Goal: Information Seeking & Learning: Check status

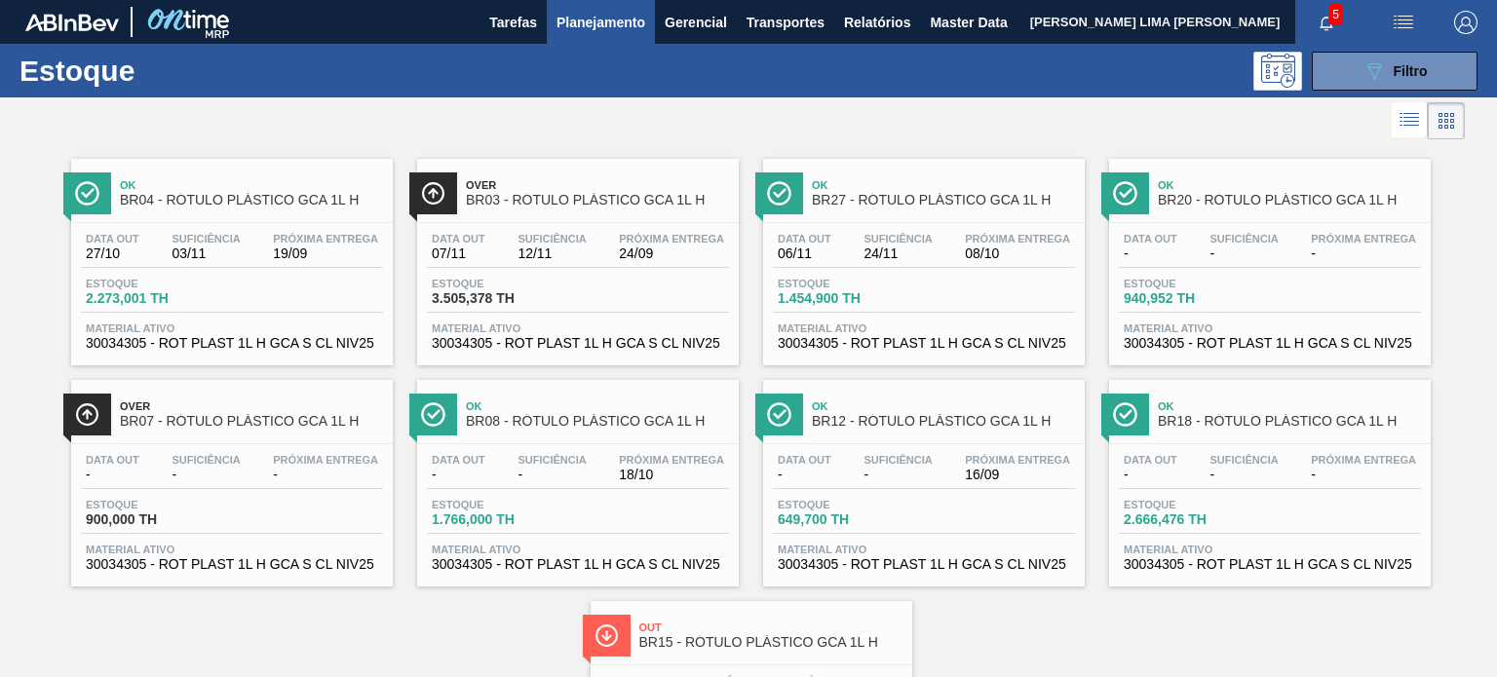
scroll to position [252, 0]
click at [1349, 86] on button "089F7B8B-B2A5-4AFE-B5C0-19BA573D28AC Filtro" at bounding box center [1394, 71] width 166 height 39
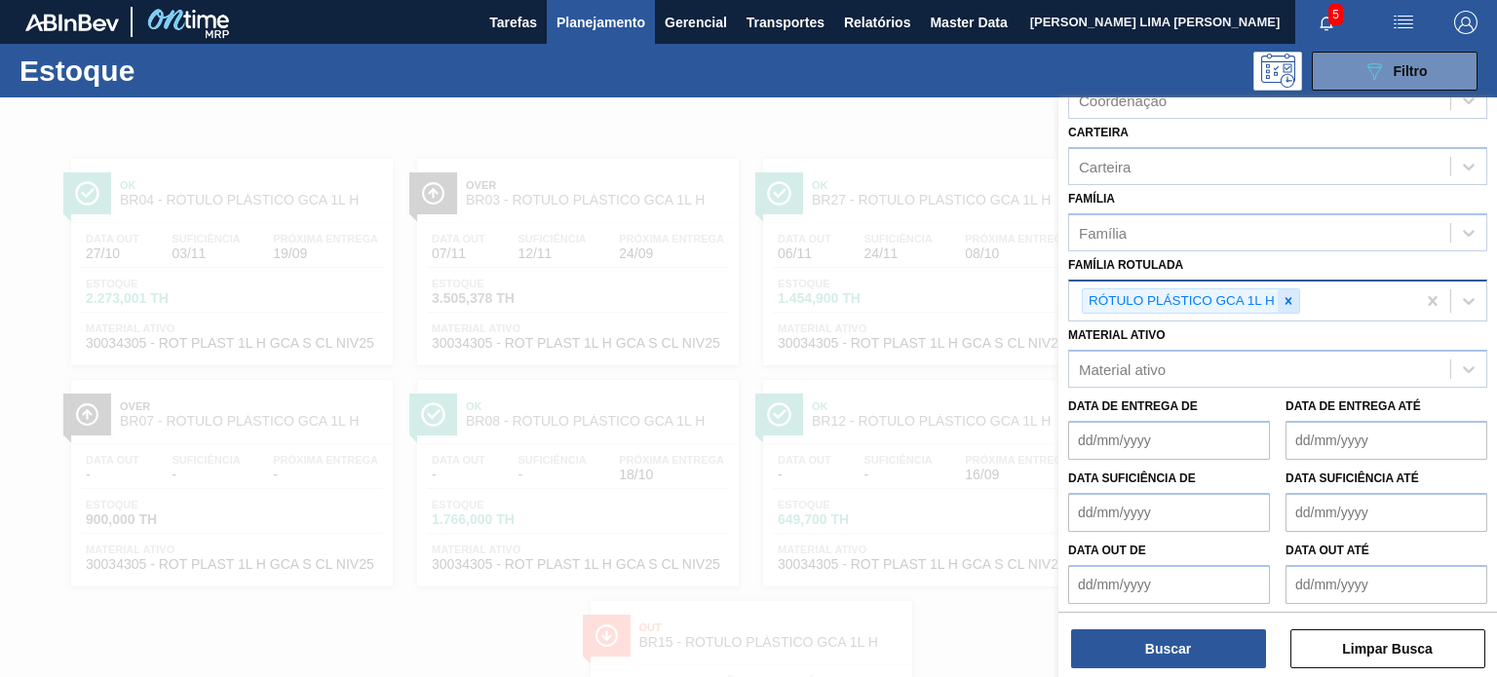
click at [1286, 294] on icon at bounding box center [1288, 301] width 14 height 14
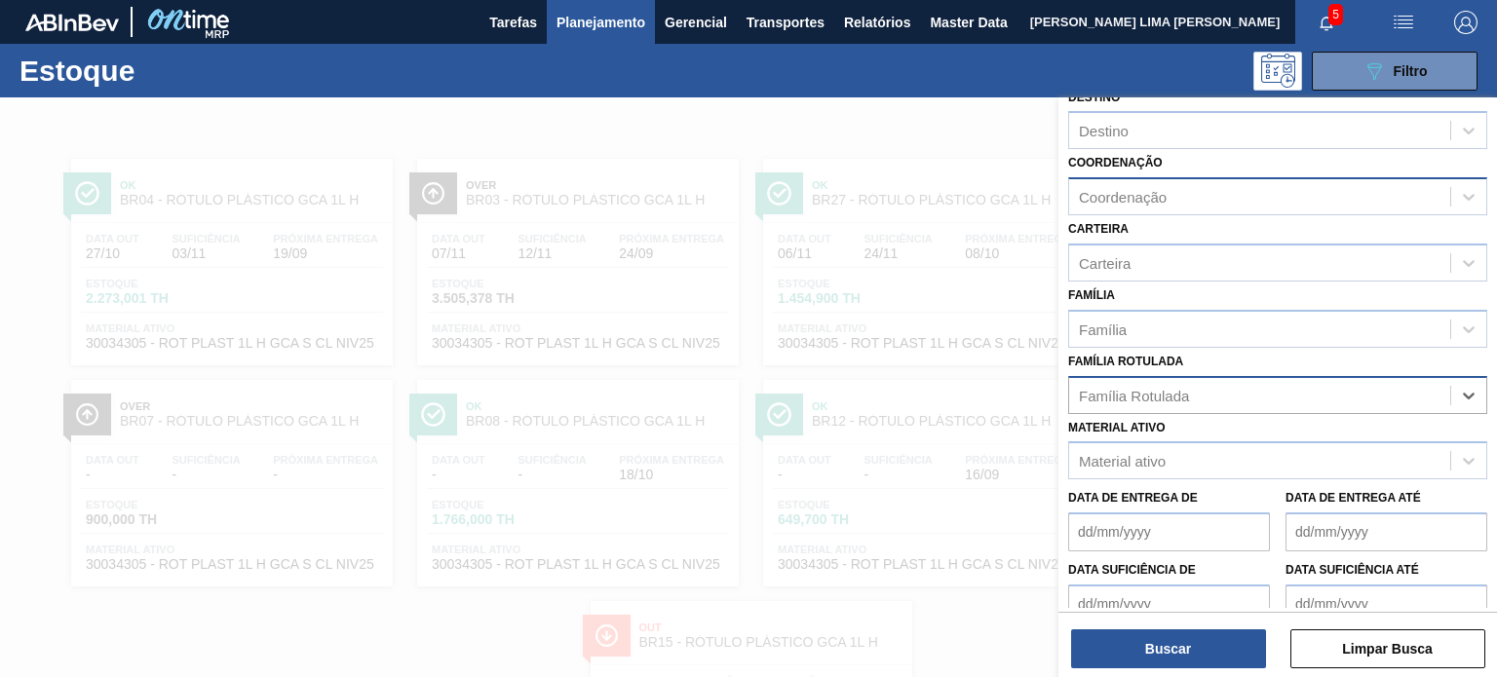
scroll to position [54, 0]
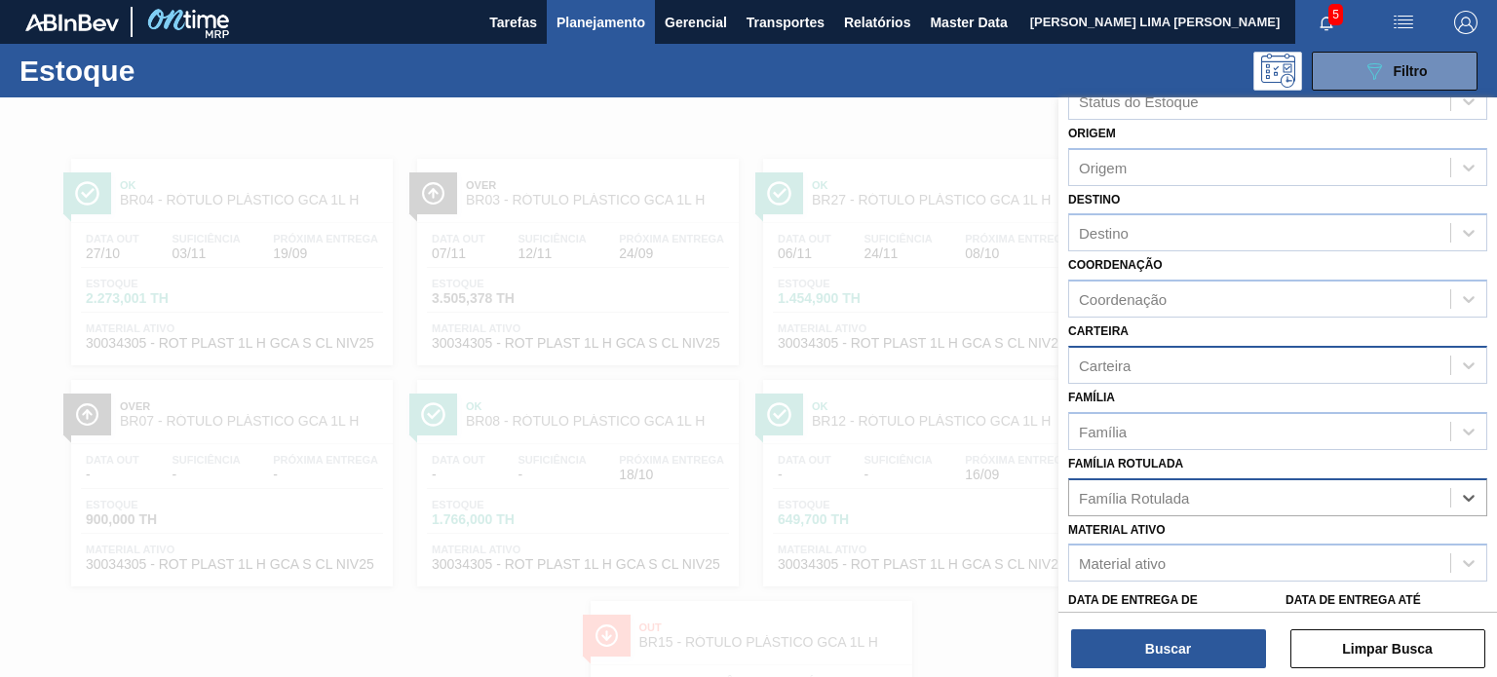
click at [1150, 355] on div "Carteira" at bounding box center [1259, 365] width 381 height 28
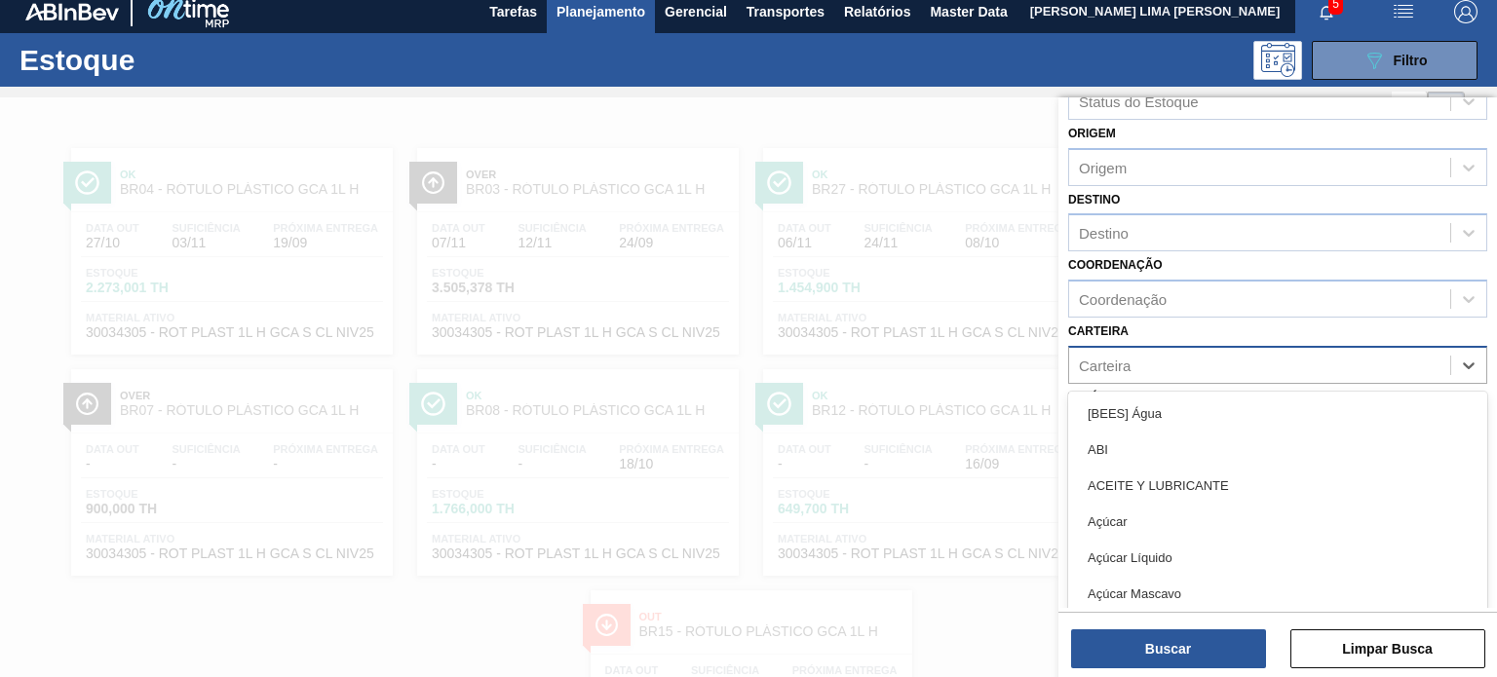
scroll to position [12, 0]
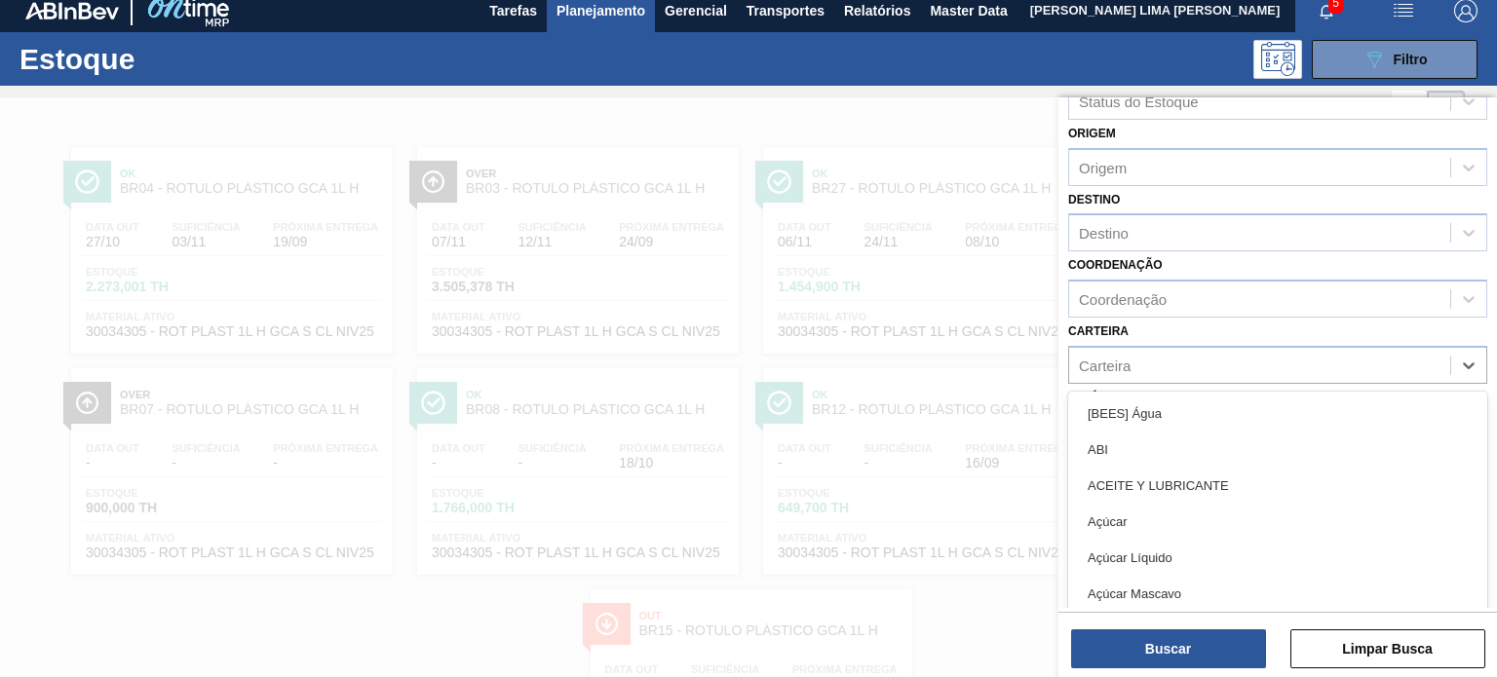
click at [1150, 327] on div "Carteira option [BEES] Água focused, 1 of 101. 101 results available. Use Up an…" at bounding box center [1277, 351] width 419 height 66
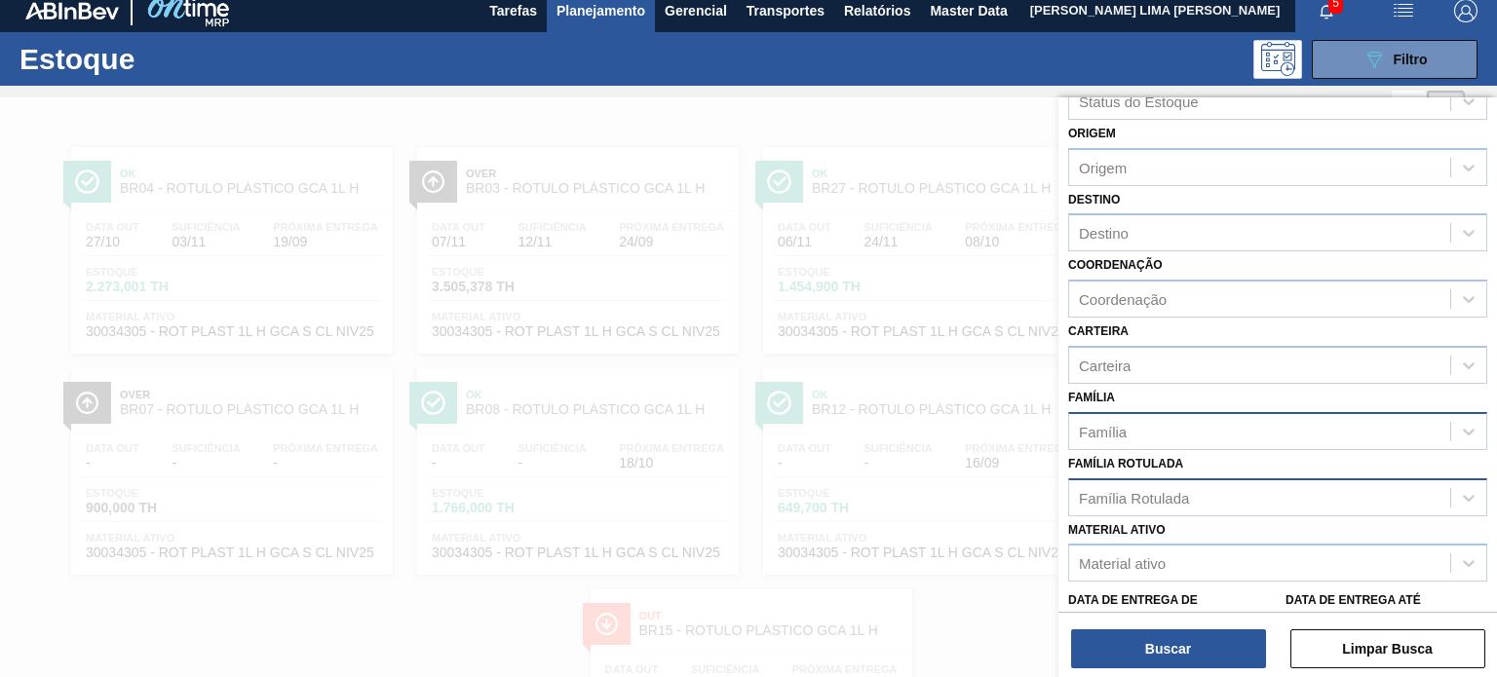
click at [1132, 420] on div "Família" at bounding box center [1259, 431] width 381 height 28
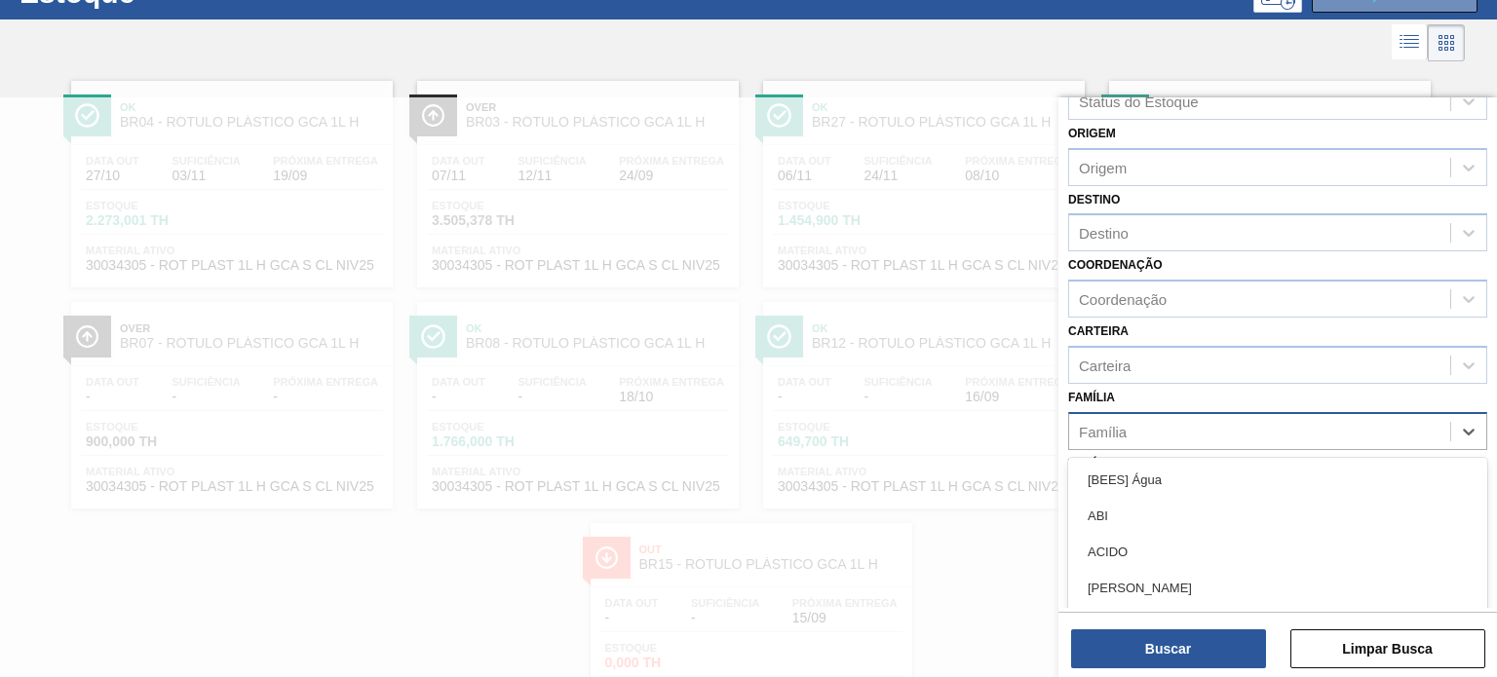
scroll to position [89, 0]
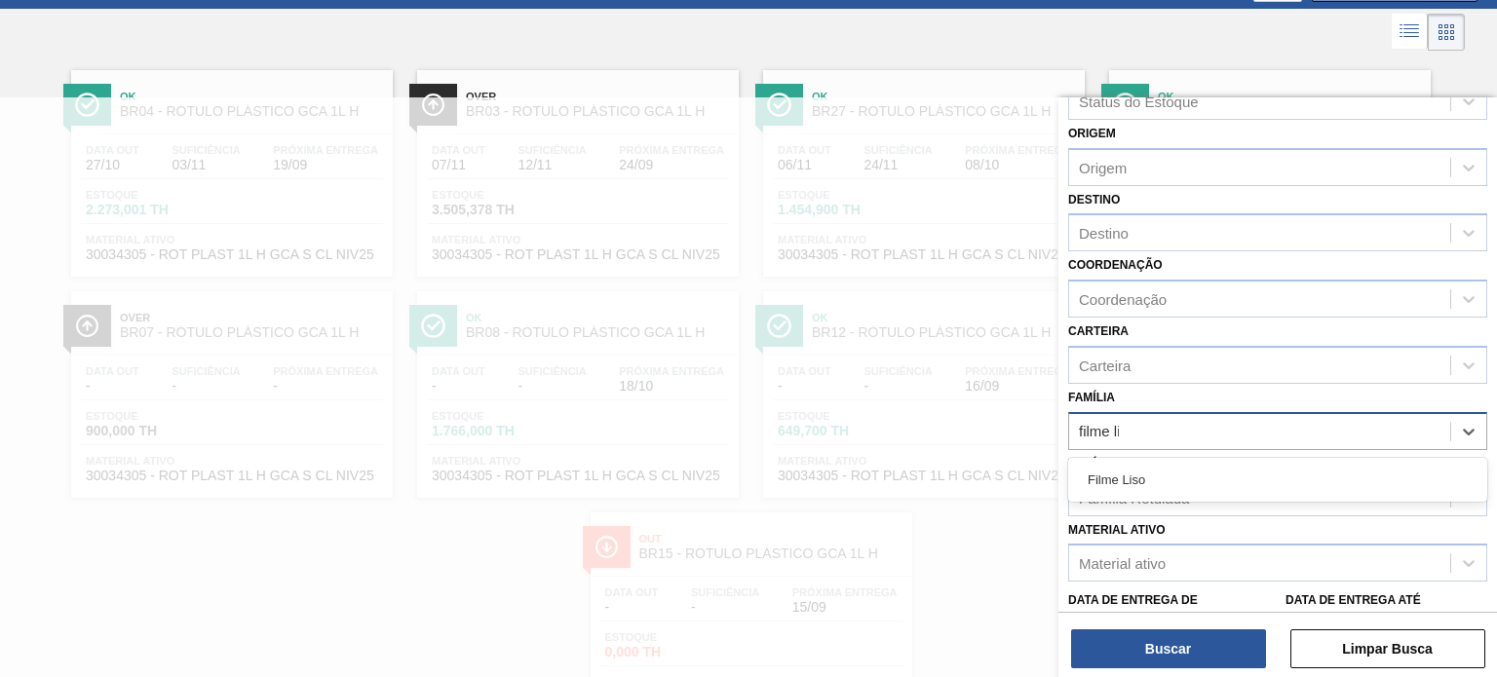
type input "filme lis"
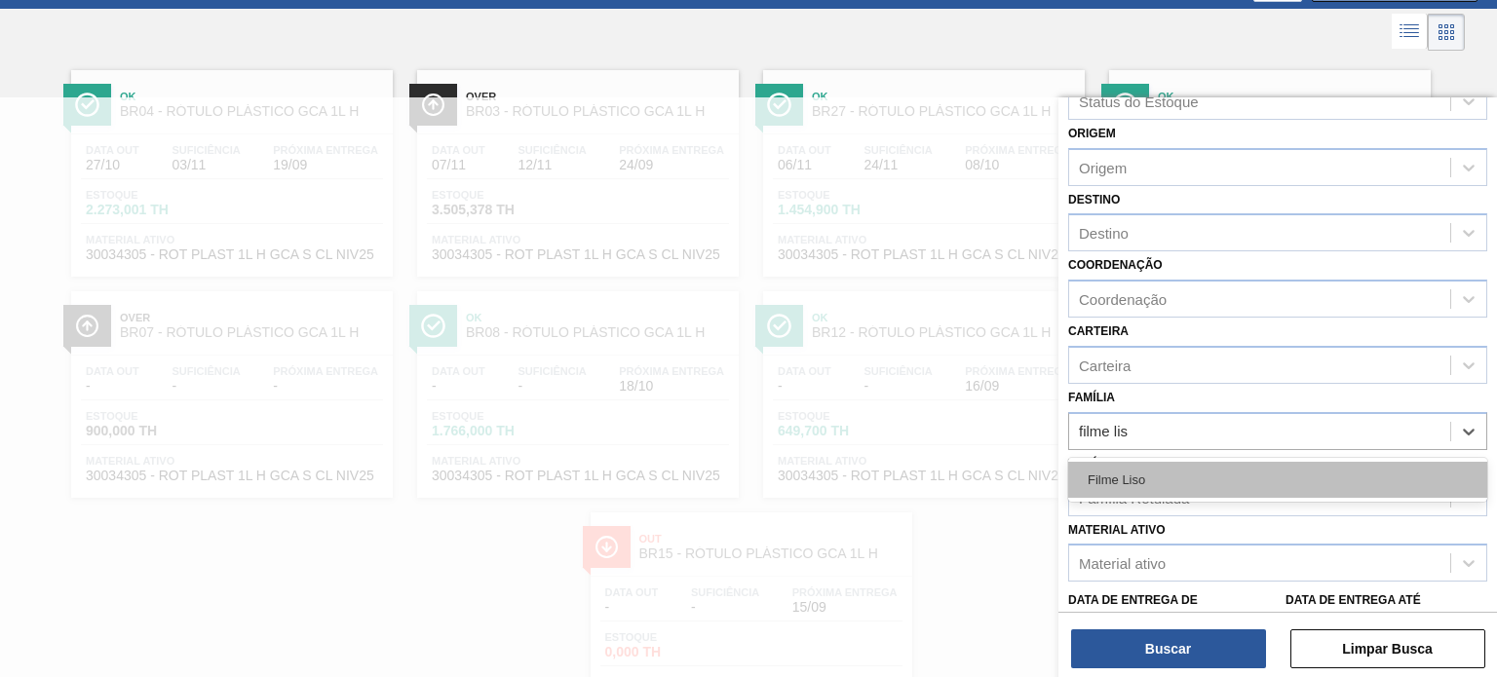
click at [1152, 462] on div "Filme Liso" at bounding box center [1277, 480] width 419 height 36
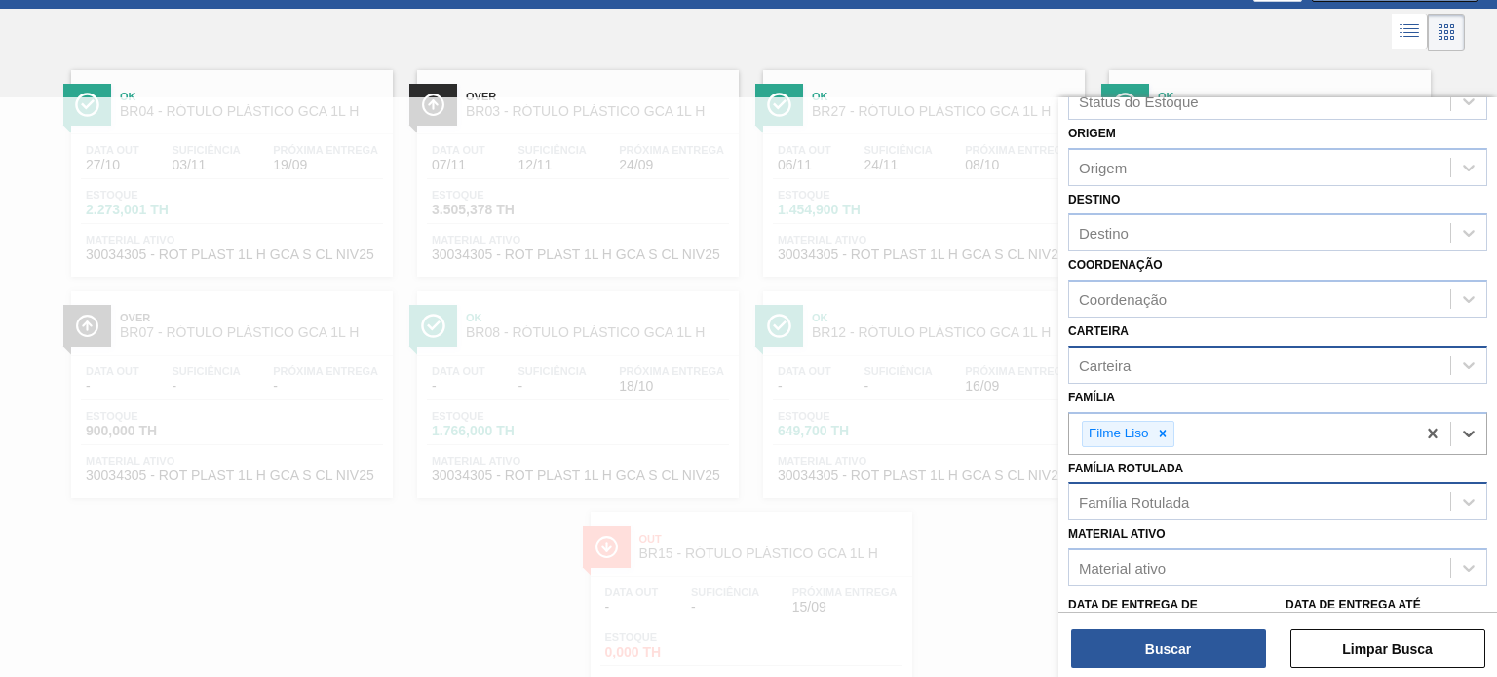
scroll to position [0, 0]
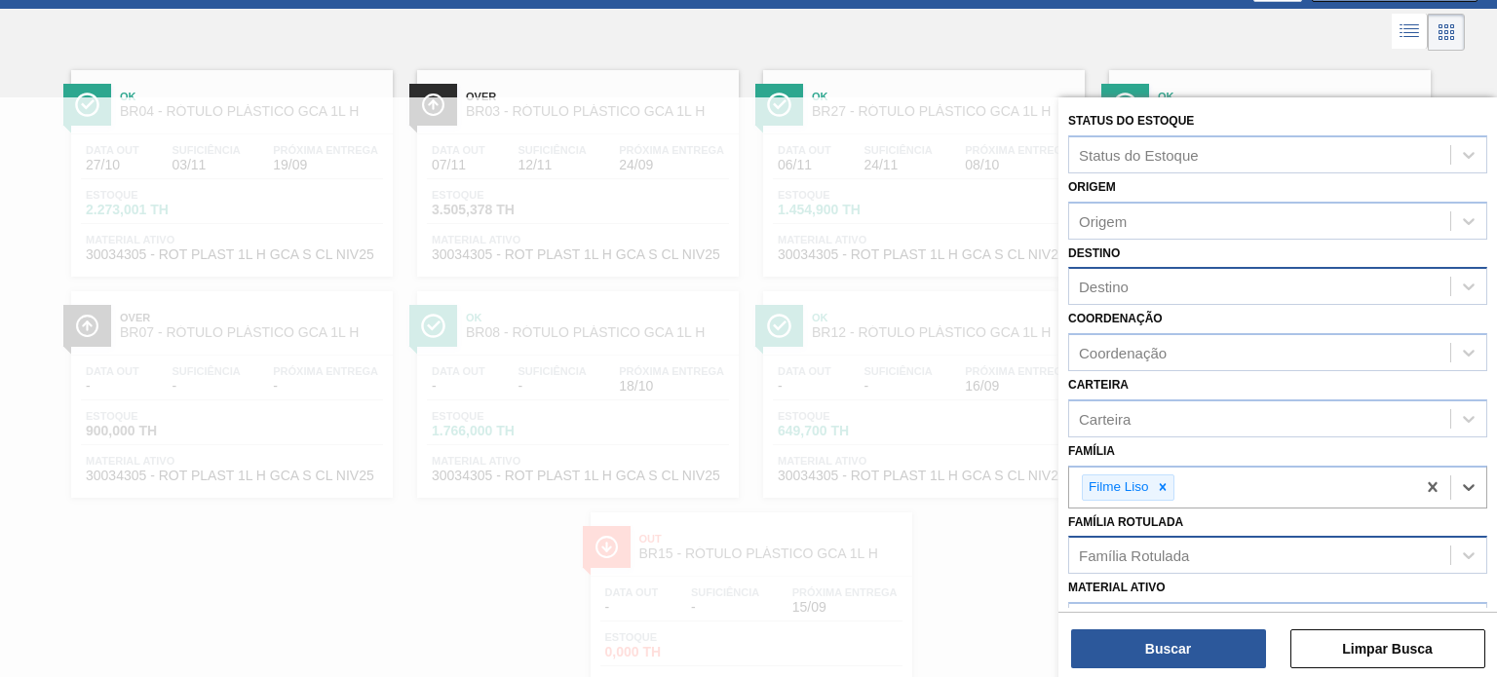
click at [1165, 281] on div "Destino" at bounding box center [1259, 287] width 381 height 28
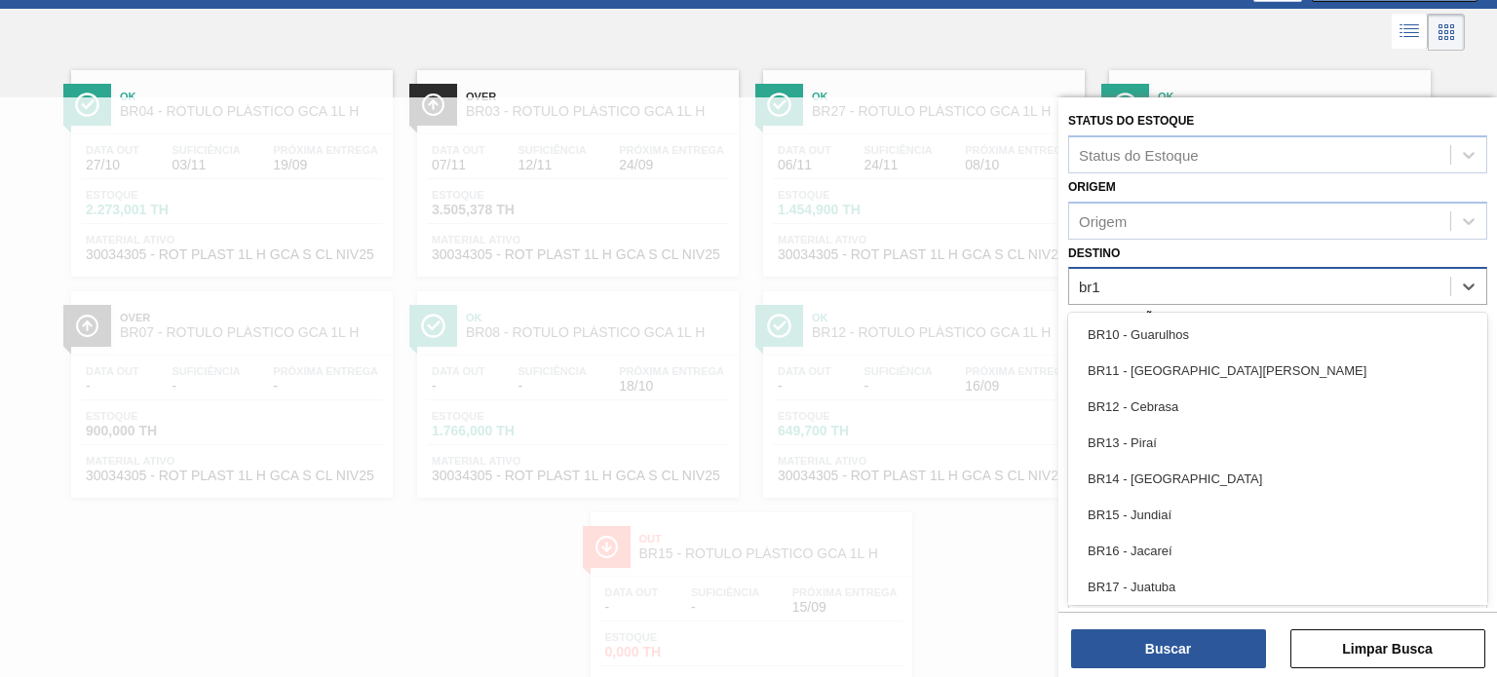
type input "br17"
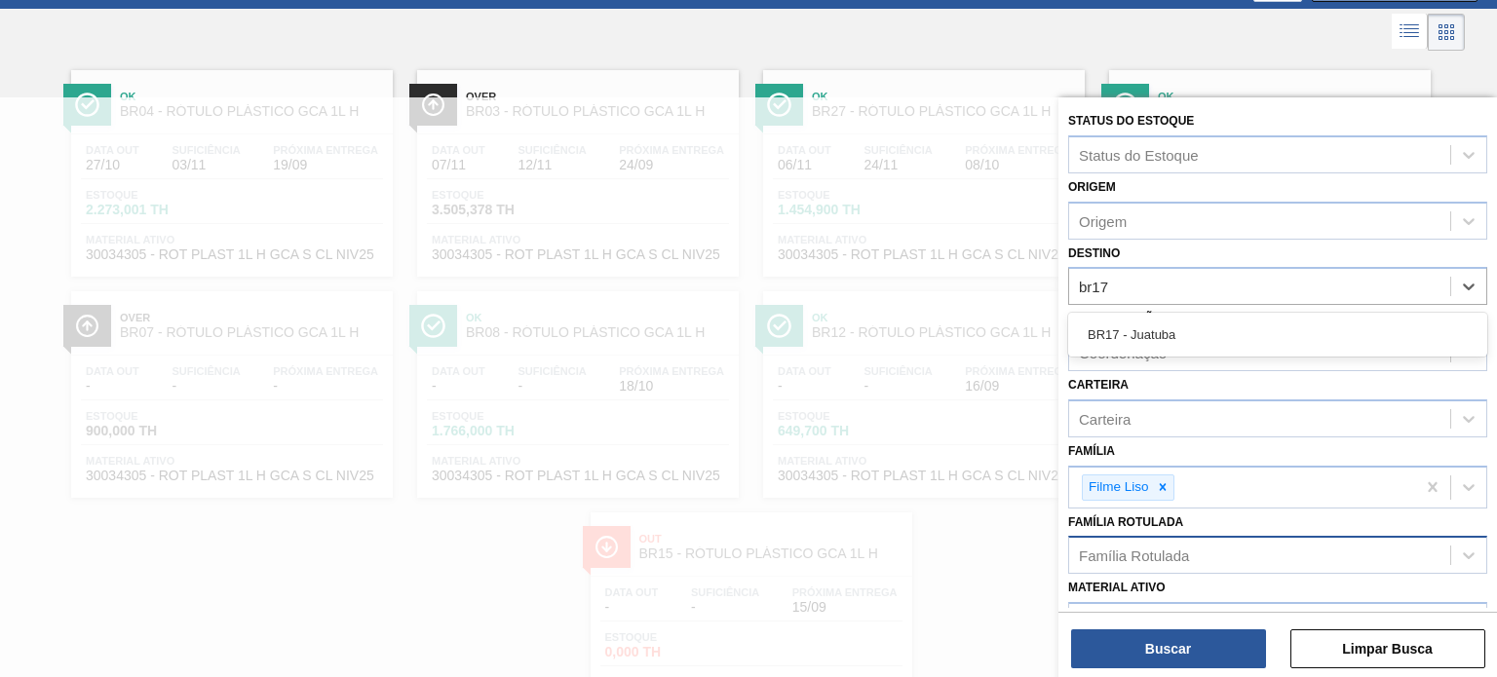
click at [1163, 317] on div "BR17 - Juatuba" at bounding box center [1277, 335] width 419 height 36
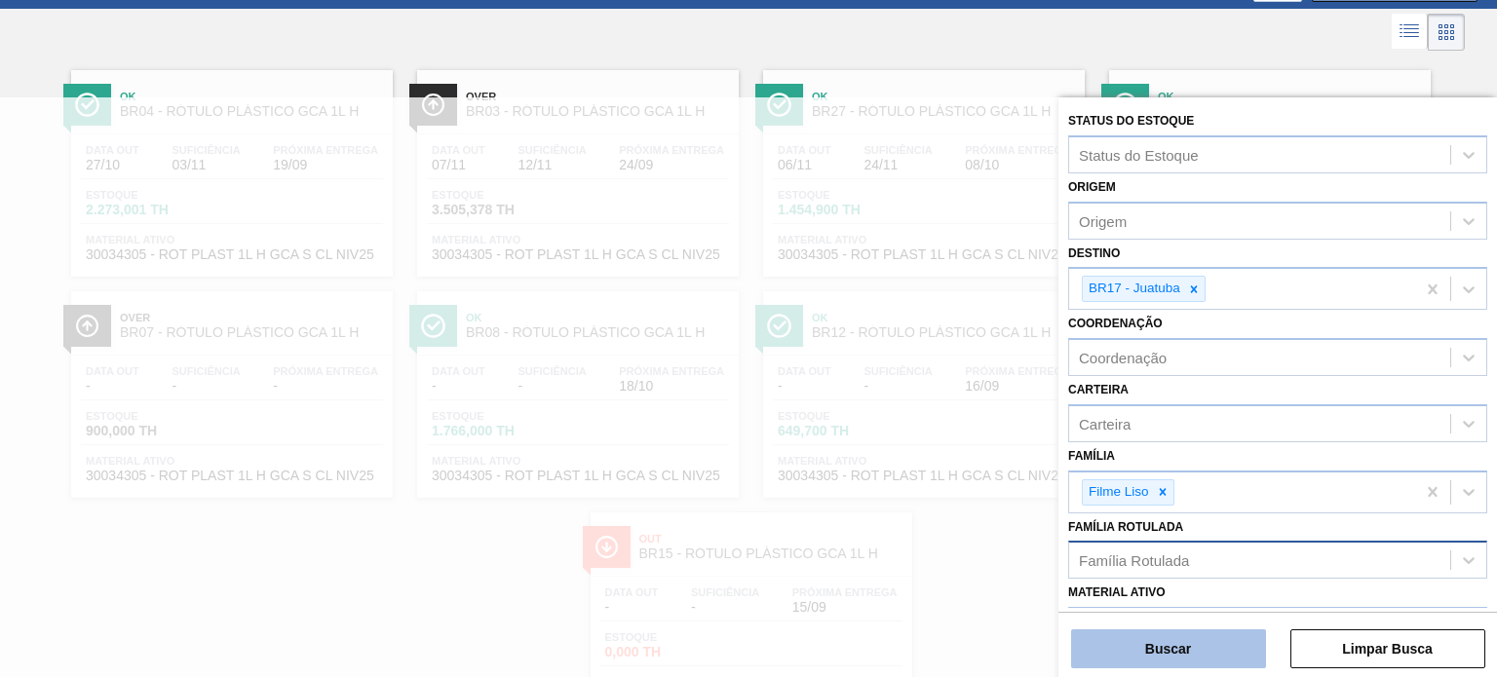
click at [1193, 662] on button "Buscar" at bounding box center [1168, 648] width 195 height 39
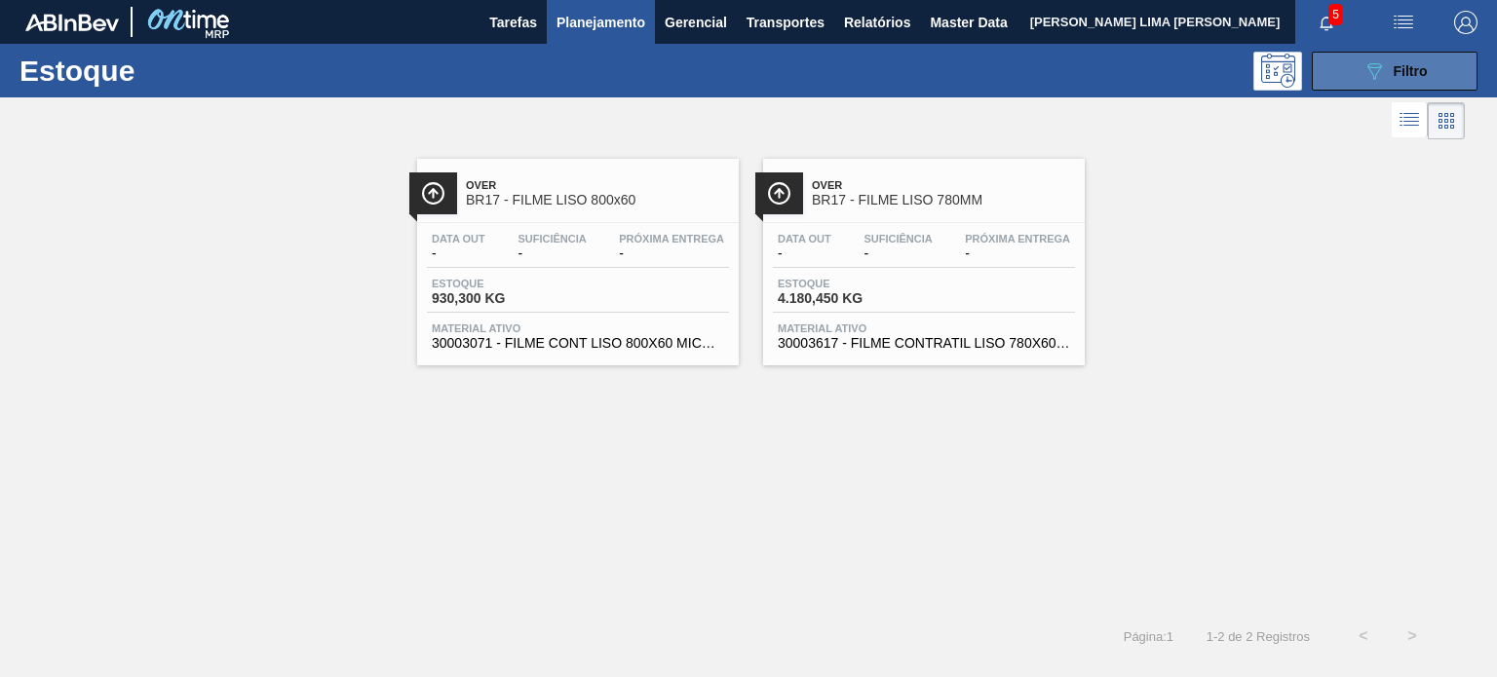
click at [1376, 77] on icon "089F7B8B-B2A5-4AFE-B5C0-19BA573D28AC" at bounding box center [1373, 70] width 23 height 23
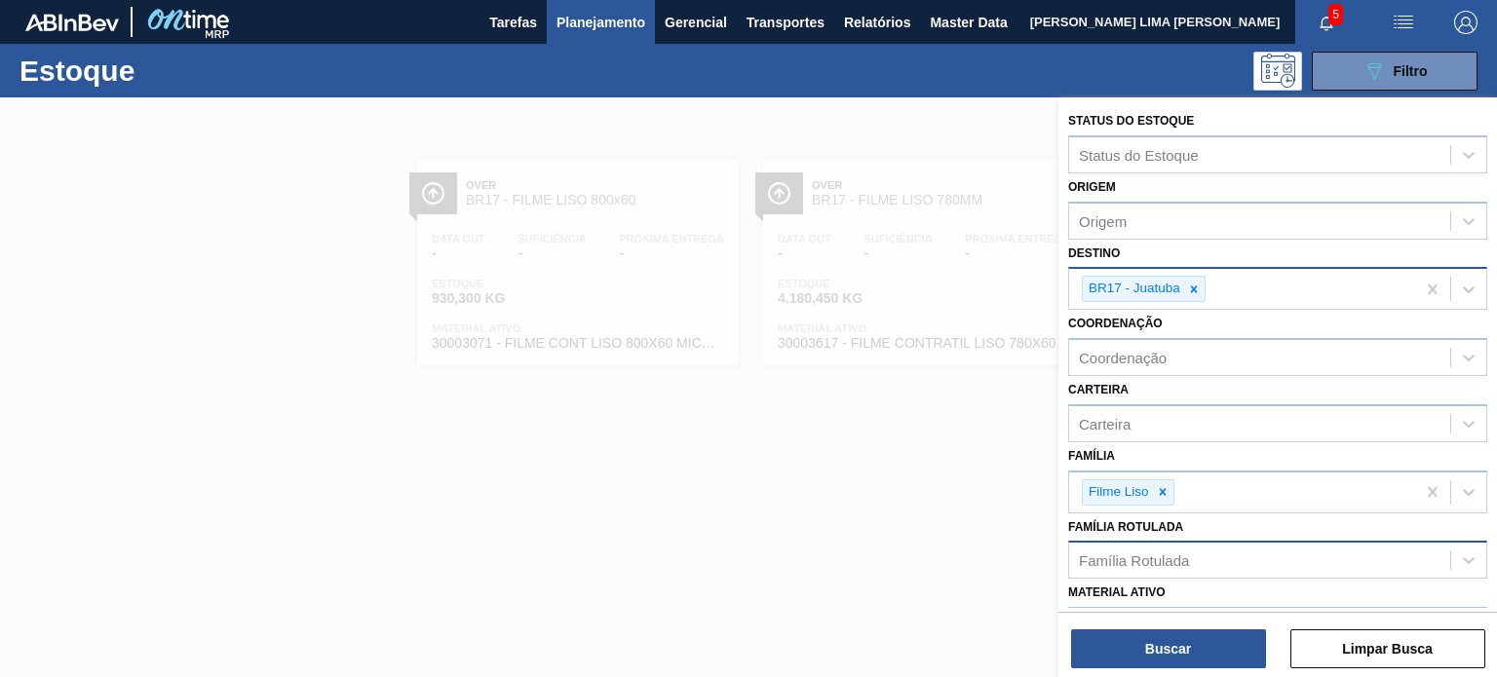
click at [1196, 285] on icon at bounding box center [1194, 290] width 14 height 14
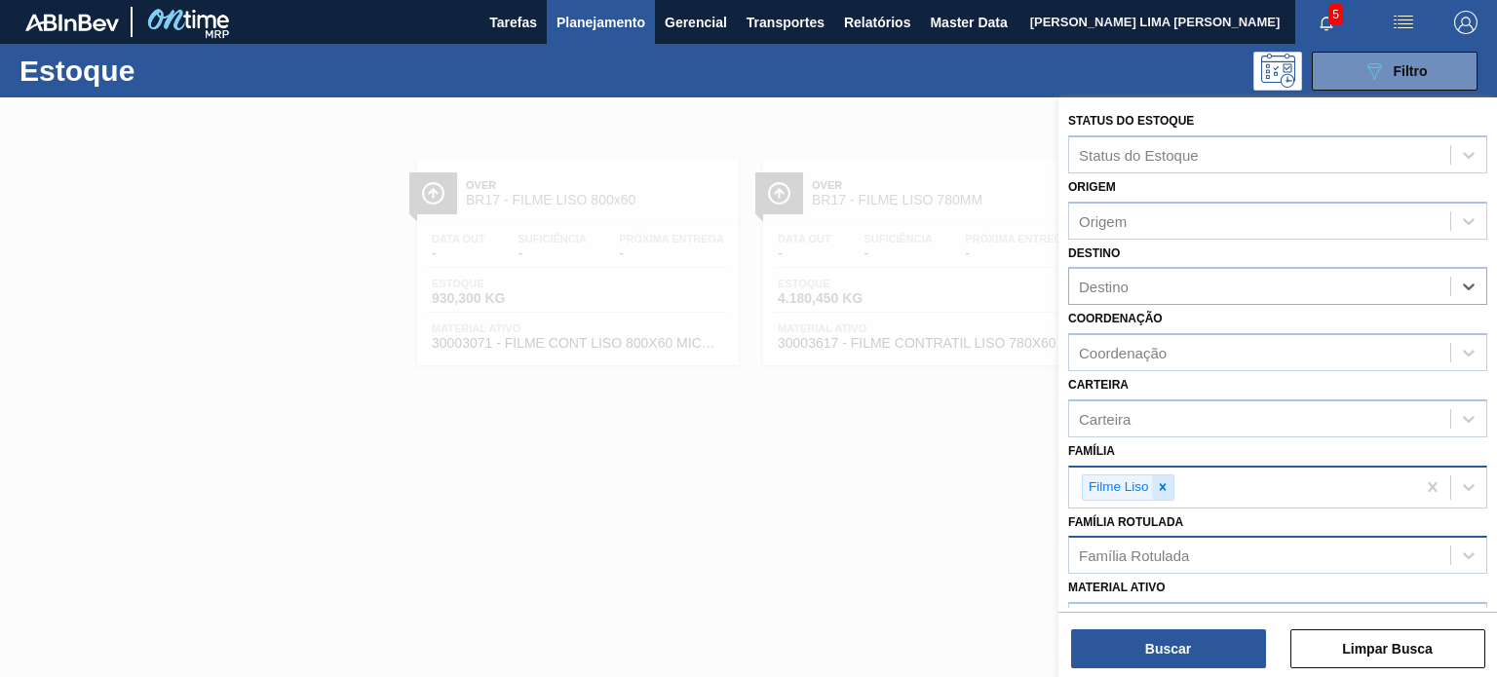
click at [1164, 484] on icon at bounding box center [1163, 487] width 14 height 14
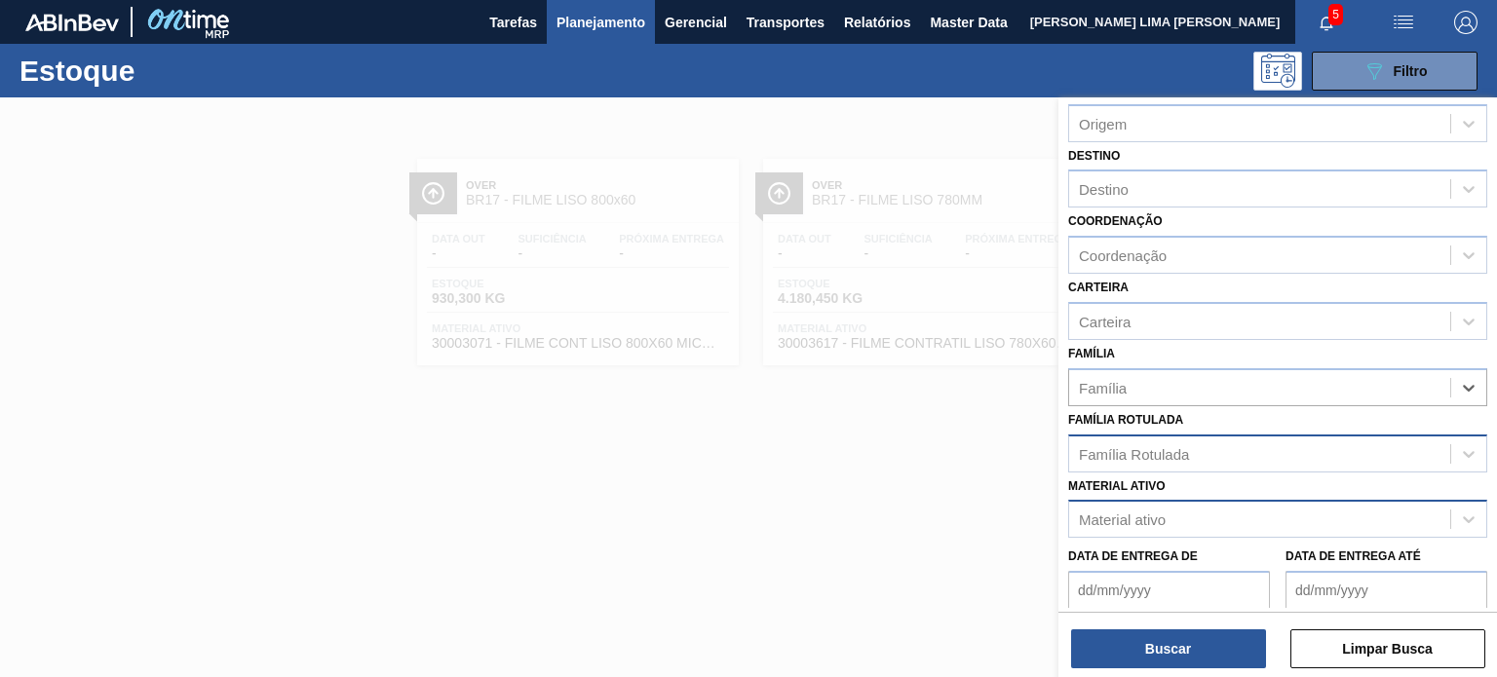
click at [1167, 506] on div "Material ativo" at bounding box center [1259, 520] width 381 height 28
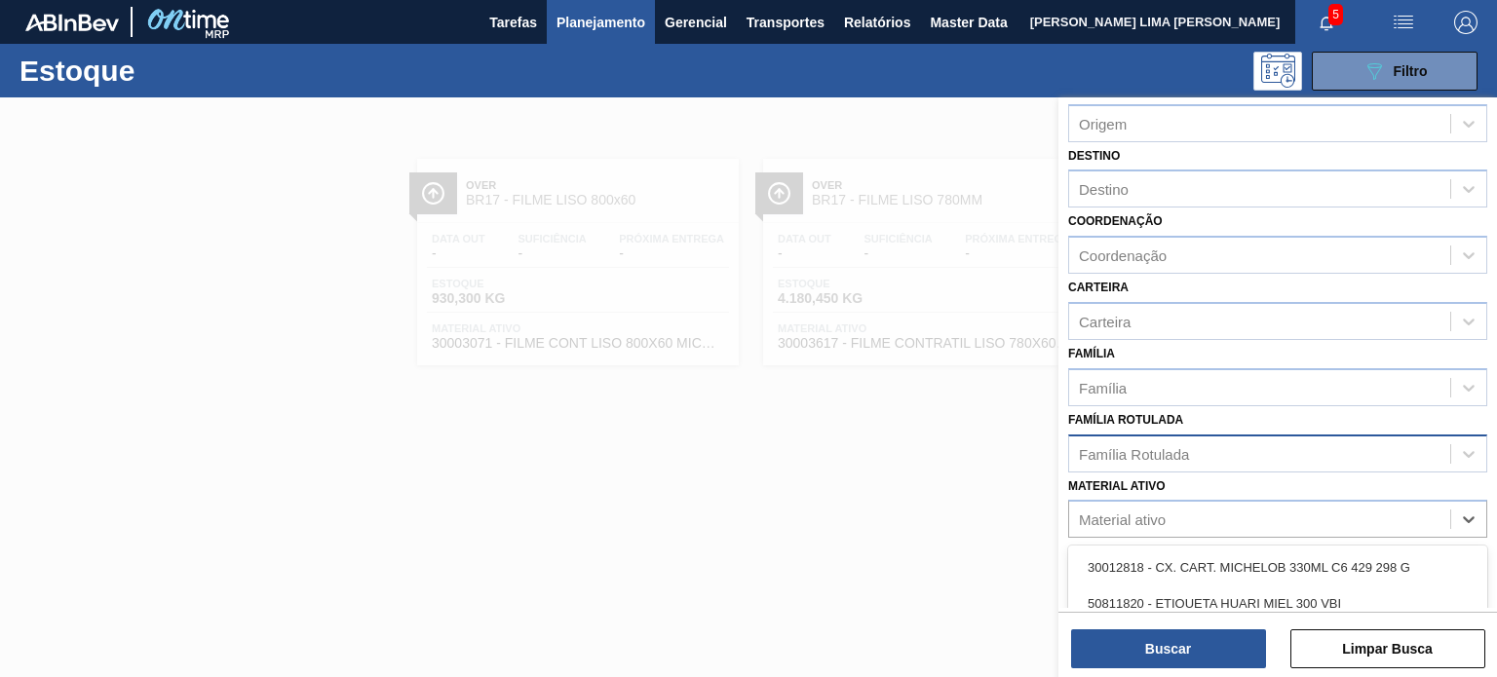
click at [1169, 463] on div "Família Rotulada" at bounding box center [1259, 453] width 381 height 28
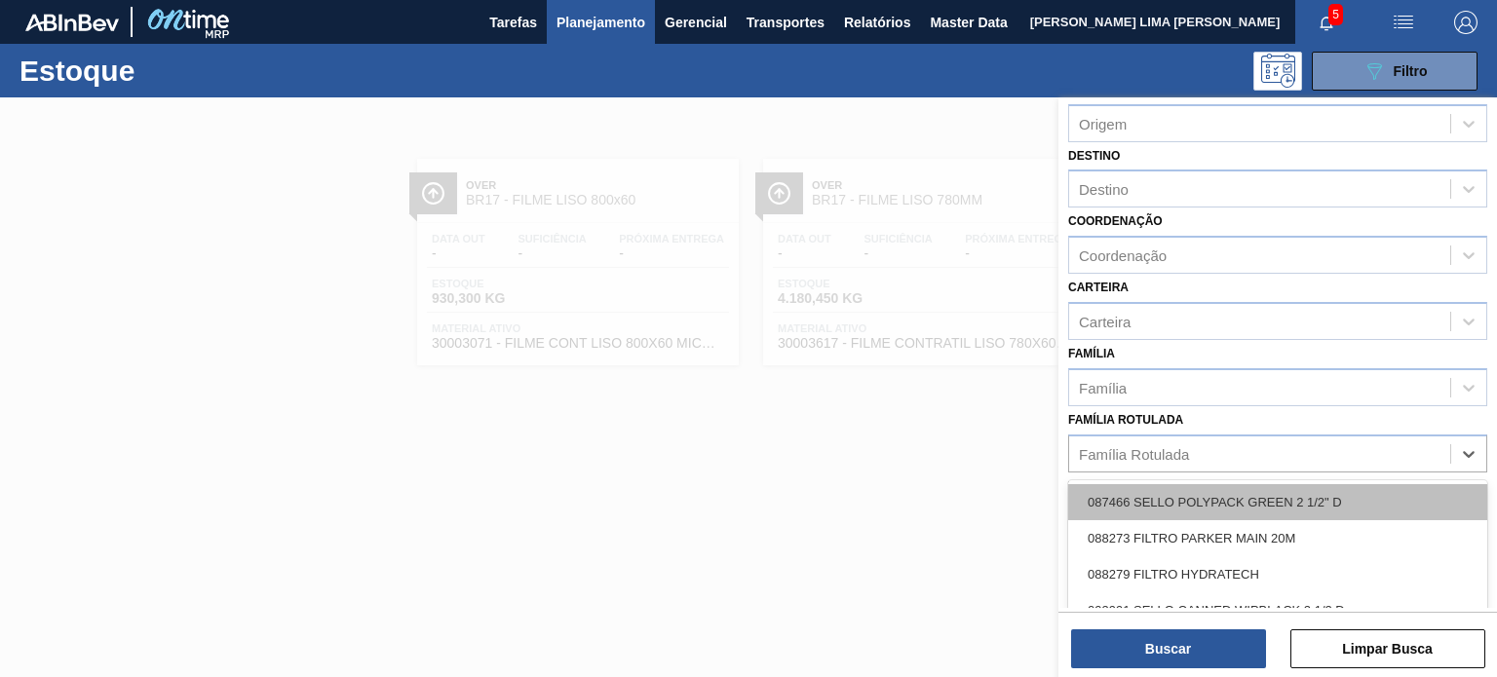
paste Rotulada "FILME LISO 480MM"
type Rotulada "FILME LISO 480MM"
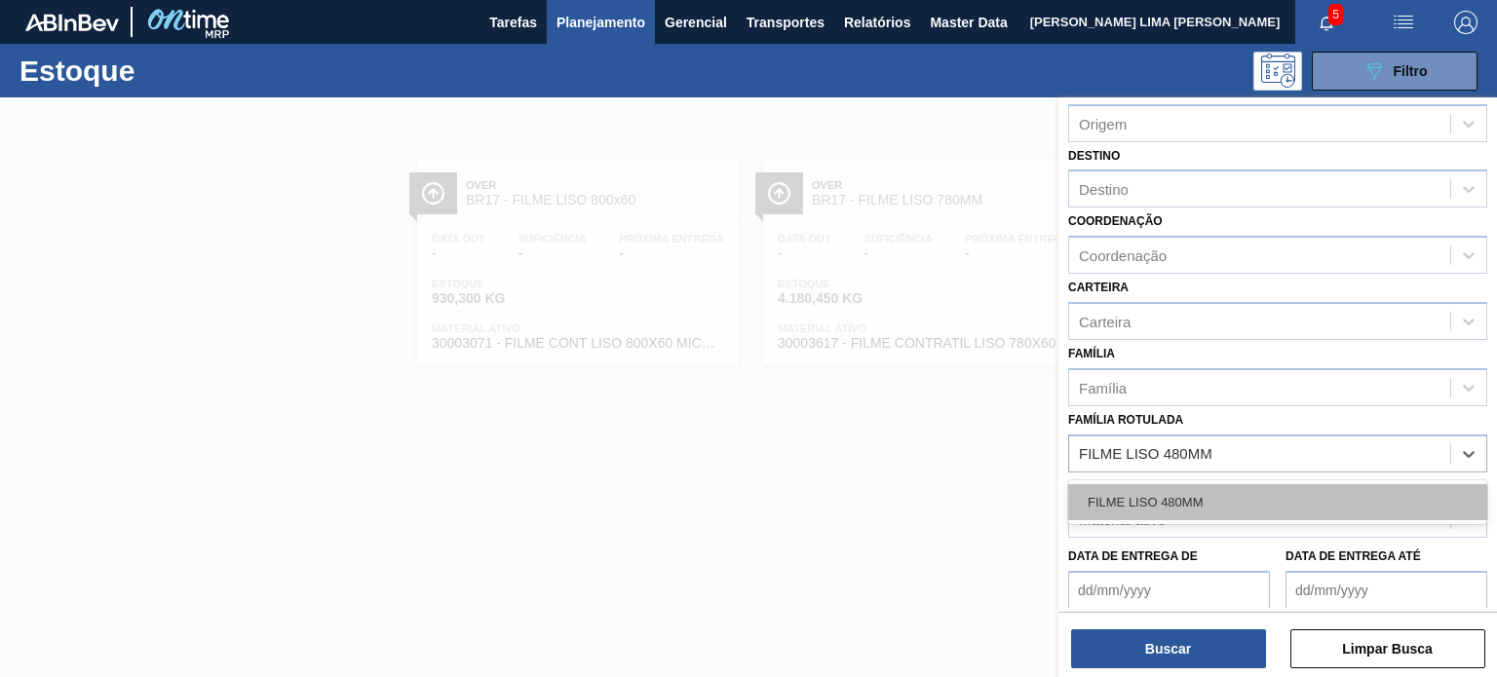
click at [1169, 494] on div "FILME LISO 480MM" at bounding box center [1277, 502] width 419 height 36
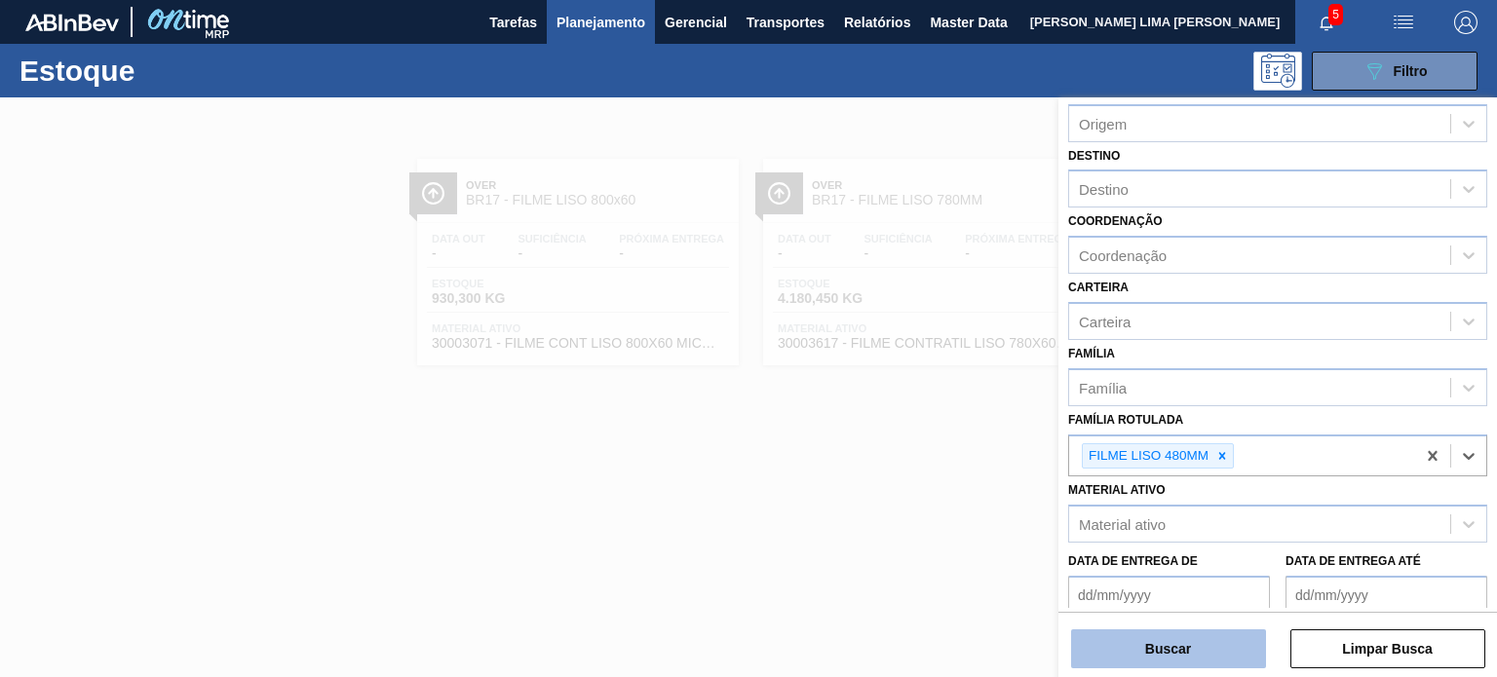
click at [1161, 642] on button "Buscar" at bounding box center [1168, 648] width 195 height 39
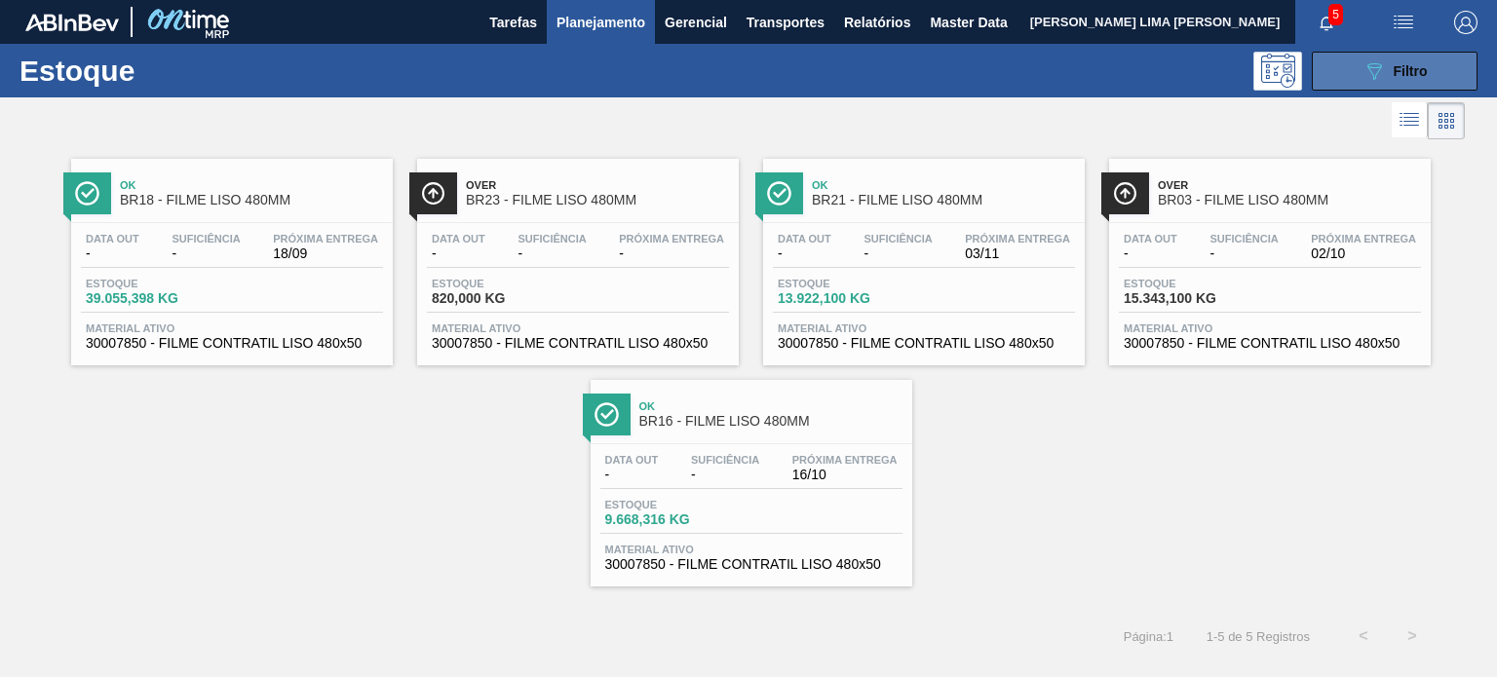
click at [1387, 70] on div "089F7B8B-B2A5-4AFE-B5C0-19BA573D28AC Filtro" at bounding box center [1394, 70] width 65 height 23
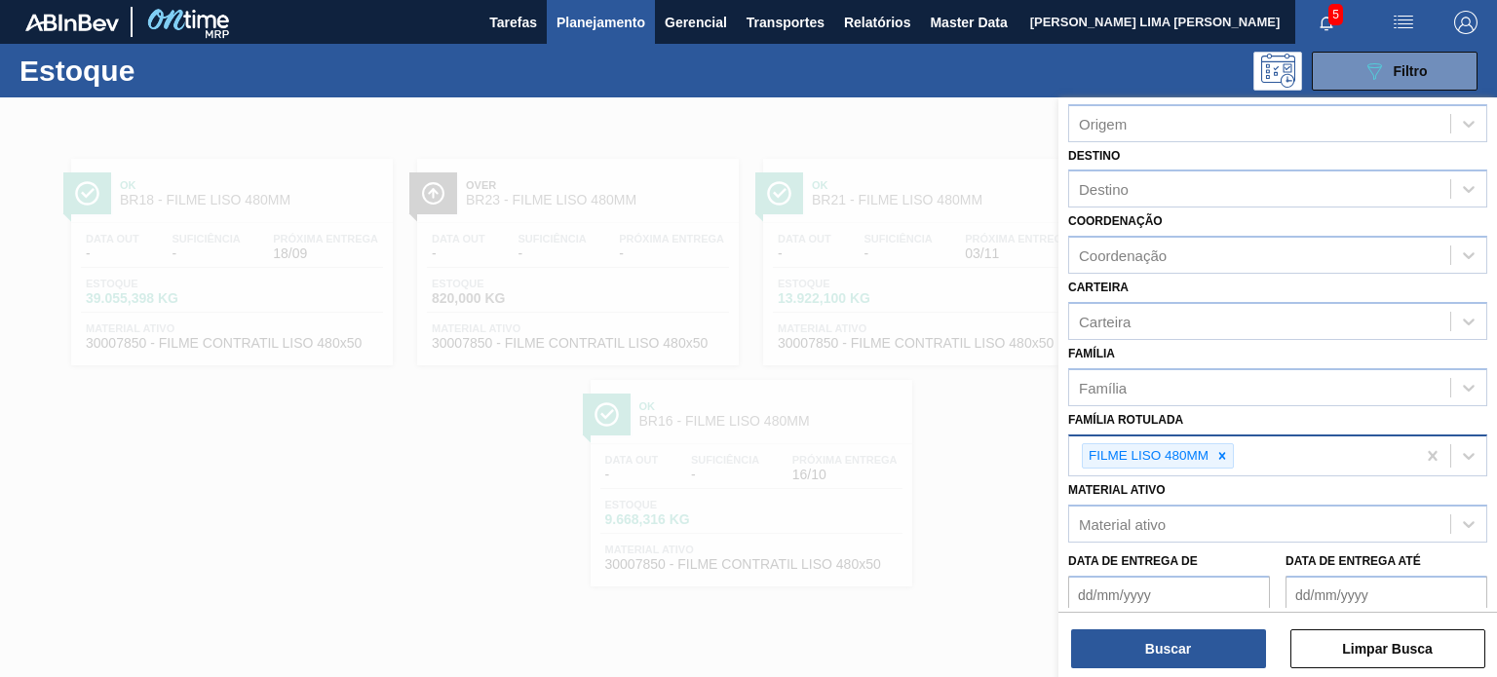
drag, startPoint x: 1239, startPoint y: 452, endPoint x: 1220, endPoint y: 456, distance: 19.9
click at [1239, 452] on div "FILME LISO 480MM" at bounding box center [1242, 457] width 346 height 40
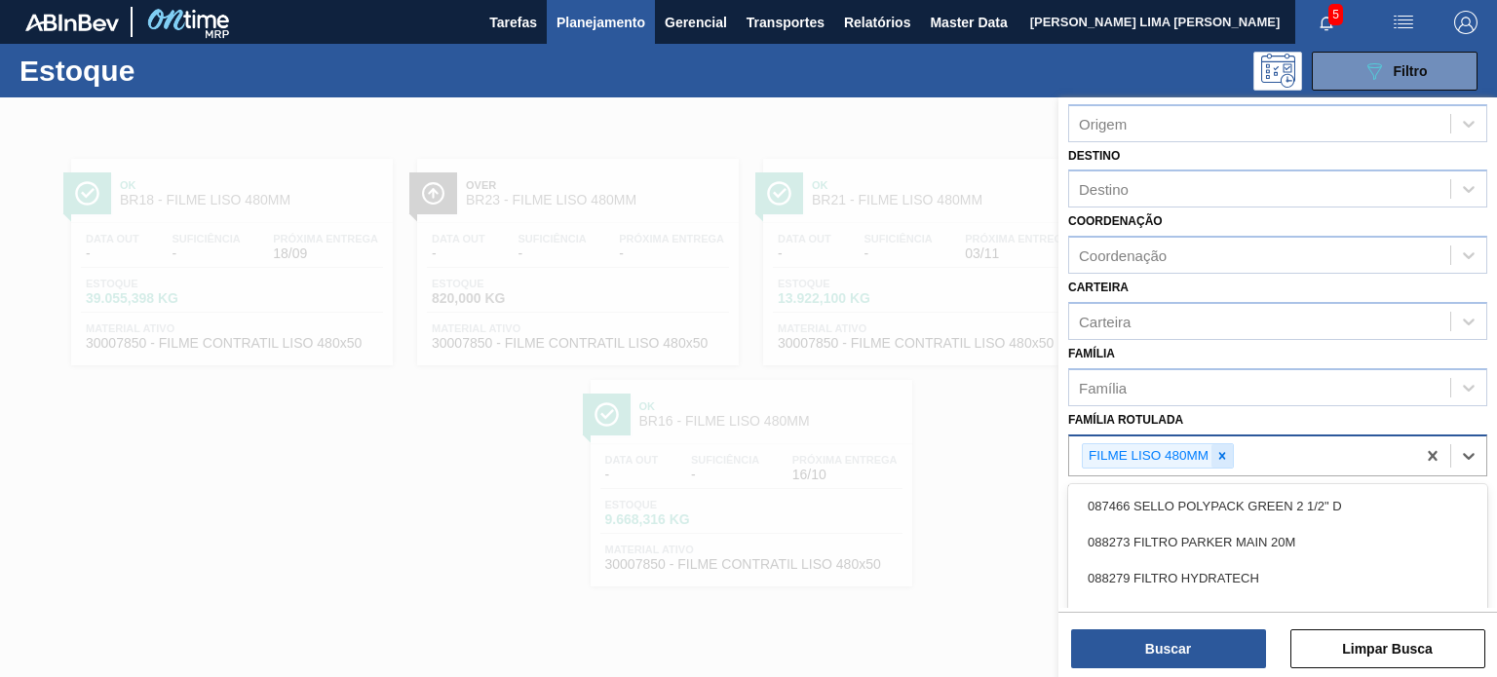
click at [1222, 456] on icon at bounding box center [1222, 456] width 14 height 14
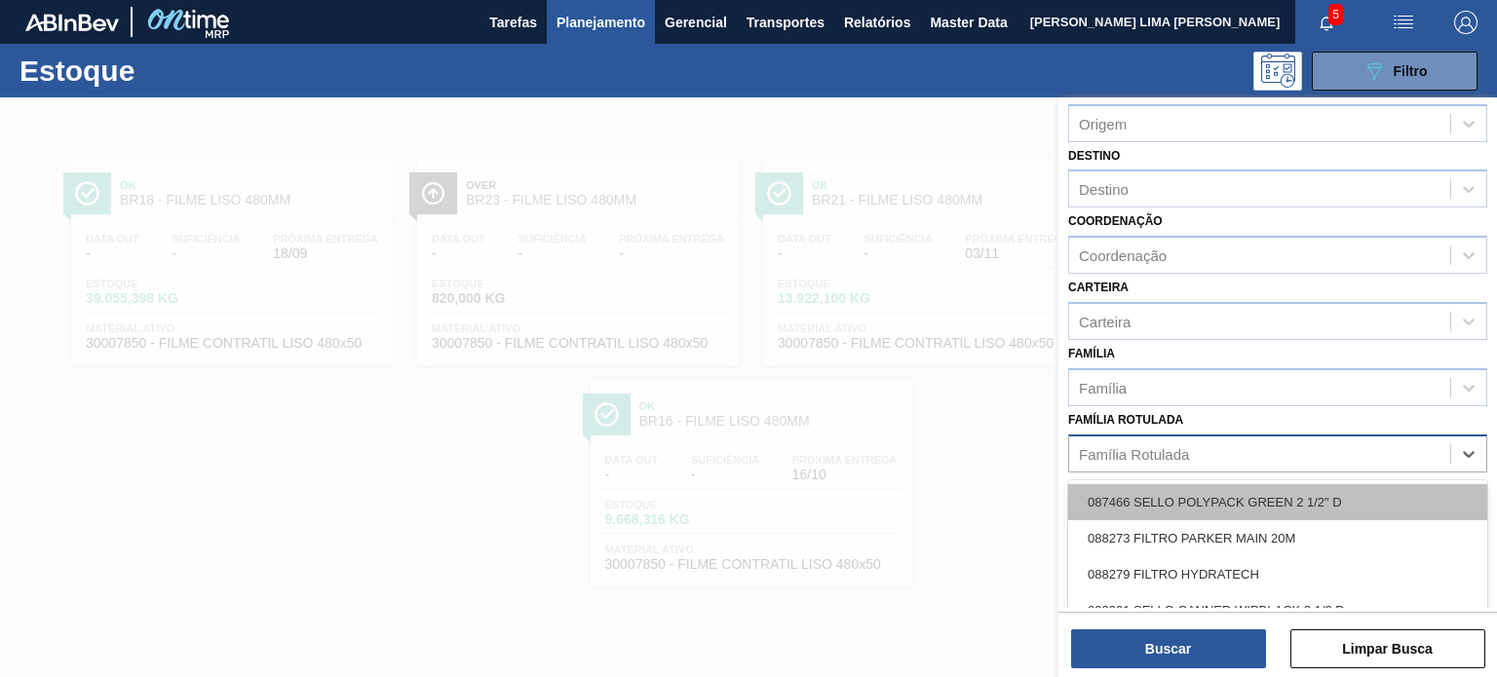
paste Rotulada "FILME LISO 860X45"
type Rotulada "FILME LISO 860X45"
click at [1195, 504] on div "FILME LISO 860X45" at bounding box center [1277, 502] width 419 height 36
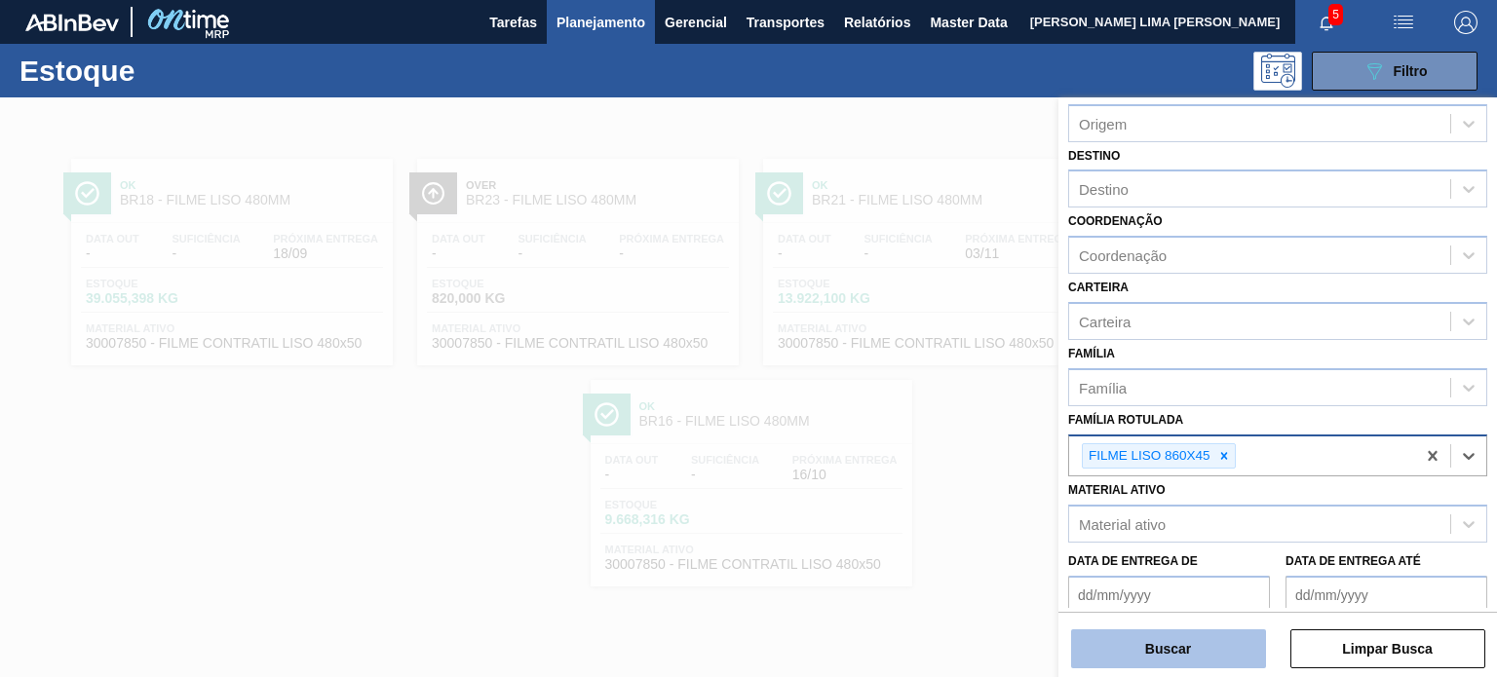
click at [1181, 634] on button "Buscar" at bounding box center [1168, 648] width 195 height 39
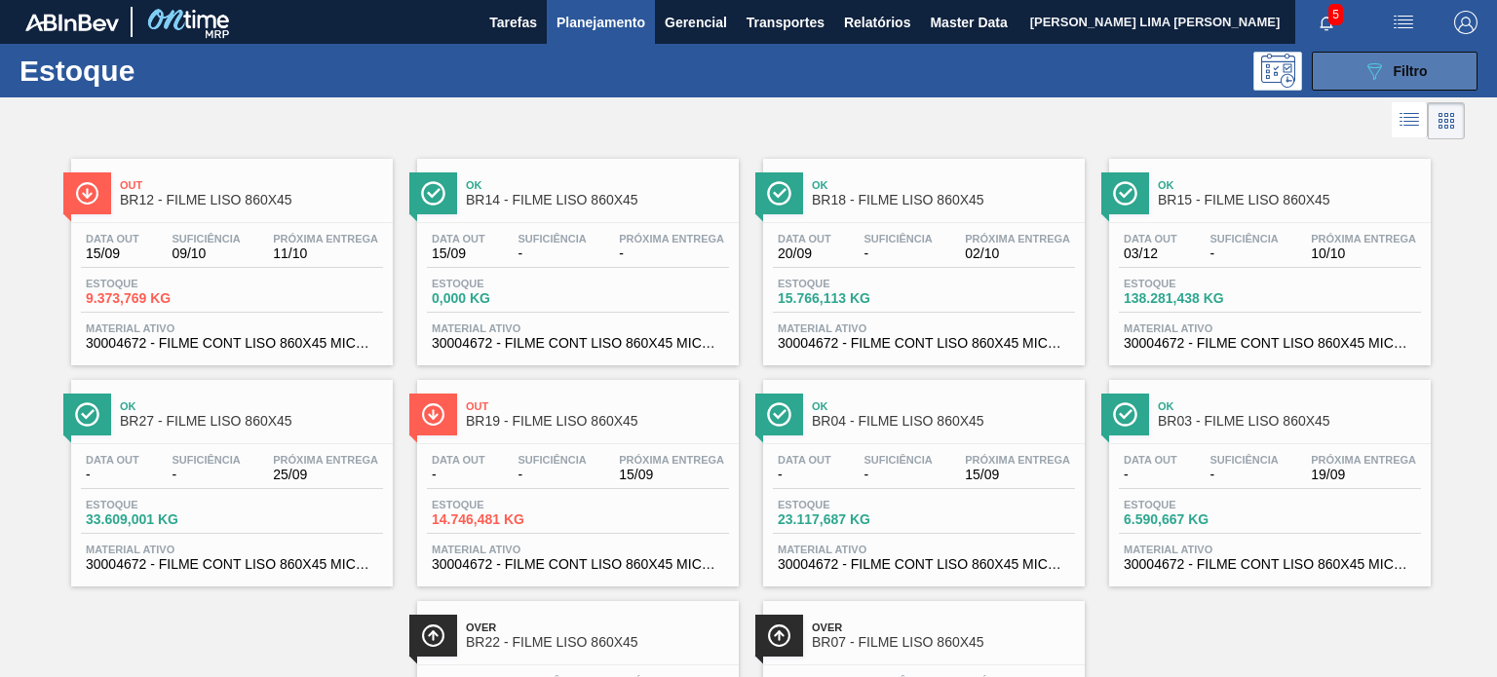
scroll to position [0, 0]
click at [1419, 76] on span "Filtro" at bounding box center [1410, 71] width 34 height 16
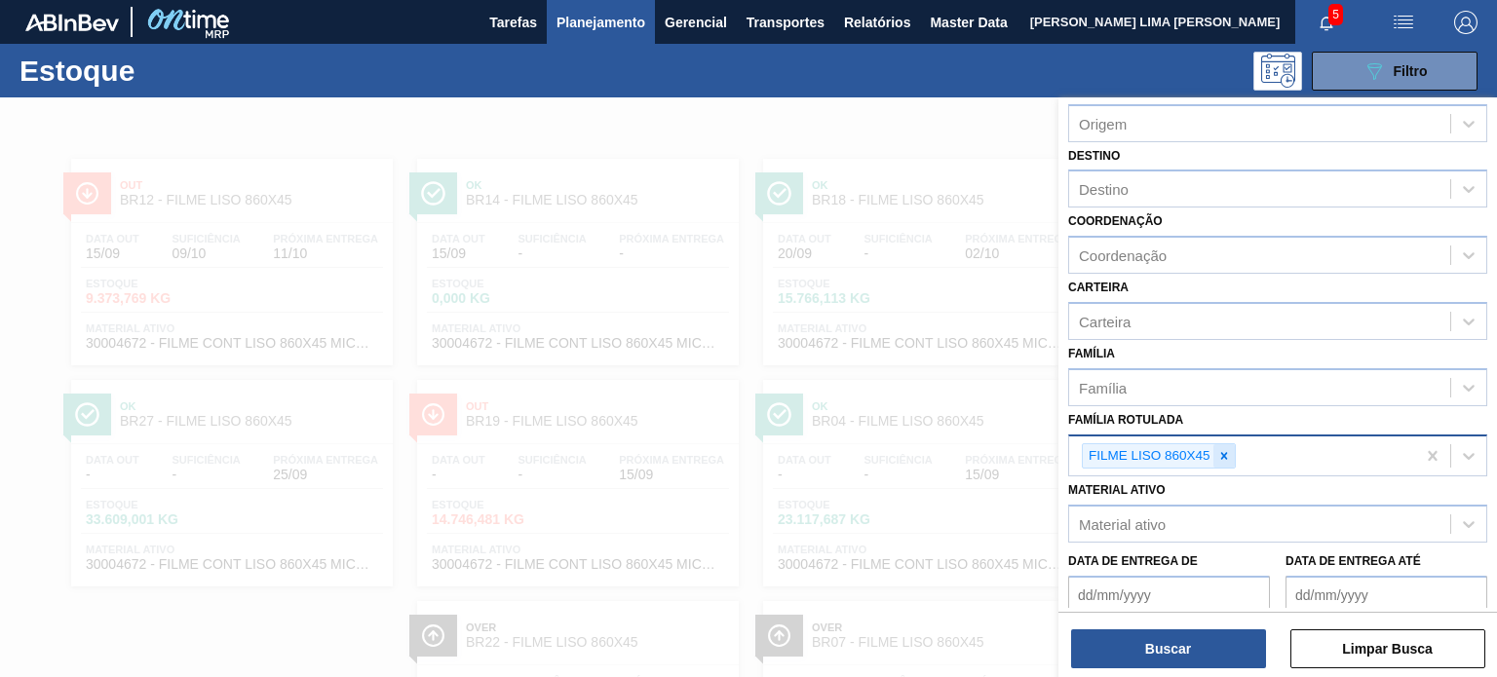
click at [1225, 444] on div at bounding box center [1223, 456] width 21 height 24
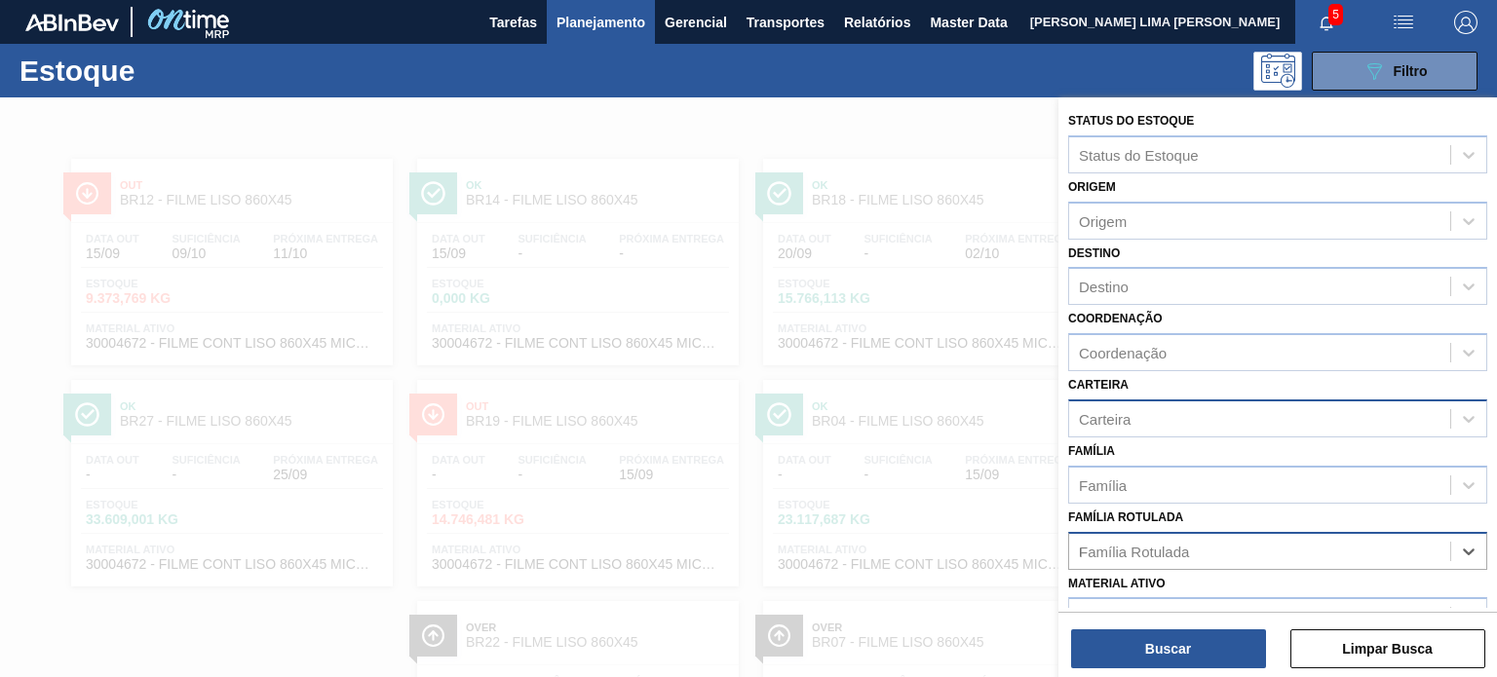
scroll to position [176, 0]
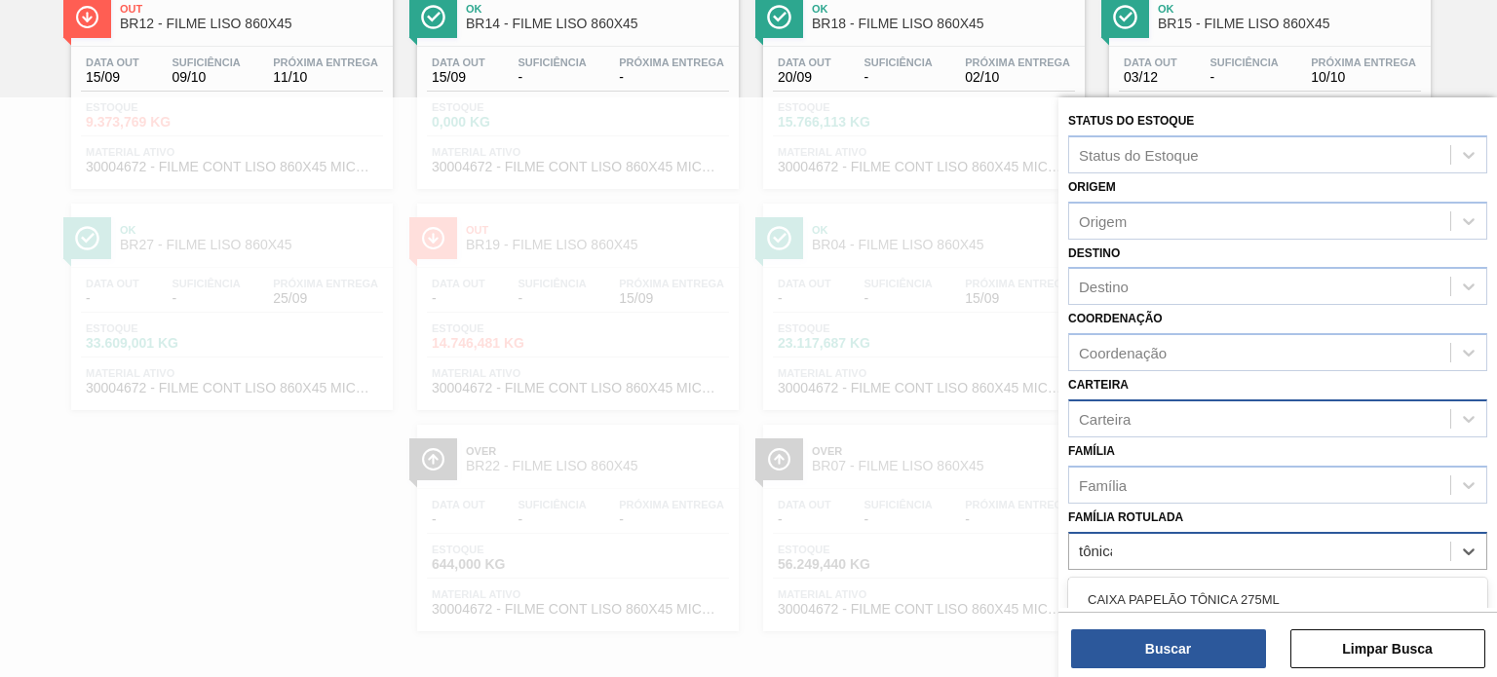
type Rotulada "tônica"
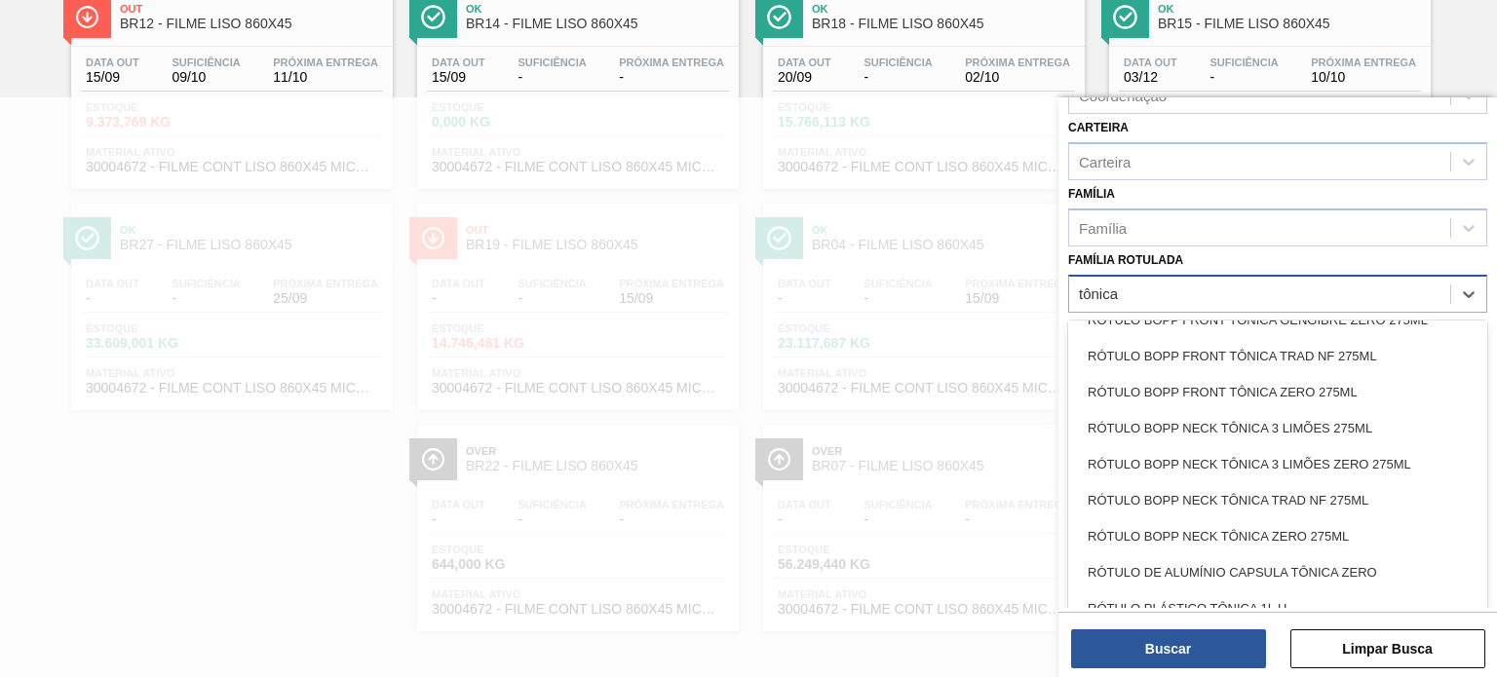
scroll to position [1625, 0]
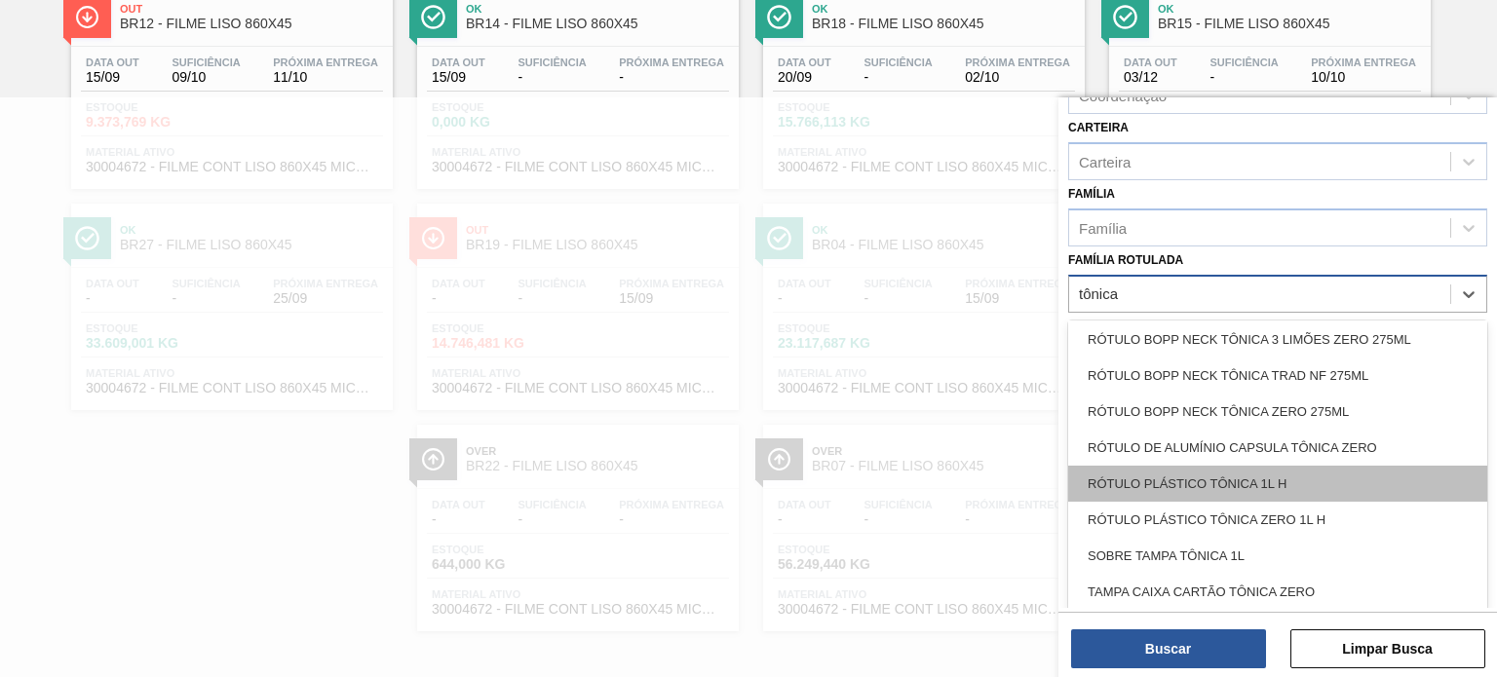
click at [1253, 481] on div "RÓTULO PLÁSTICO TÔNICA 1L H" at bounding box center [1277, 484] width 419 height 36
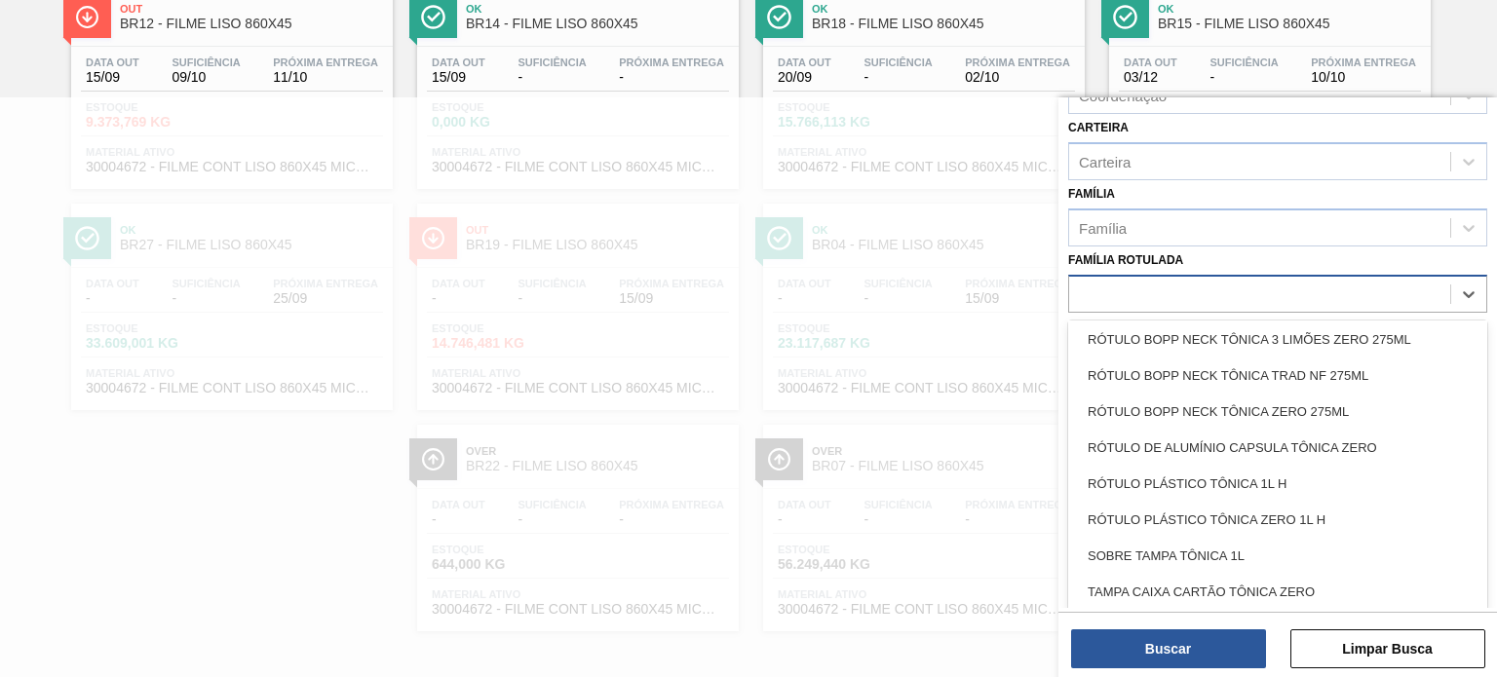
scroll to position [252, 0]
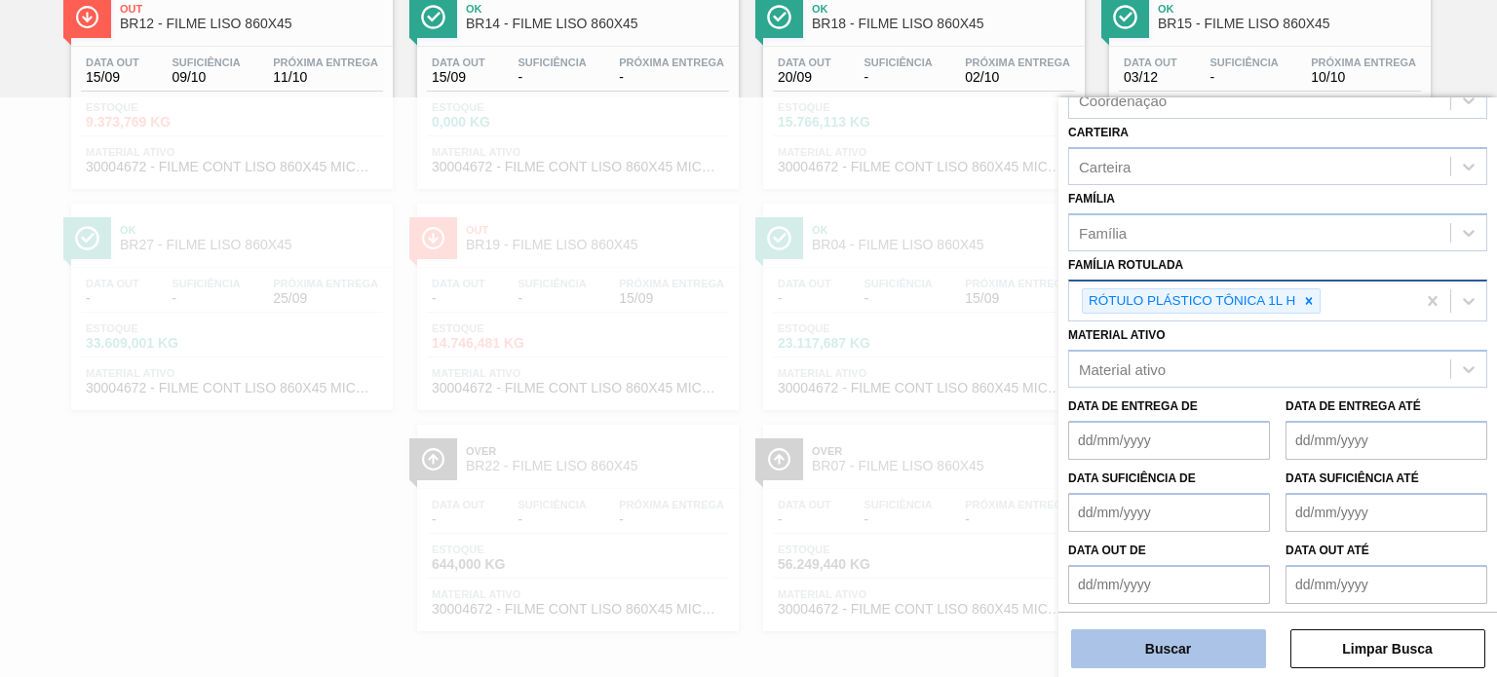
click at [1195, 663] on button "Buscar" at bounding box center [1168, 648] width 195 height 39
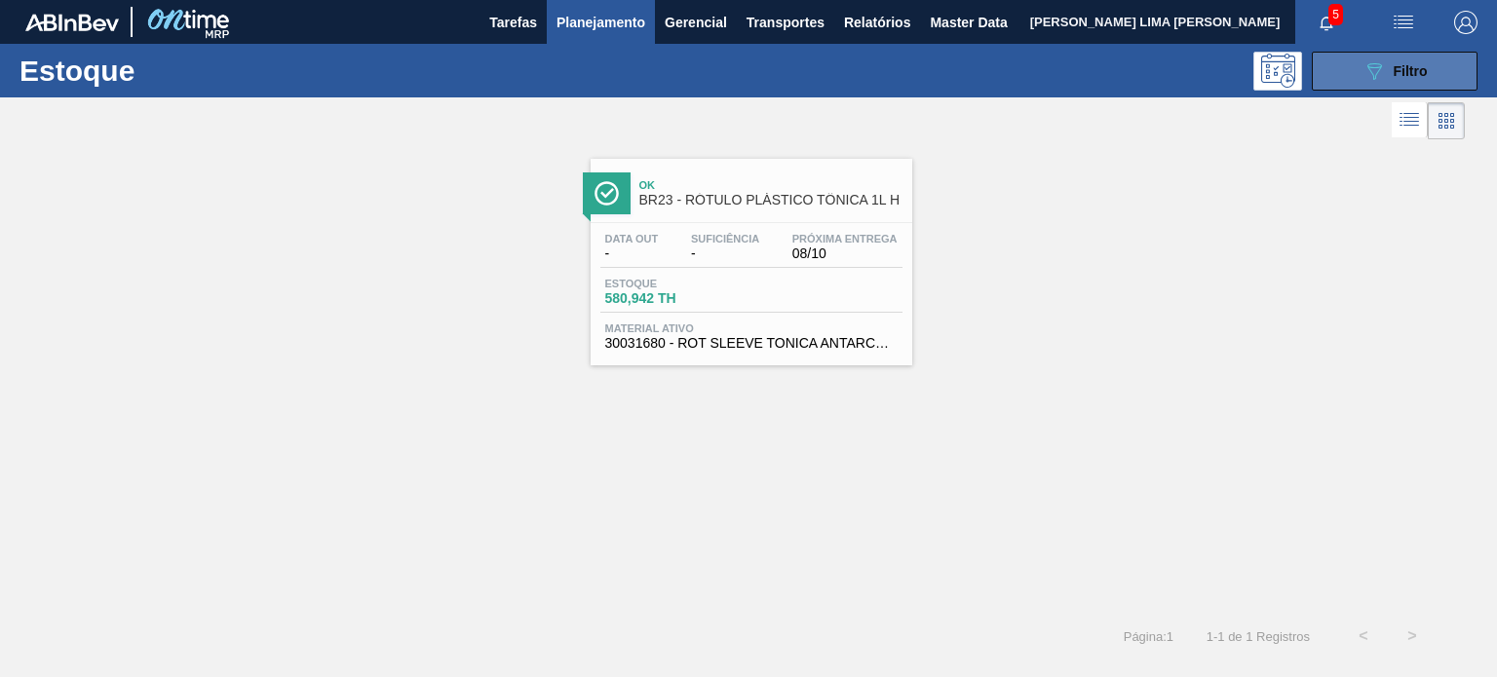
click at [1347, 61] on button "089F7B8B-B2A5-4AFE-B5C0-19BA573D28AC Filtro" at bounding box center [1394, 71] width 166 height 39
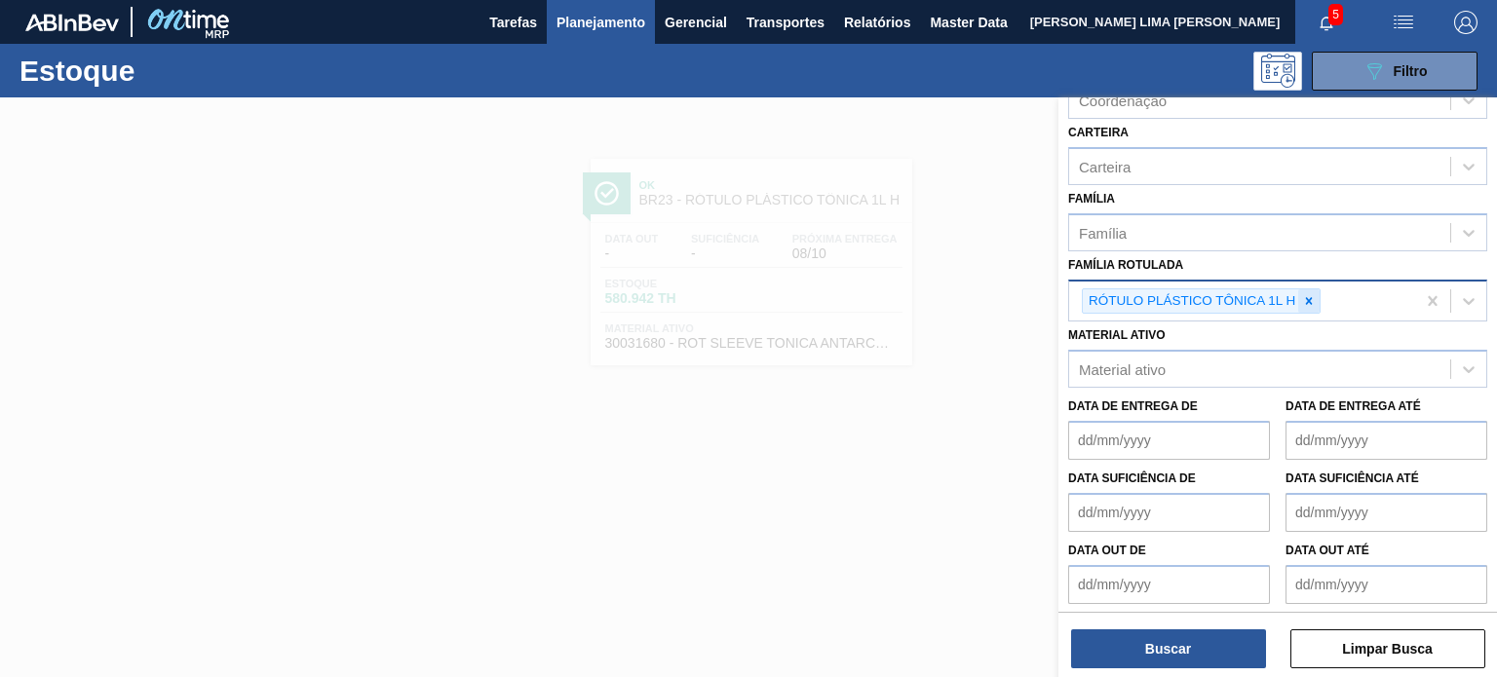
click at [1302, 302] on icon at bounding box center [1309, 301] width 14 height 14
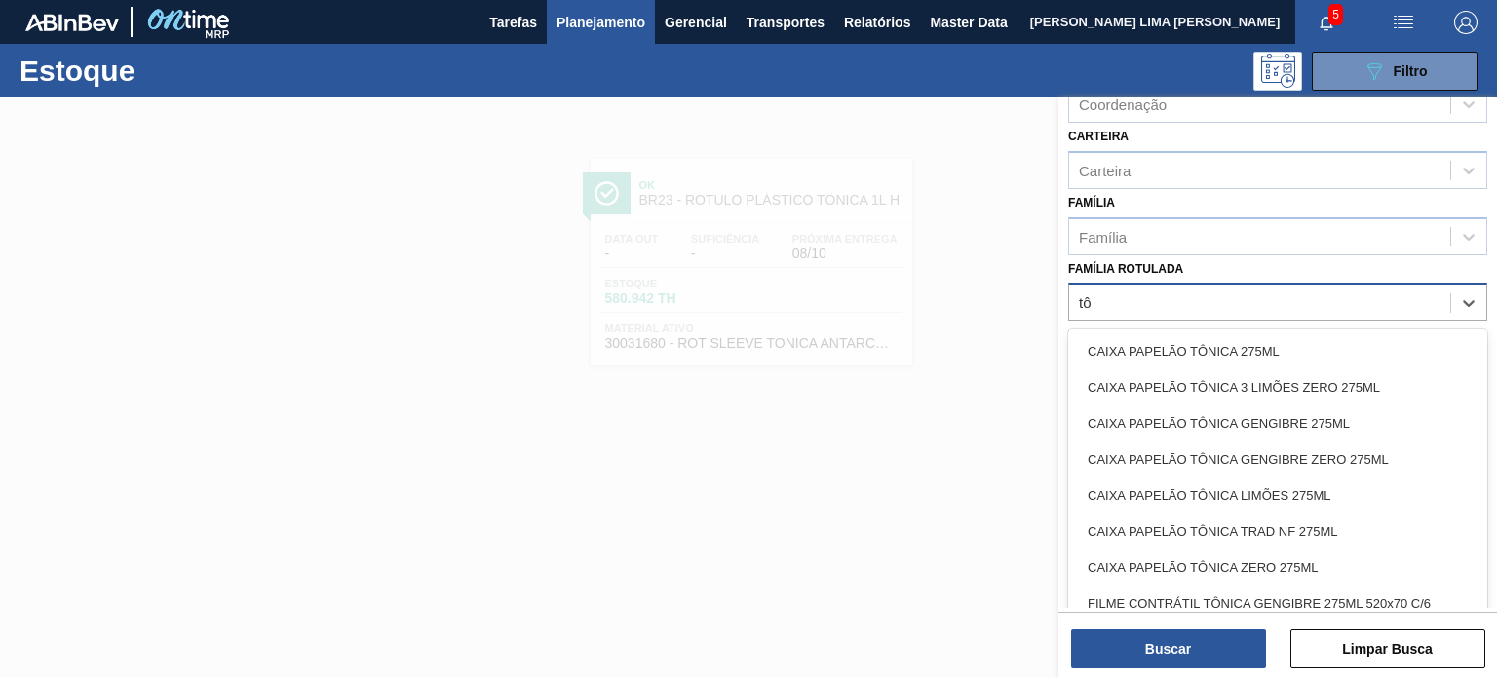
scroll to position [252, 0]
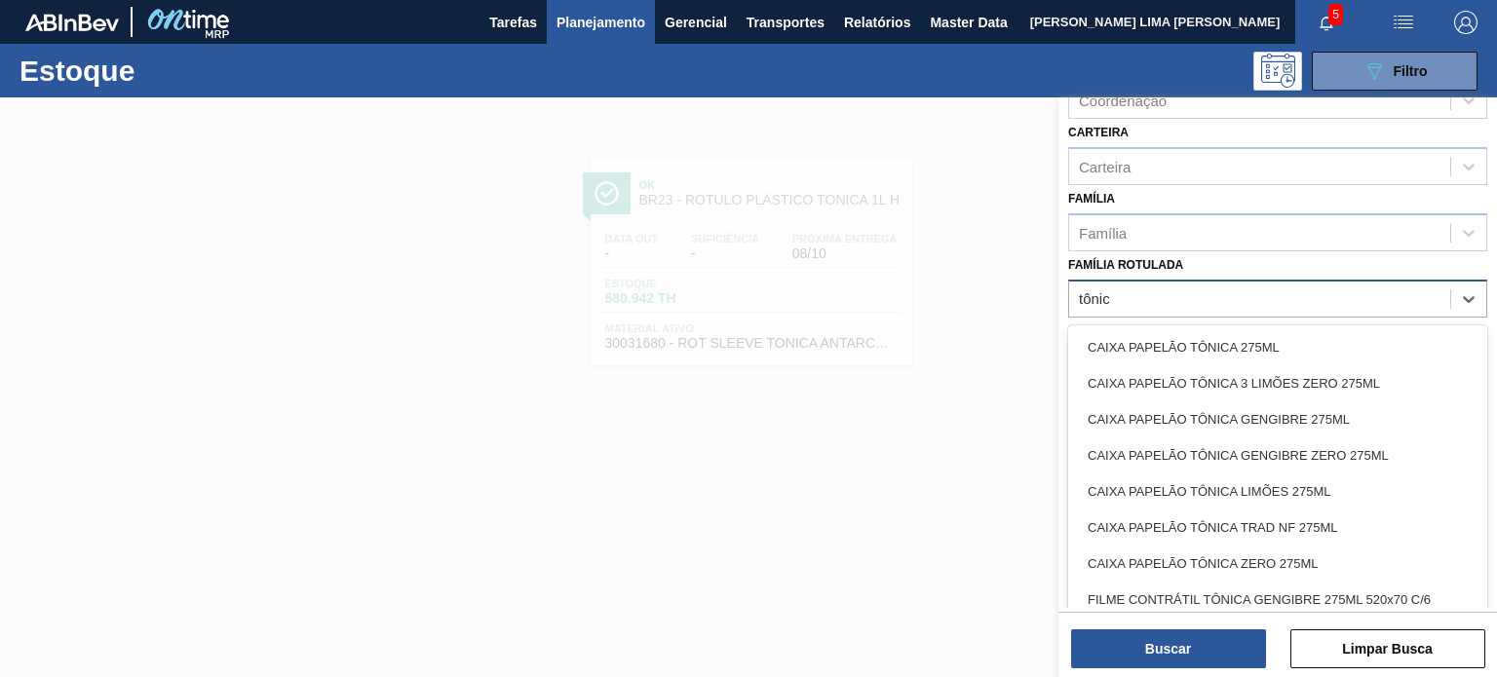
type Rotulada "tônica"
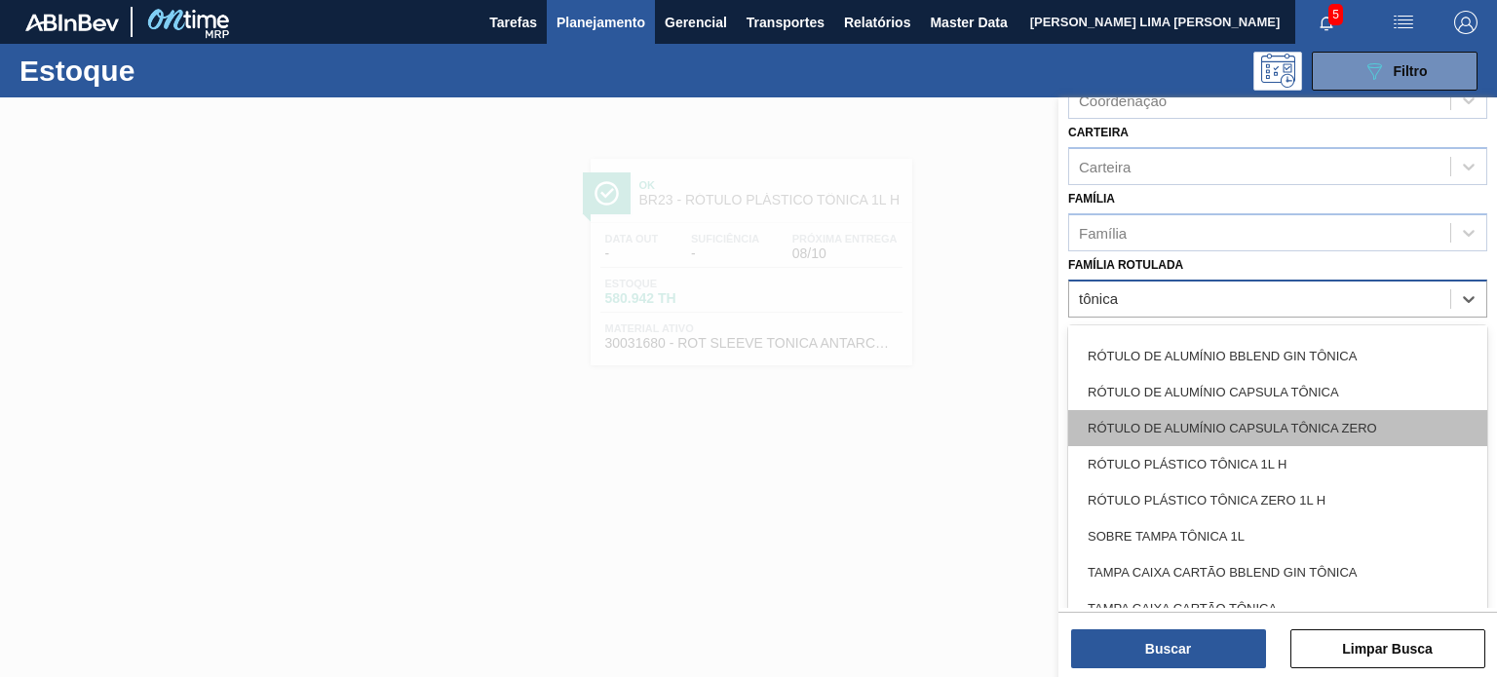
scroll to position [1805, 0]
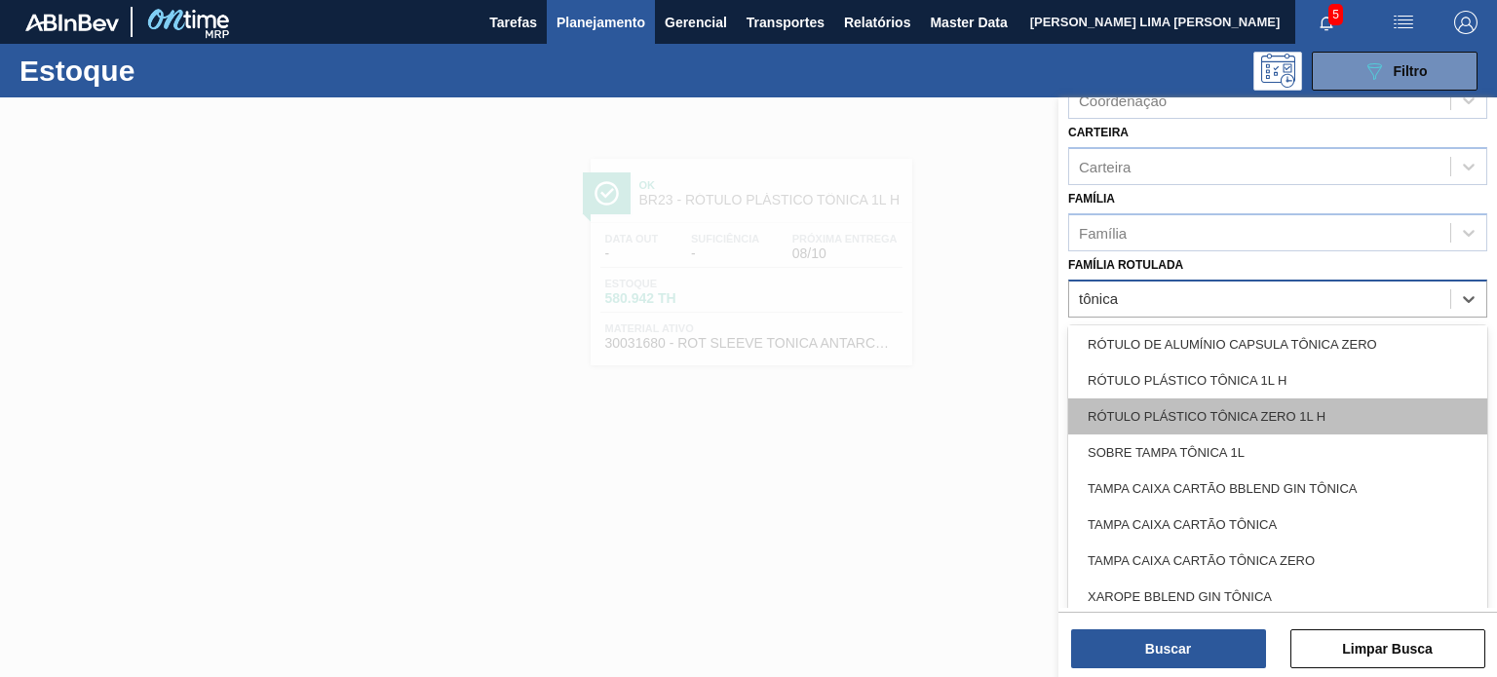
click at [1306, 416] on div "RÓTULO PLÁSTICO TÔNICA ZERO 1L H" at bounding box center [1277, 417] width 419 height 36
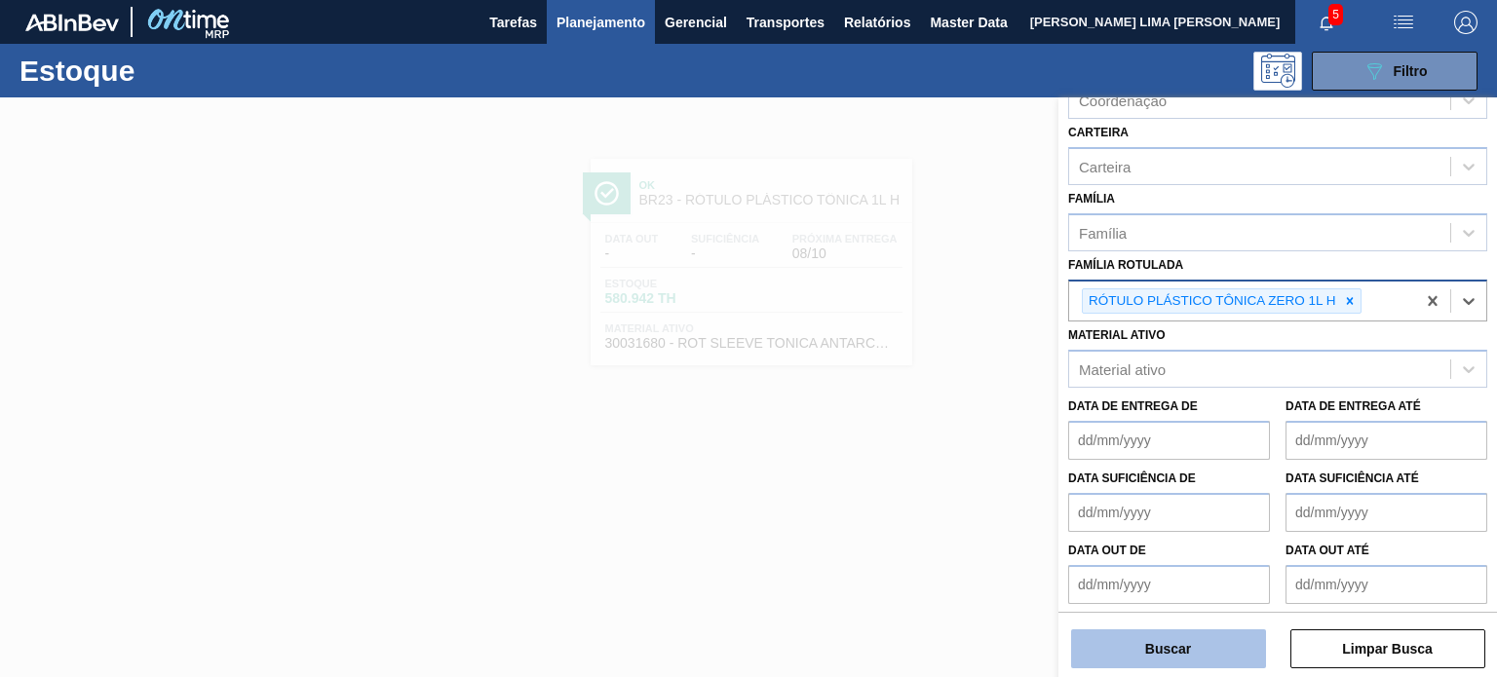
click at [1198, 649] on button "Buscar" at bounding box center [1168, 648] width 195 height 39
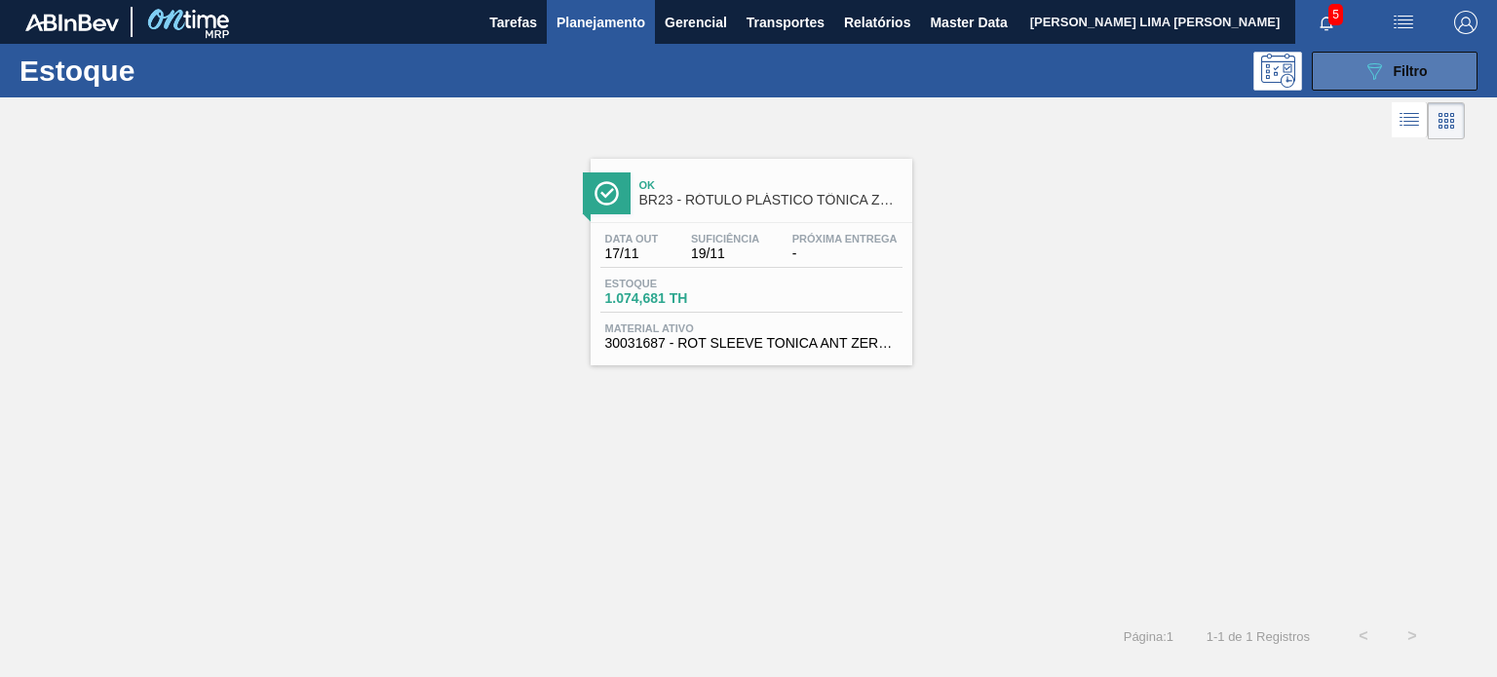
click at [1385, 67] on div "089F7B8B-B2A5-4AFE-B5C0-19BA573D28AC Filtro" at bounding box center [1394, 70] width 65 height 23
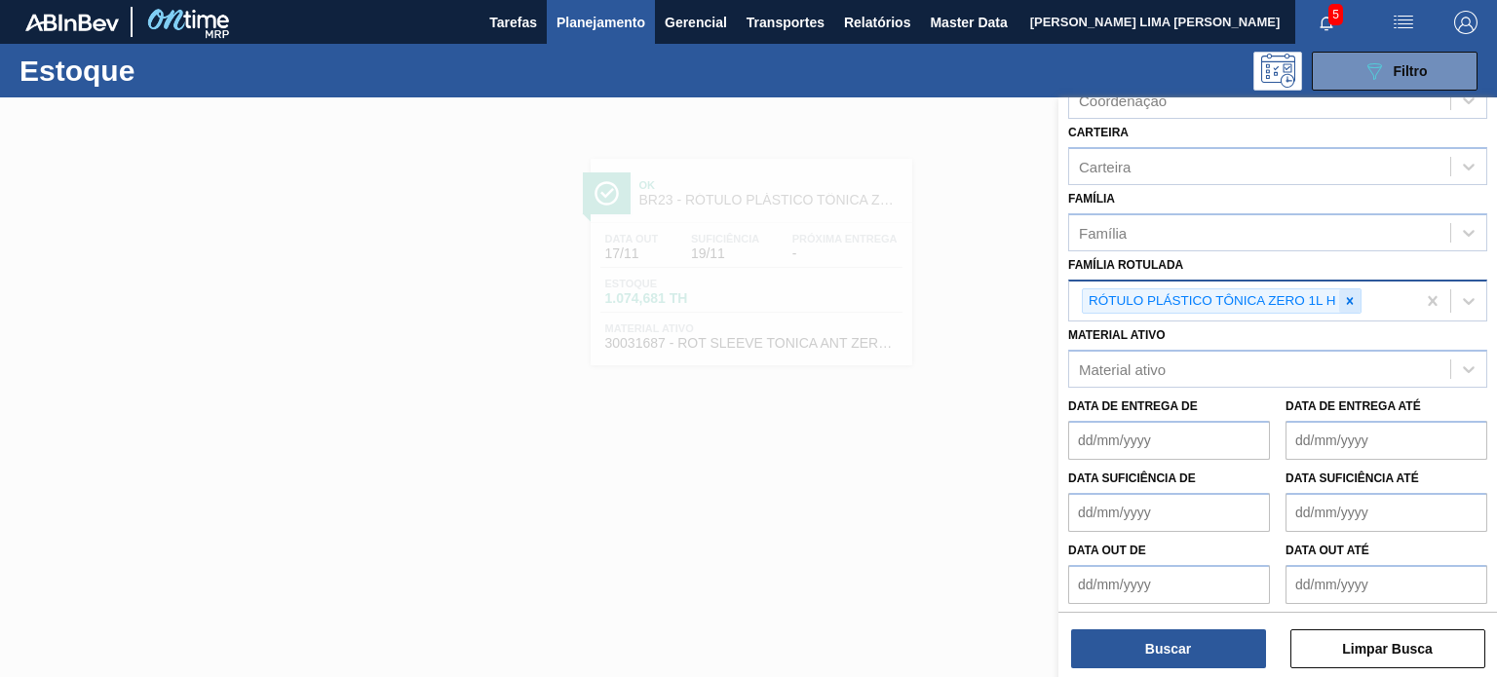
click at [1352, 303] on div at bounding box center [1349, 301] width 21 height 24
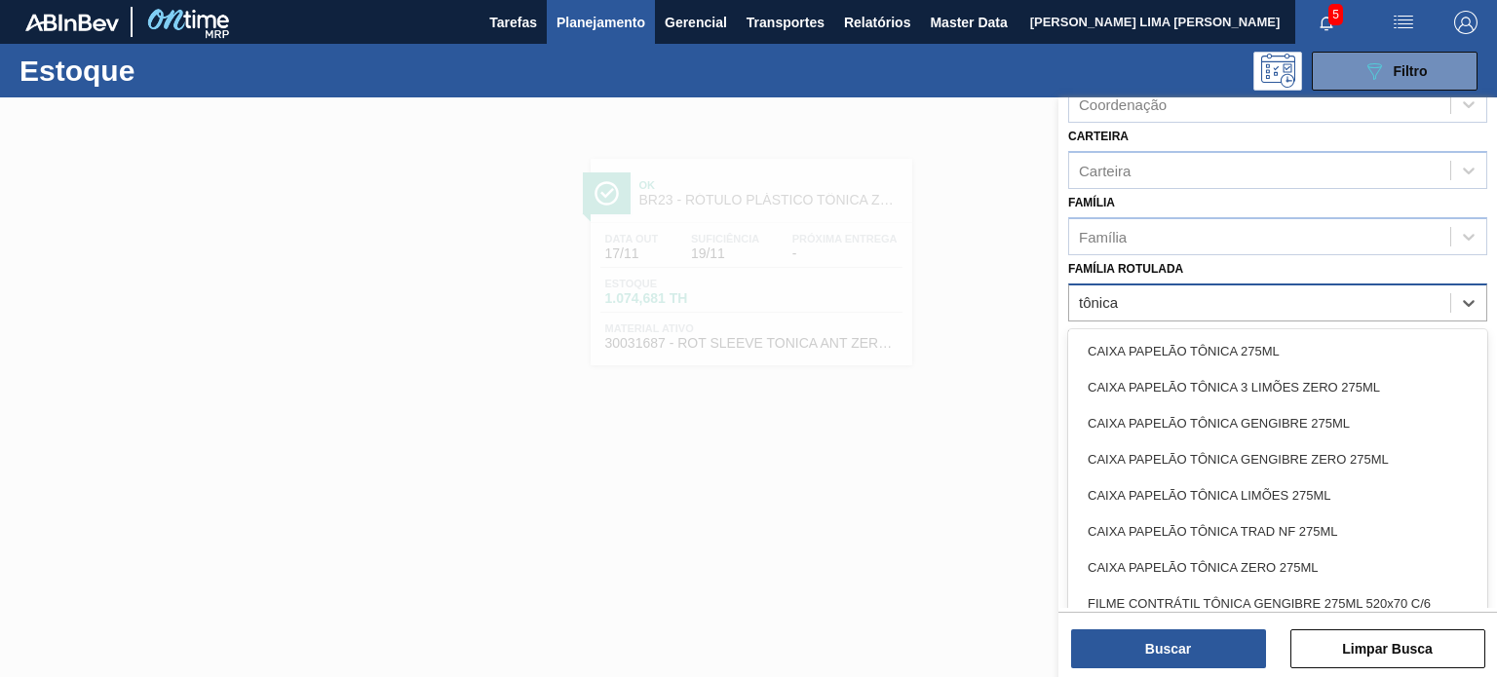
scroll to position [252, 0]
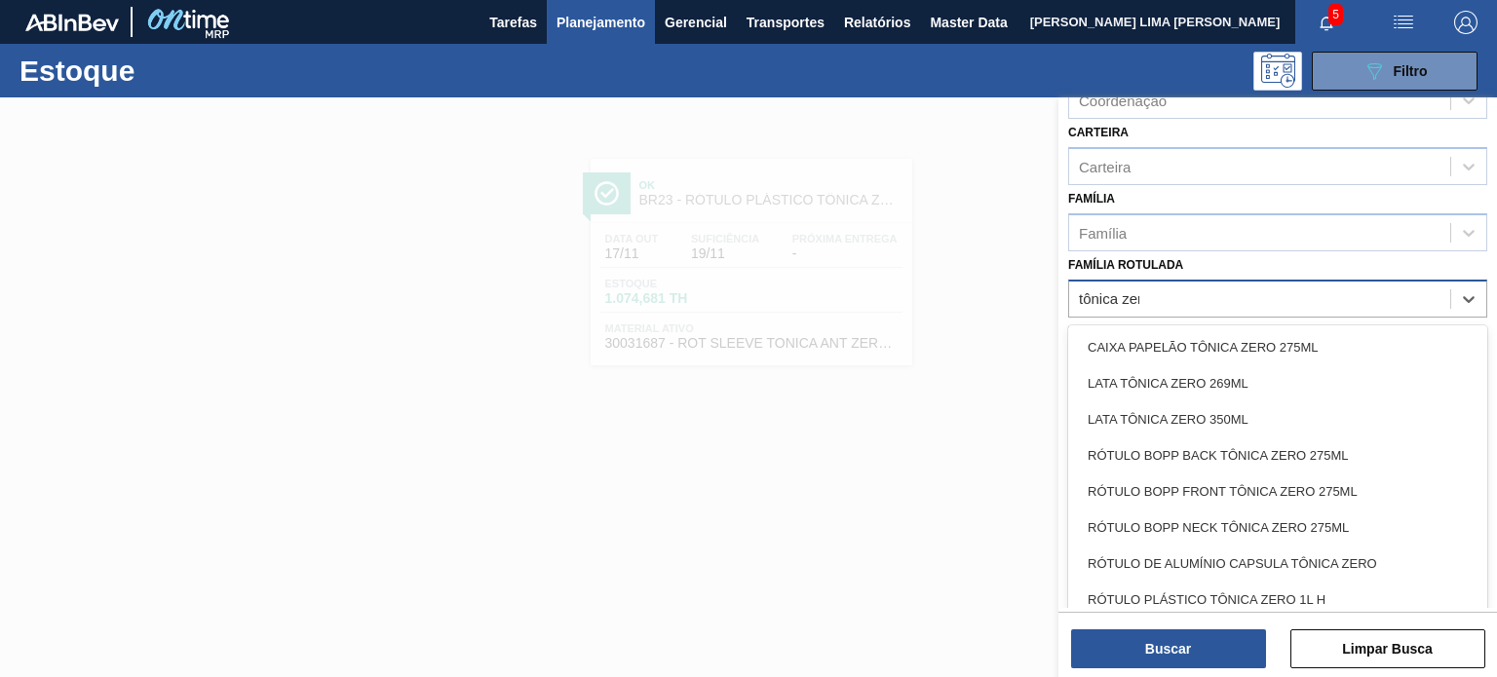
type Rotulada "tônica zero"
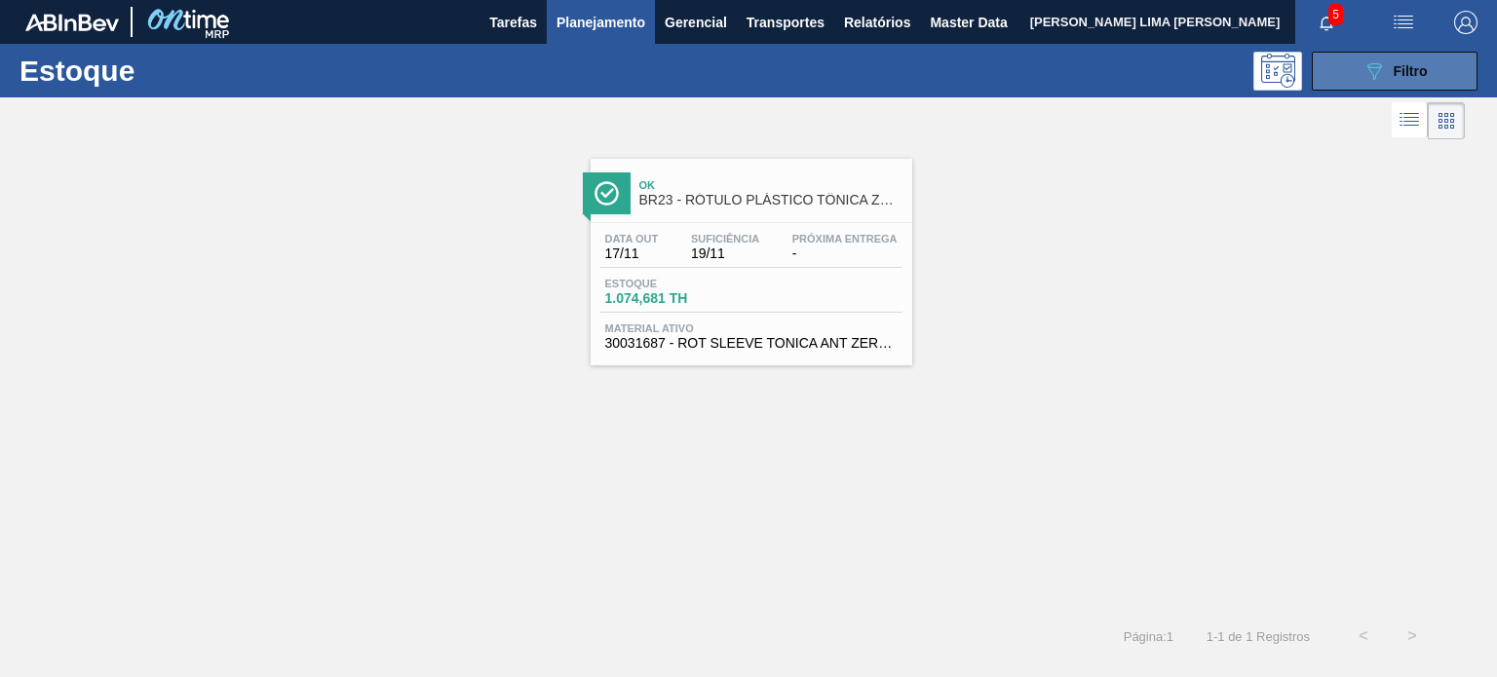
click at [1465, 75] on button "089F7B8B-B2A5-4AFE-B5C0-19BA573D28AC Filtro" at bounding box center [1394, 71] width 166 height 39
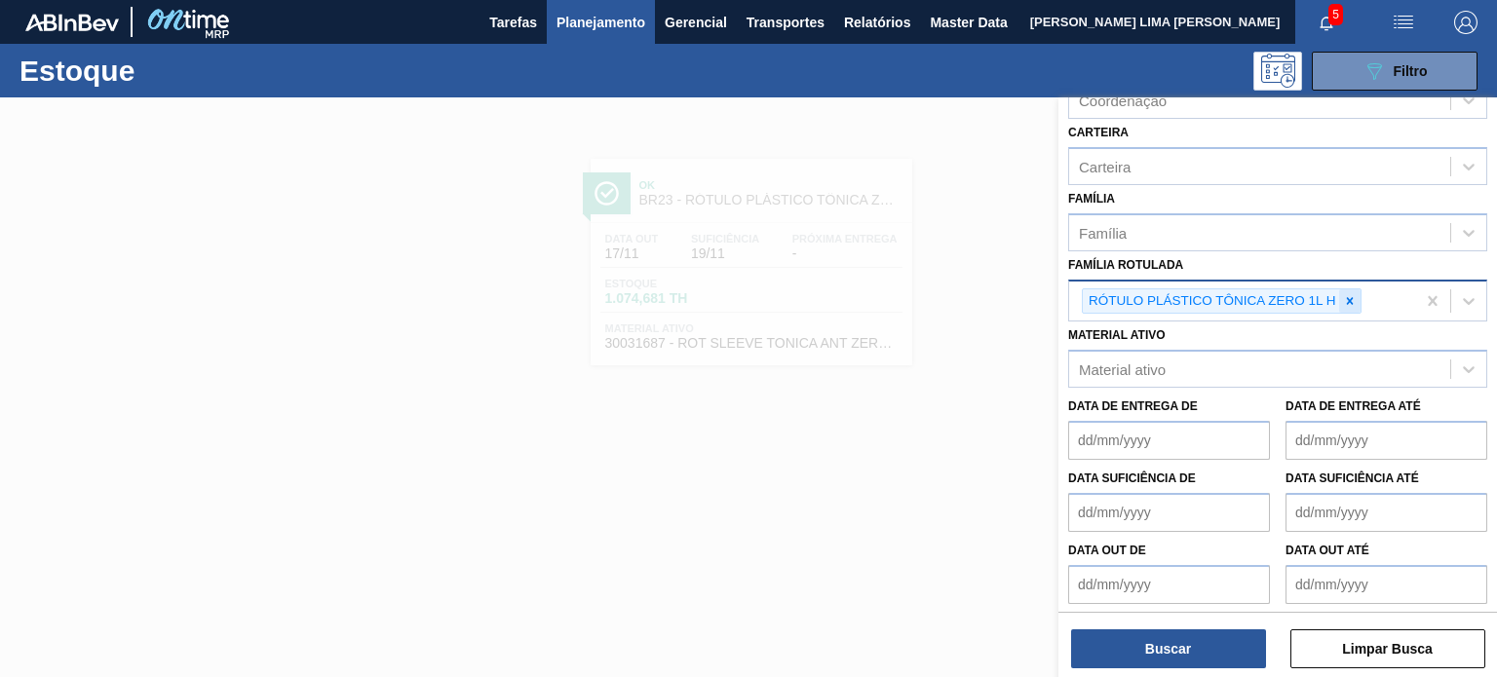
click at [1348, 297] on icon at bounding box center [1349, 300] width 7 height 7
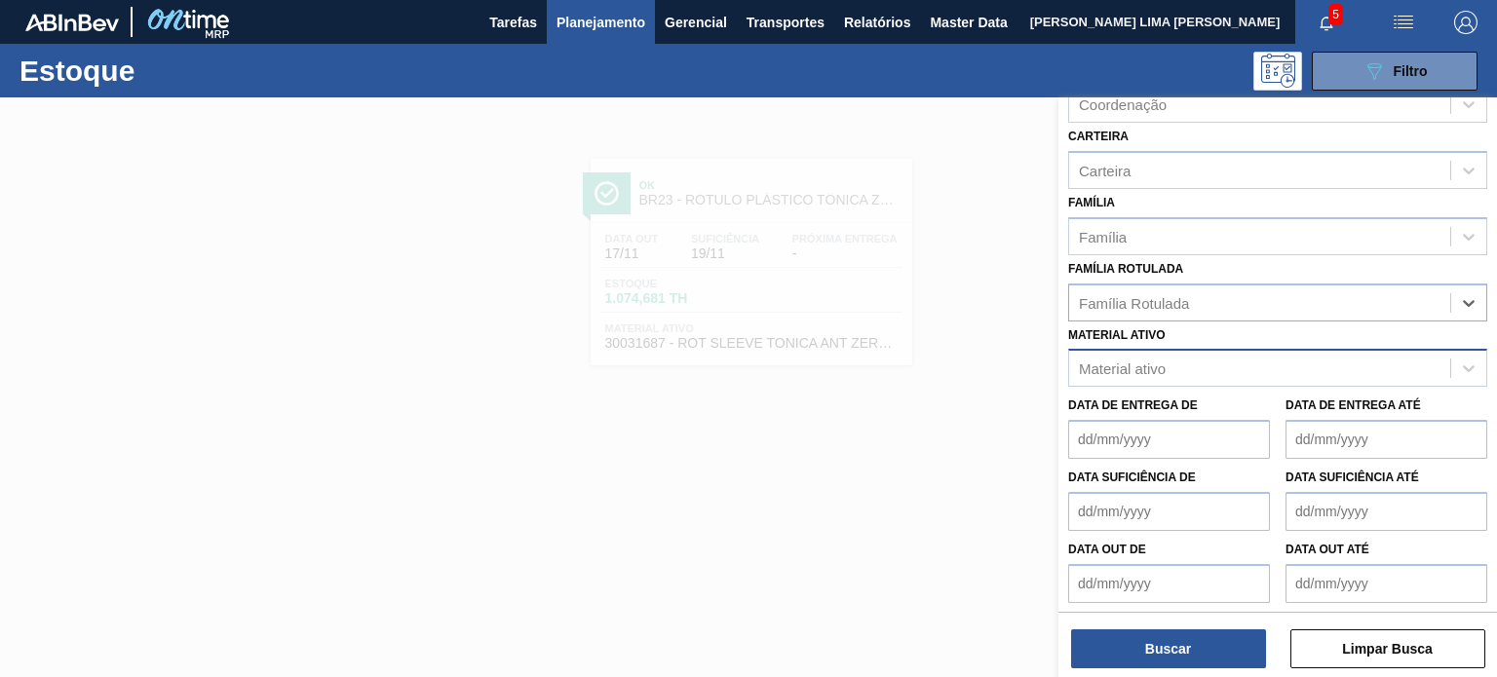
click at [1267, 356] on div "Material ativo" at bounding box center [1259, 369] width 381 height 28
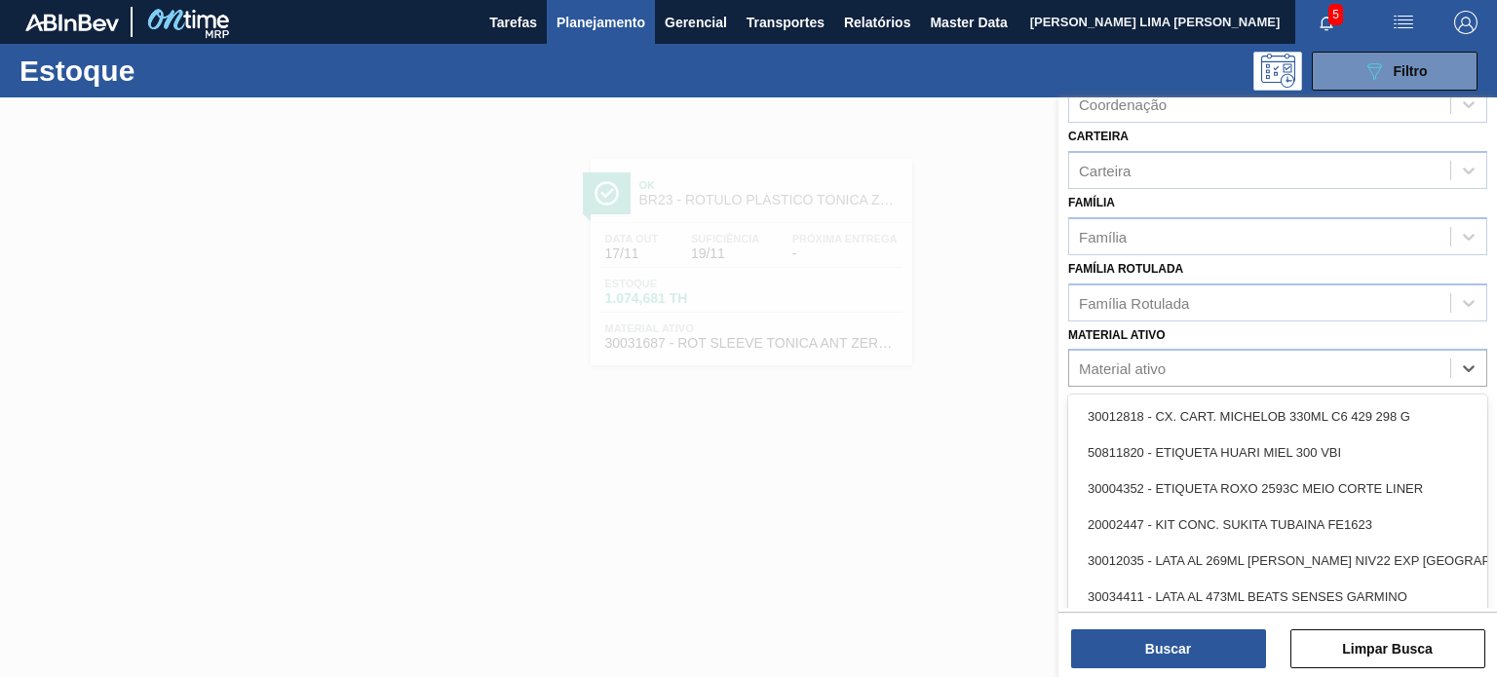
paste ativo "30031680"
type ativo "30031680"
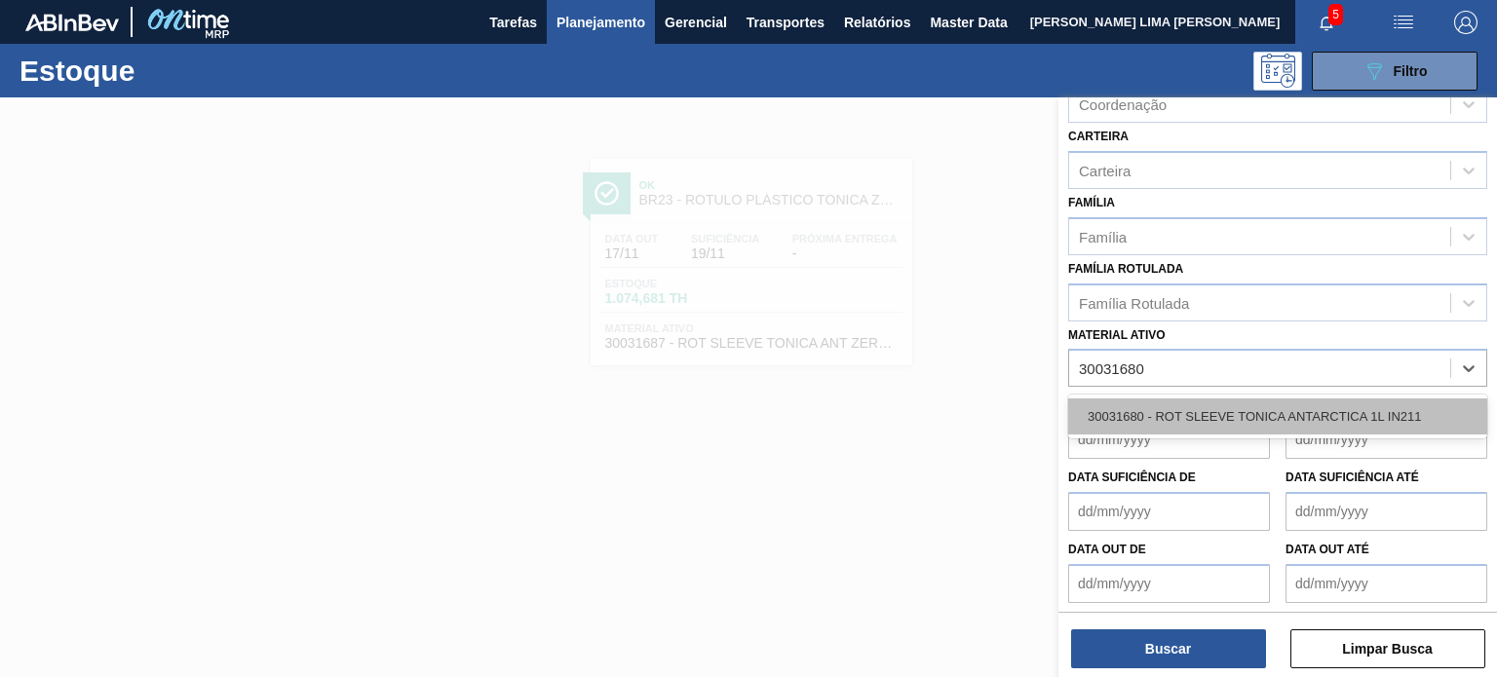
click at [1199, 403] on div "30031680 - ROT SLEEVE TONICA ANTARCTICA 1L IN211" at bounding box center [1277, 417] width 419 height 36
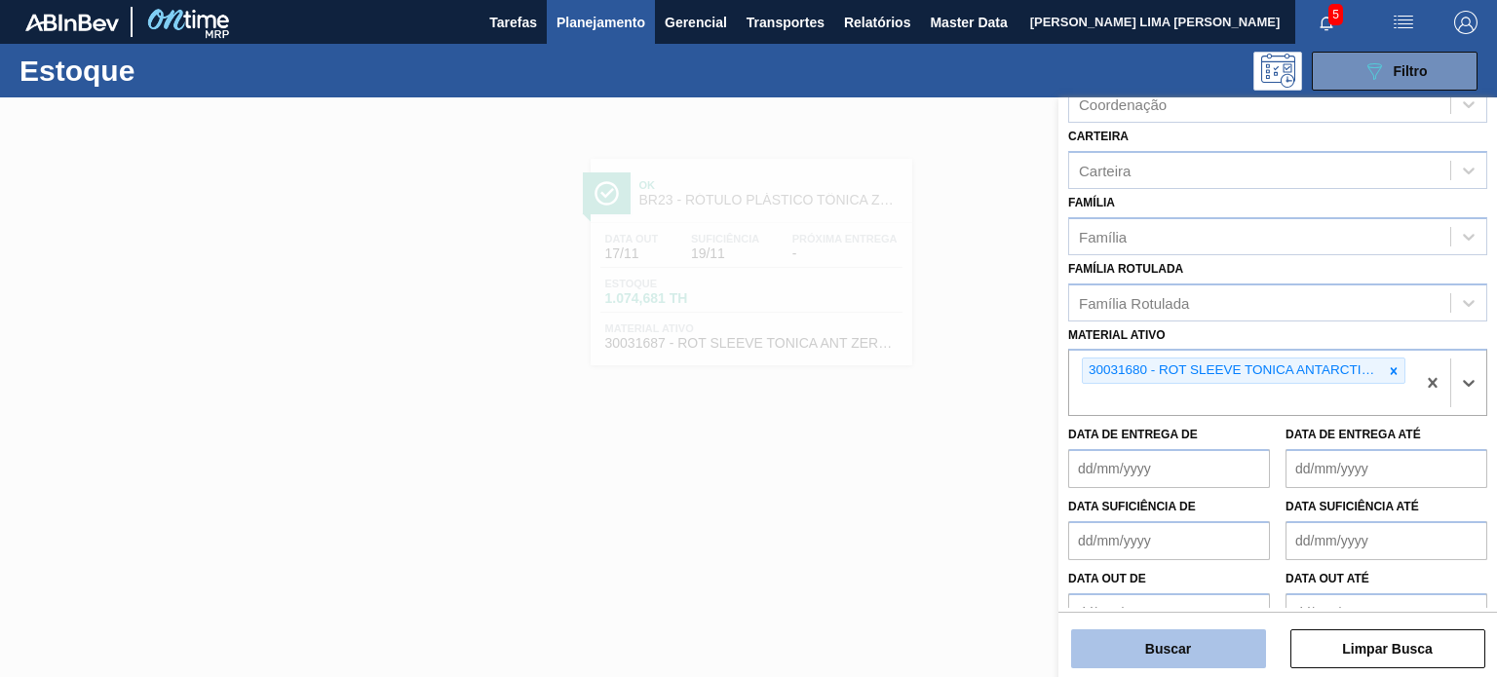
click at [1179, 662] on button "Buscar" at bounding box center [1168, 648] width 195 height 39
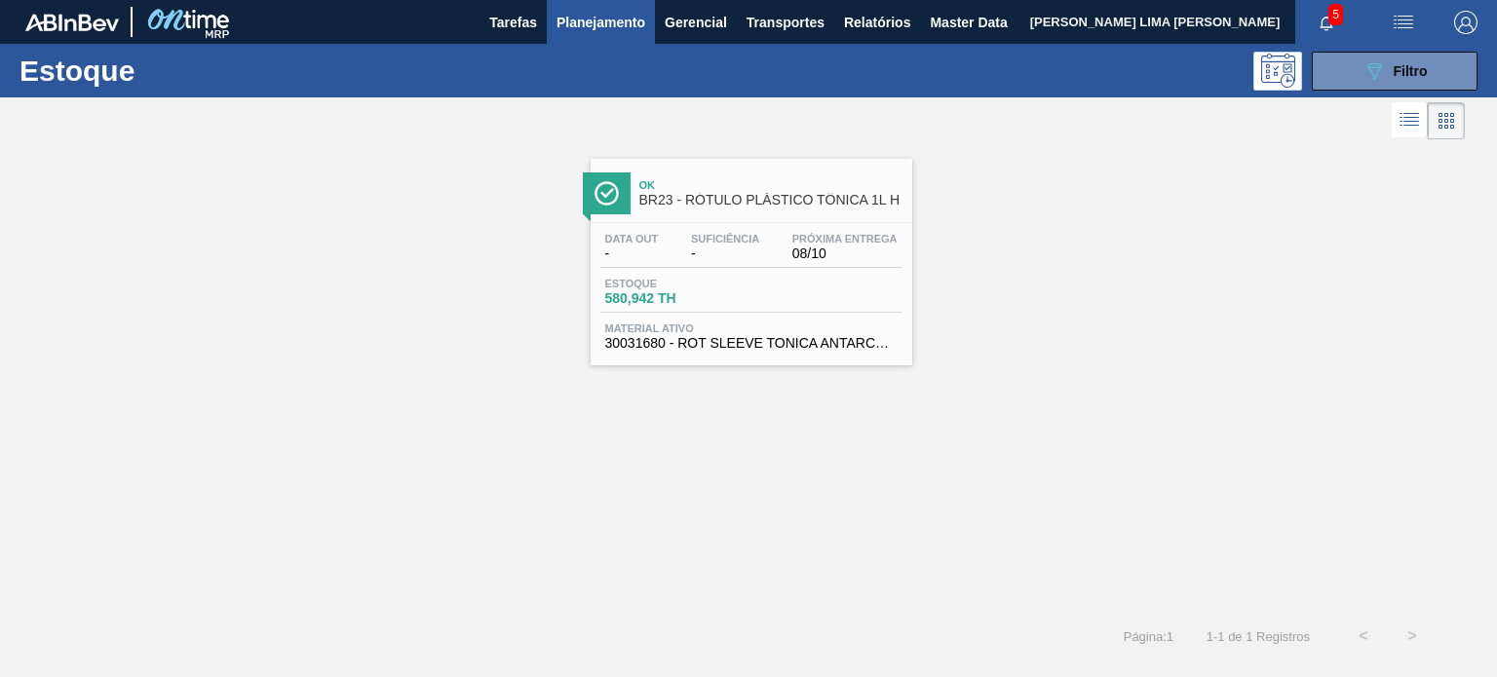
click at [821, 280] on div "Estoque 580,942 TH" at bounding box center [751, 295] width 302 height 35
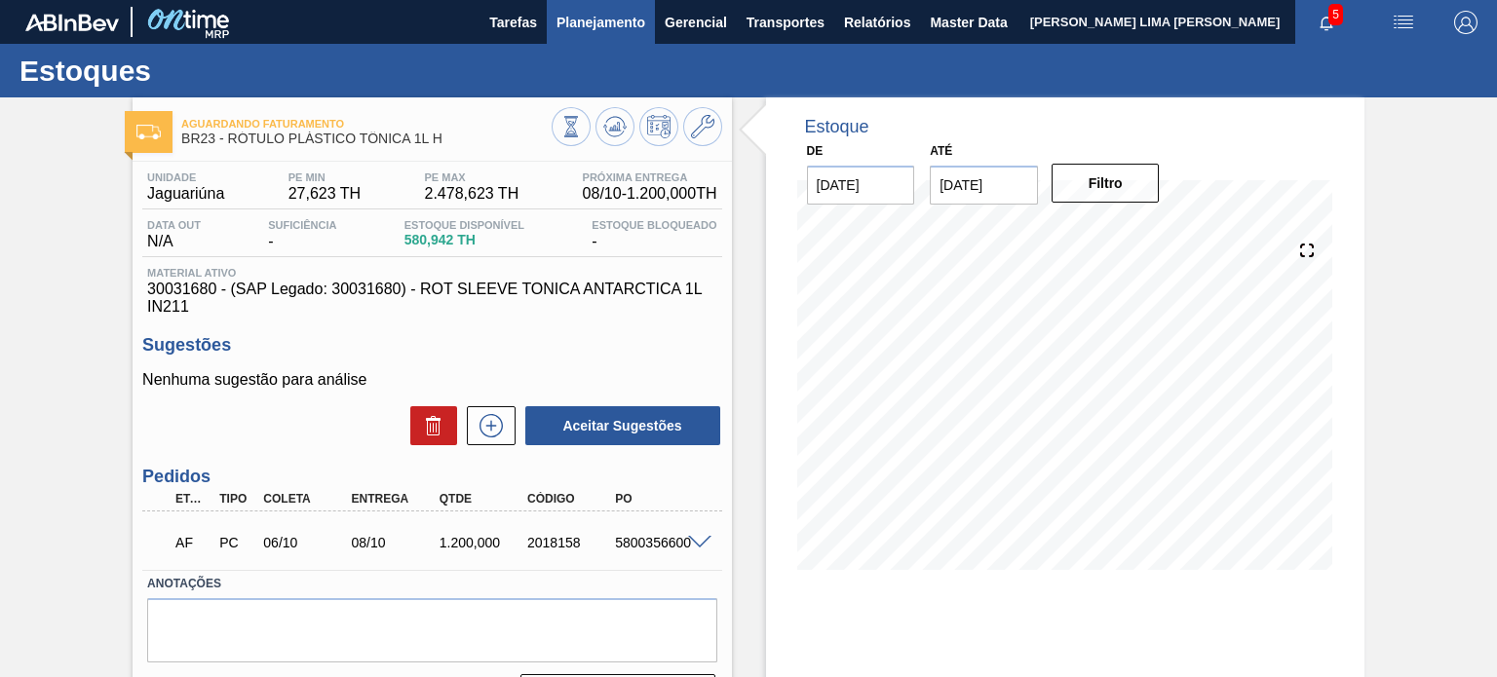
click at [616, 31] on span "Planejamento" at bounding box center [600, 22] width 89 height 23
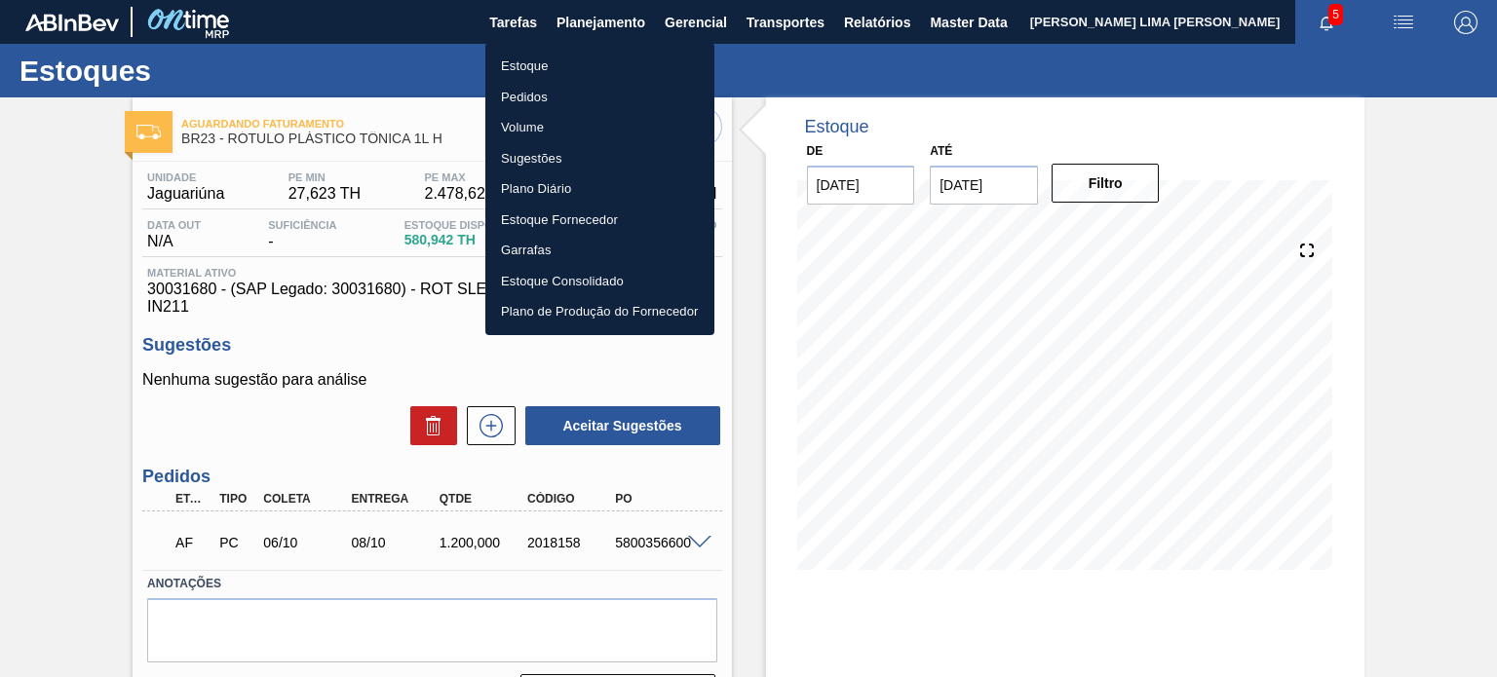
click at [539, 100] on li "Pedidos" at bounding box center [599, 97] width 229 height 31
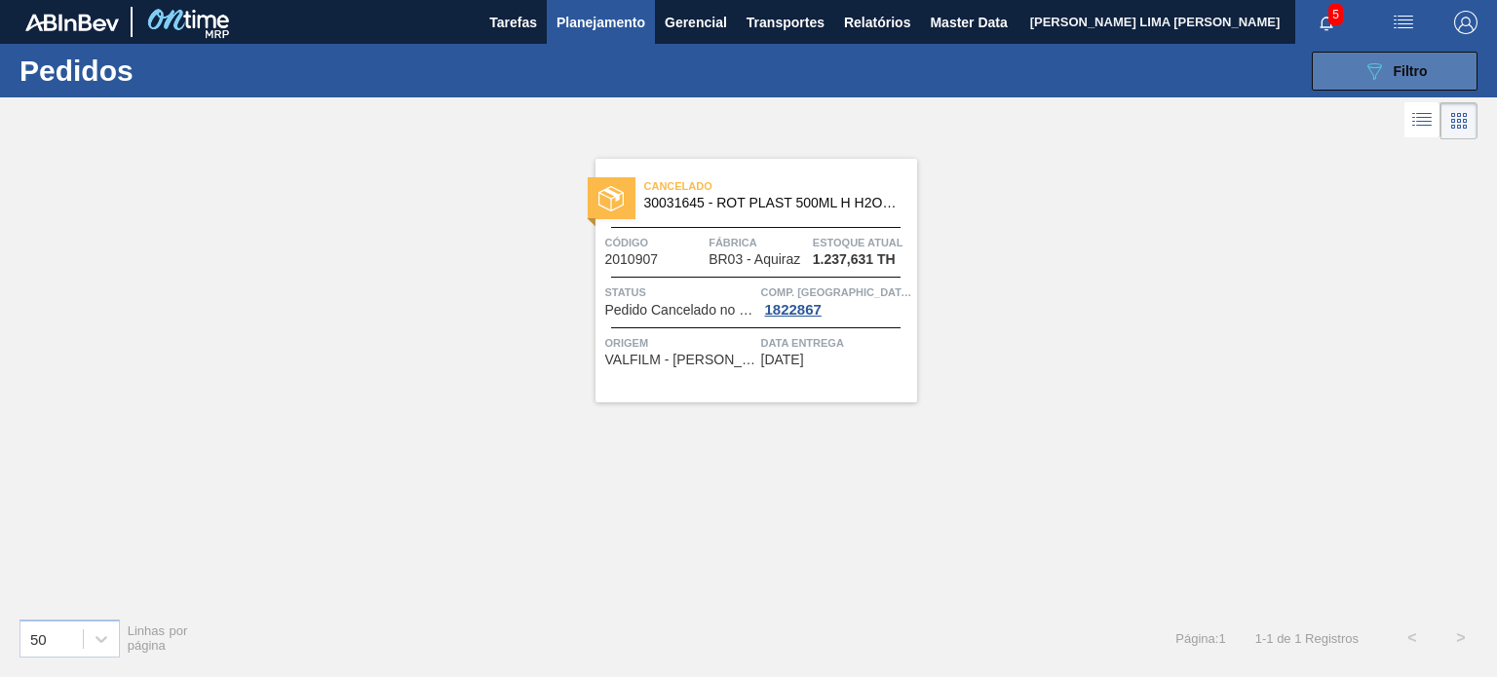
click at [1360, 80] on button "089F7B8B-B2A5-4AFE-B5C0-19BA573D28AC Filtro" at bounding box center [1394, 71] width 166 height 39
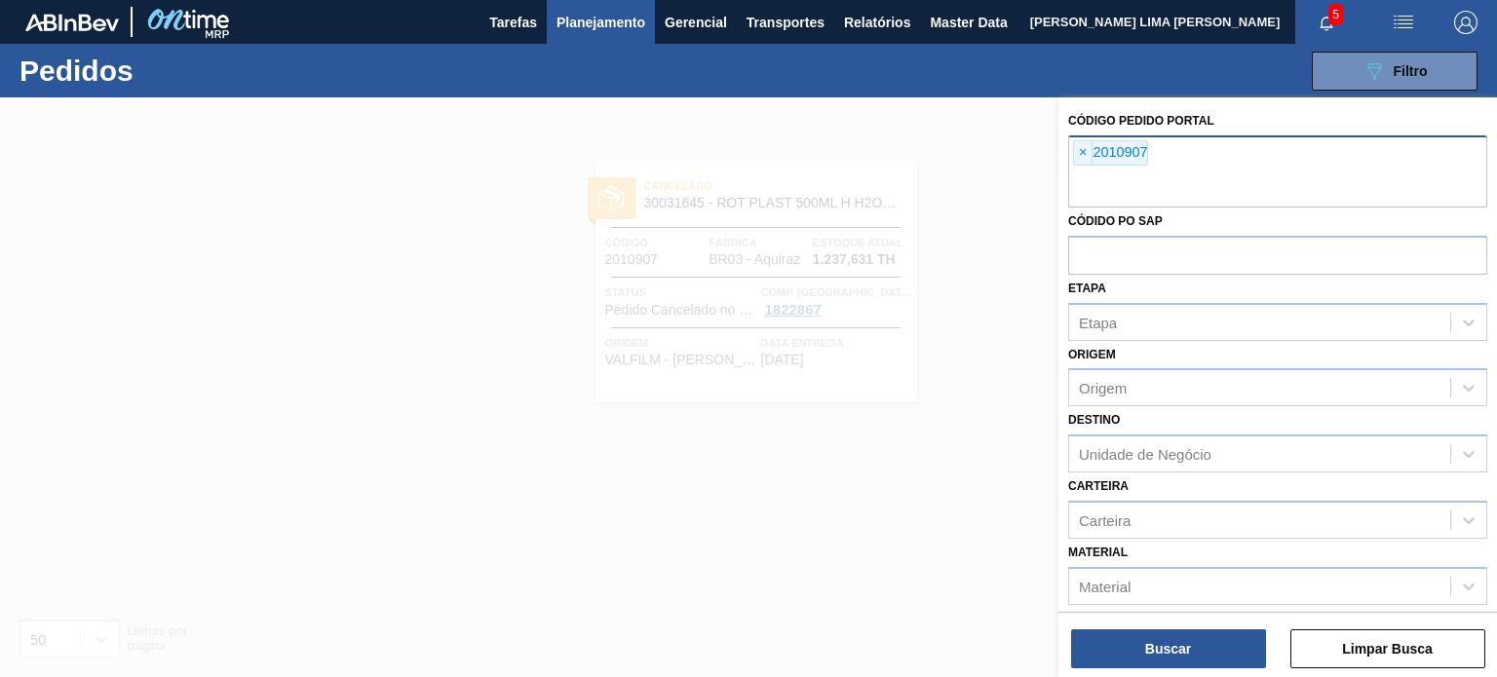
click at [1095, 152] on div "× 2010907" at bounding box center [1110, 152] width 75 height 25
click at [1099, 156] on div "× 2010907" at bounding box center [1110, 152] width 75 height 25
click at [1085, 149] on span "×" at bounding box center [1083, 152] width 19 height 23
paste input "1956801"
type input "1956801"
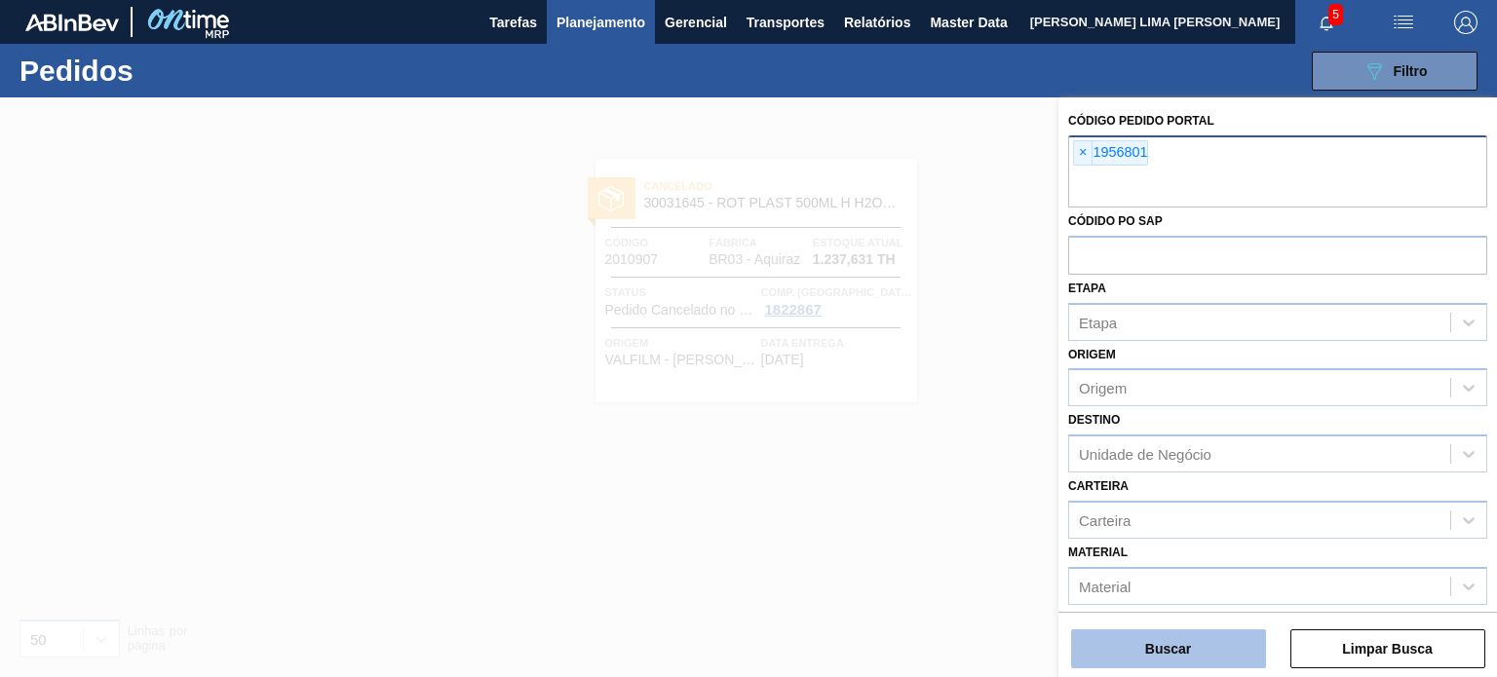
click at [1177, 651] on button "Buscar" at bounding box center [1168, 648] width 195 height 39
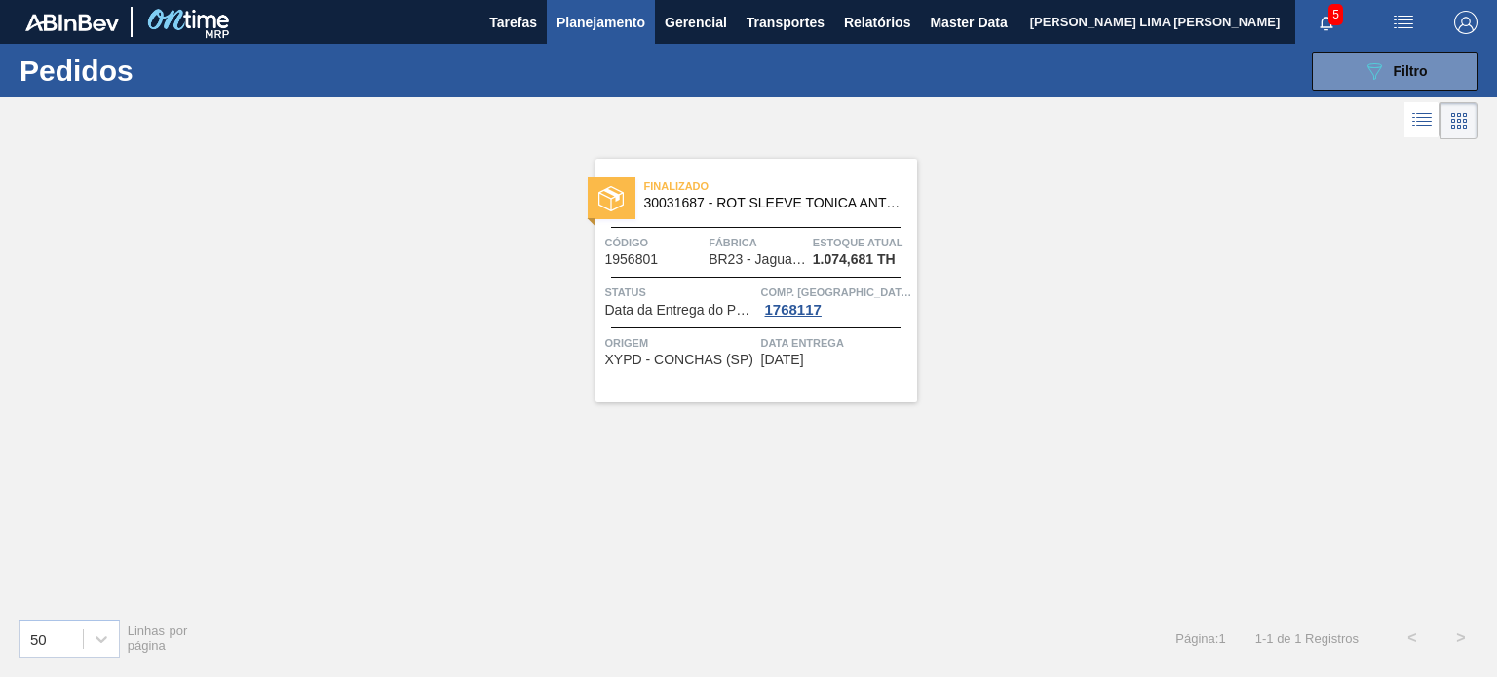
click at [814, 229] on div "Finalizado 30031687 - ROT SLEEVE TONICA ANT ZERO 1L IN211 Código 1956801 Fábric…" at bounding box center [756, 281] width 322 height 244
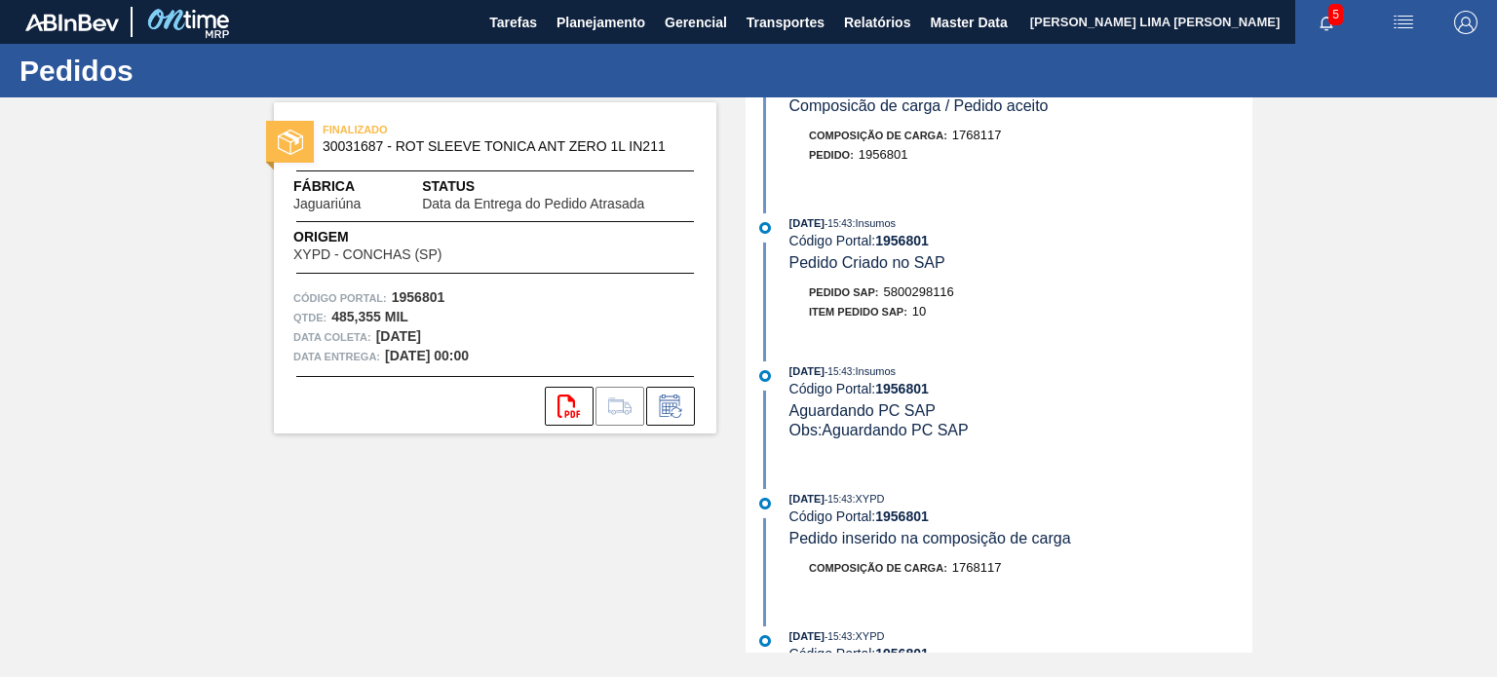
scroll to position [1983, 0]
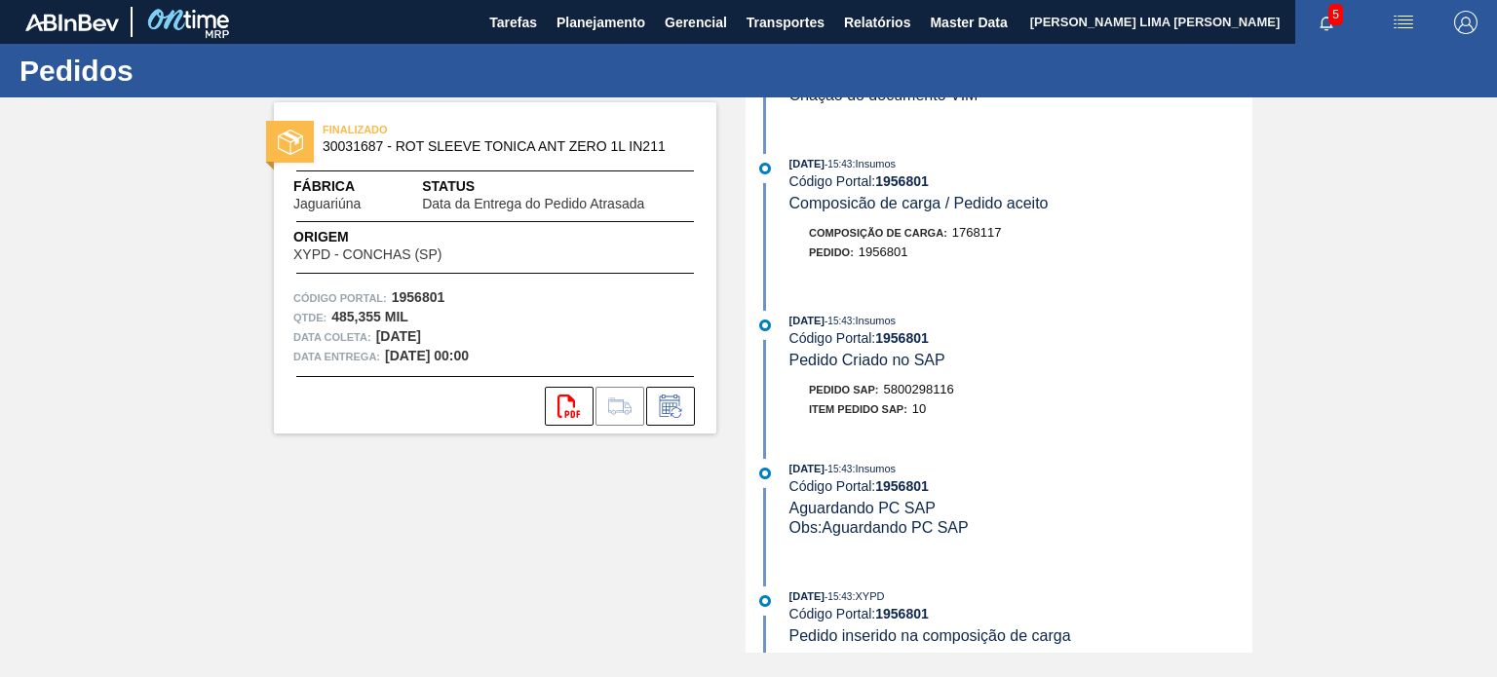
click at [924, 397] on span "5800298116" at bounding box center [919, 389] width 70 height 15
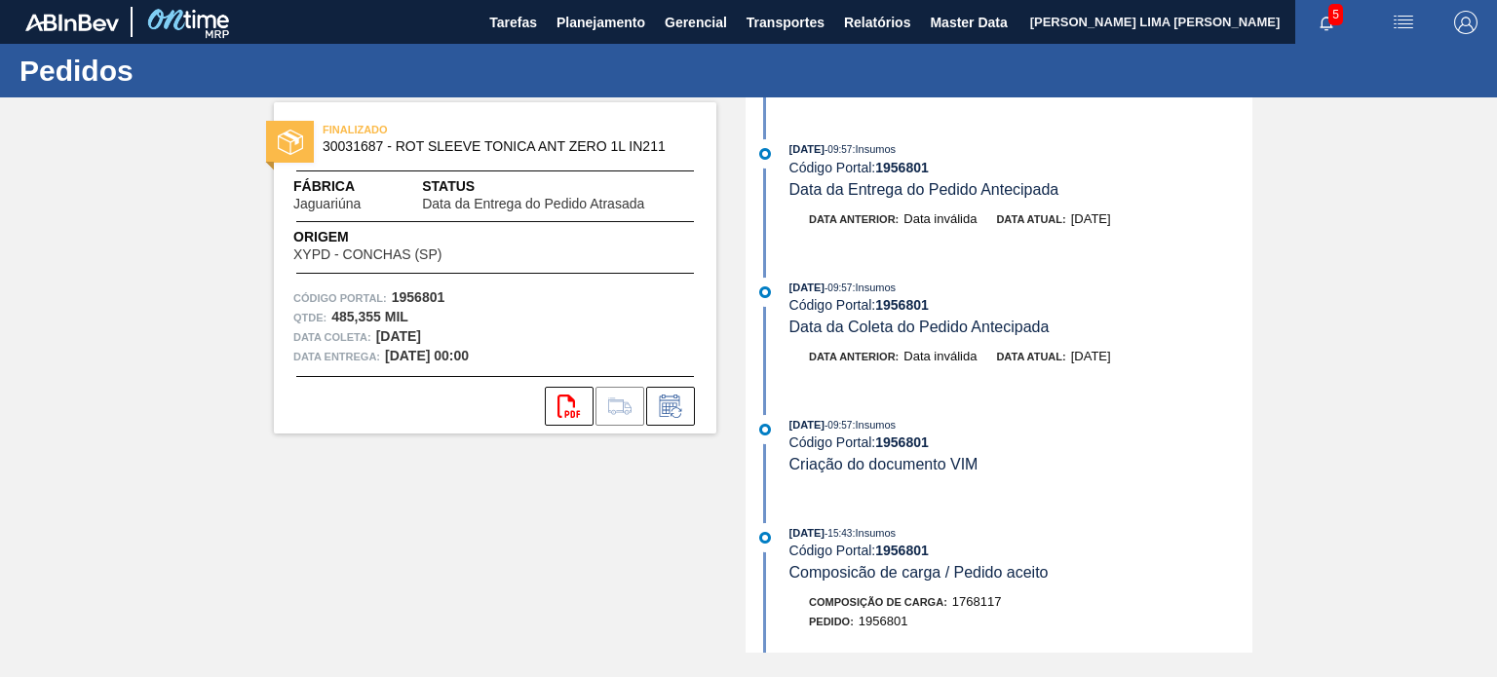
scroll to position [1593, 0]
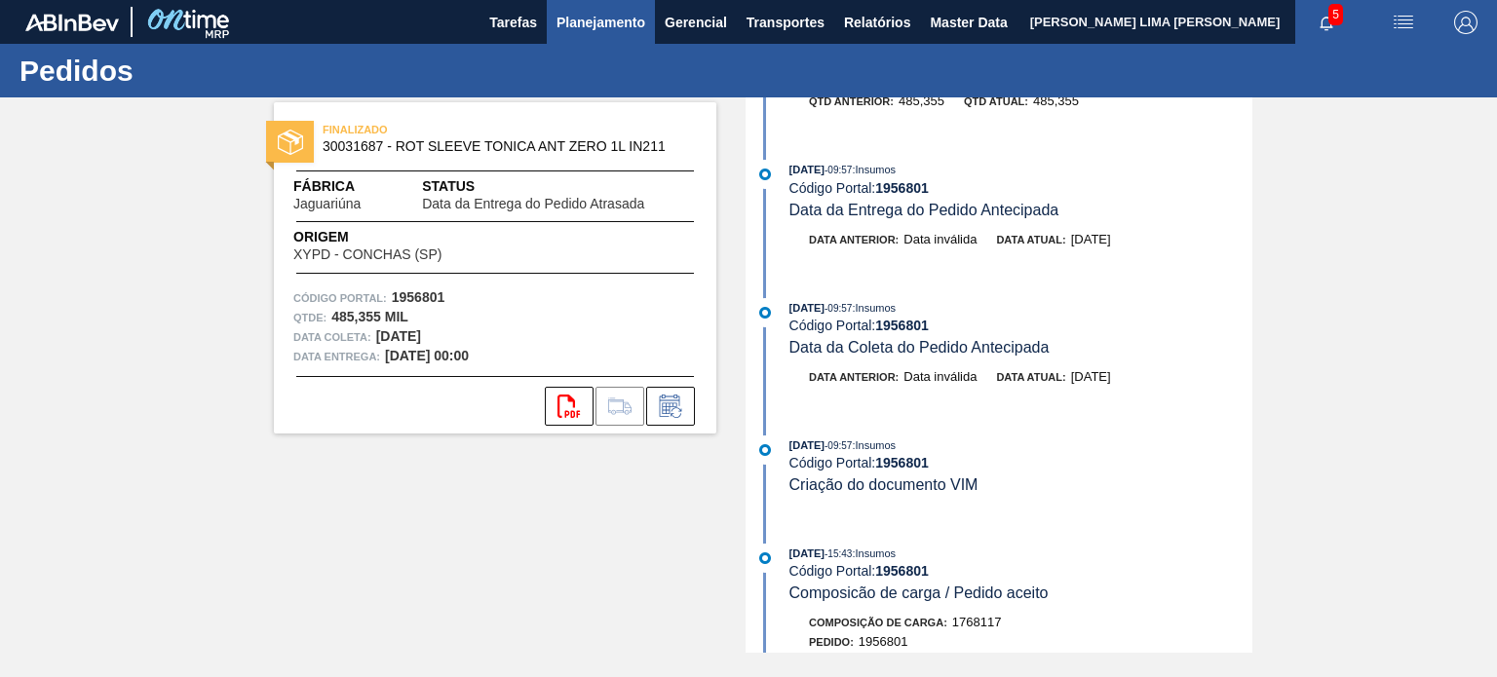
click at [596, 28] on span "Planejamento" at bounding box center [600, 22] width 89 height 23
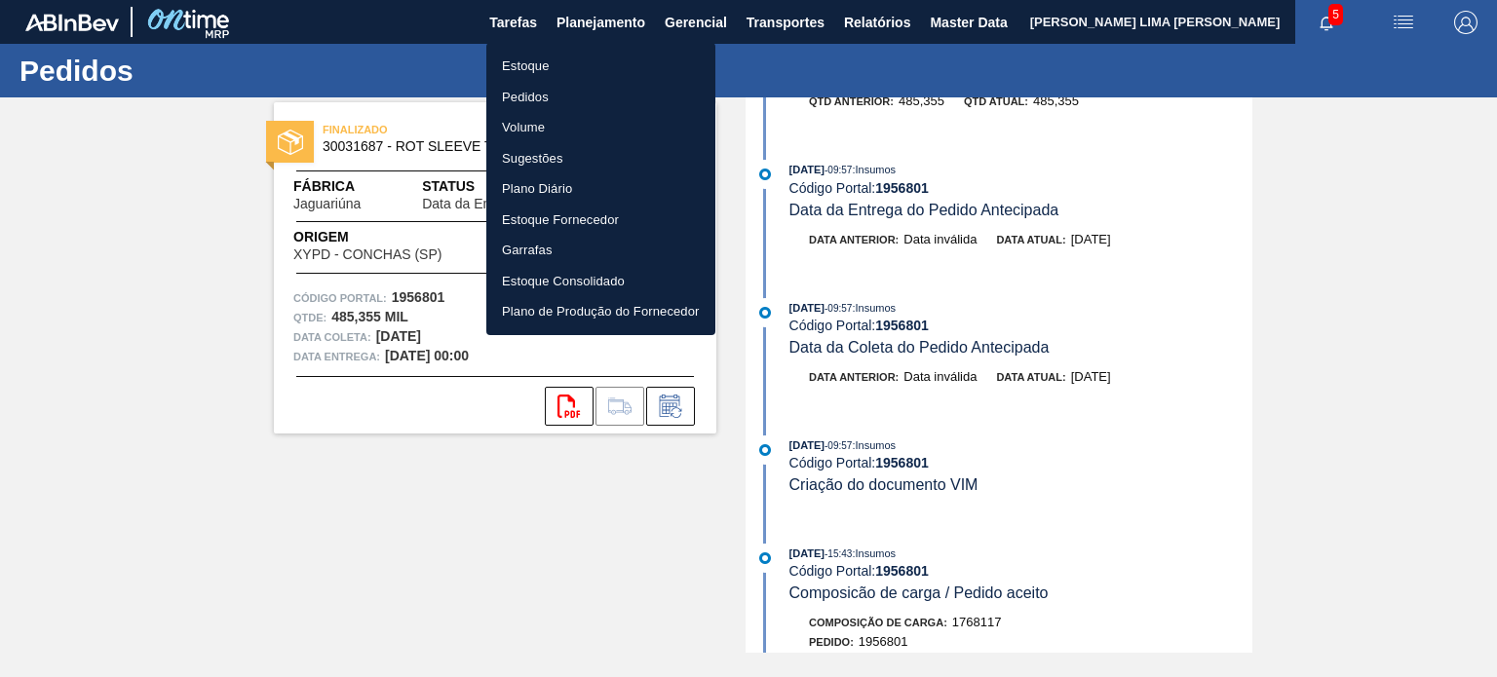
click at [516, 19] on div at bounding box center [748, 338] width 1497 height 677
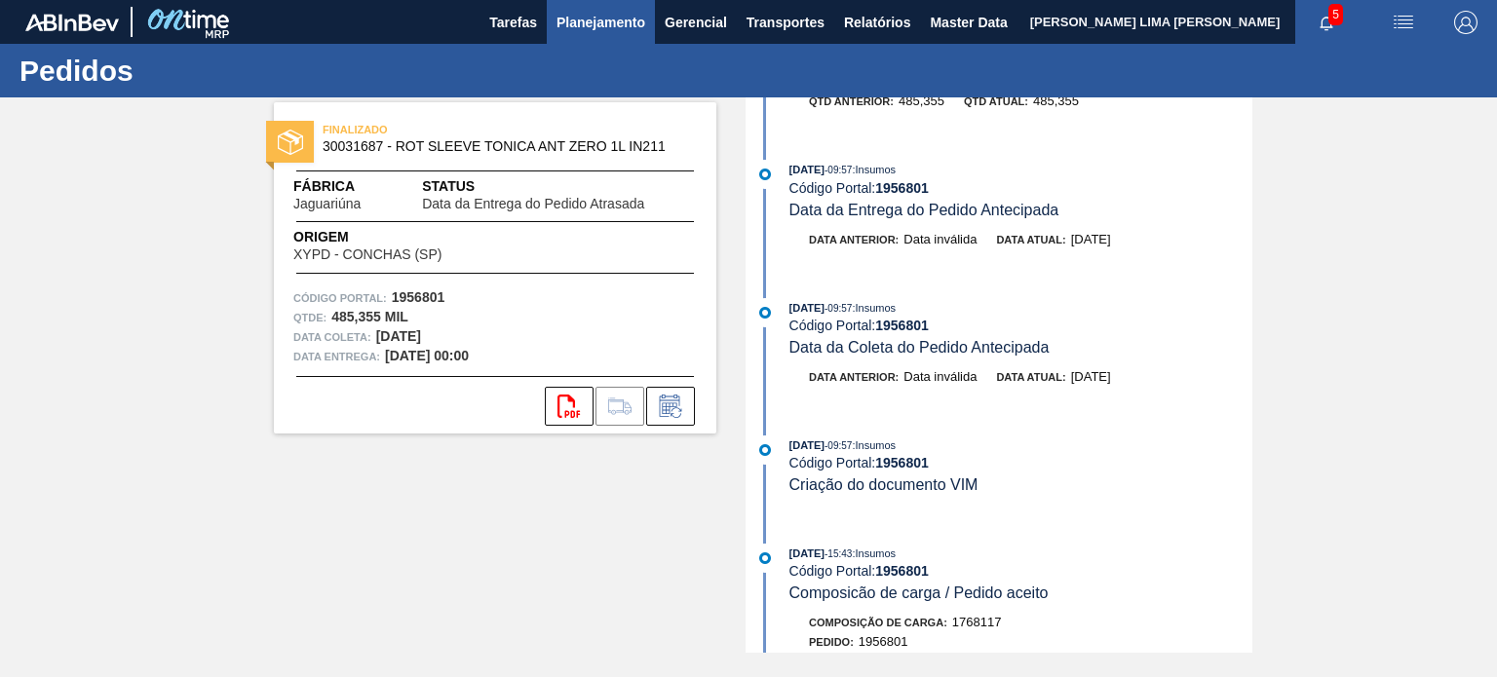
click at [573, 26] on span "Planejamento" at bounding box center [600, 22] width 89 height 23
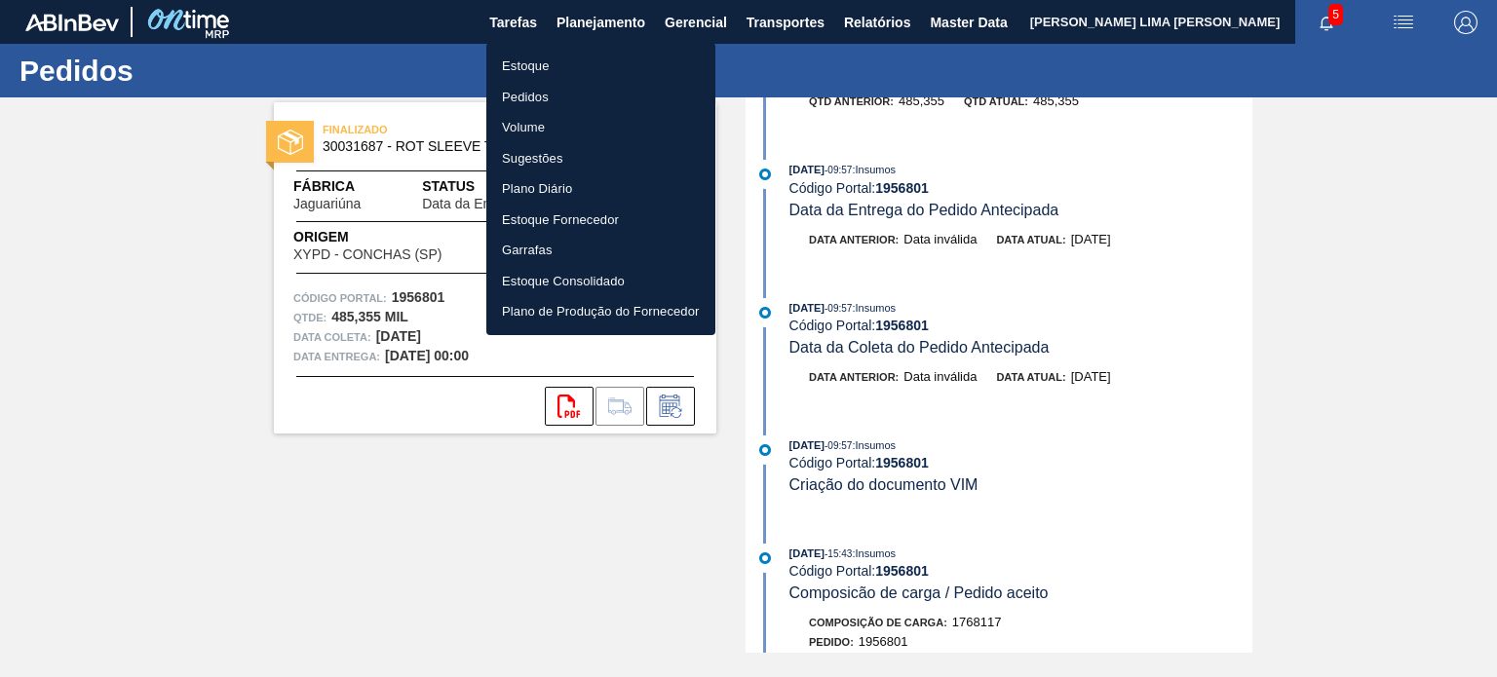
click at [557, 86] on li "Pedidos" at bounding box center [600, 97] width 229 height 31
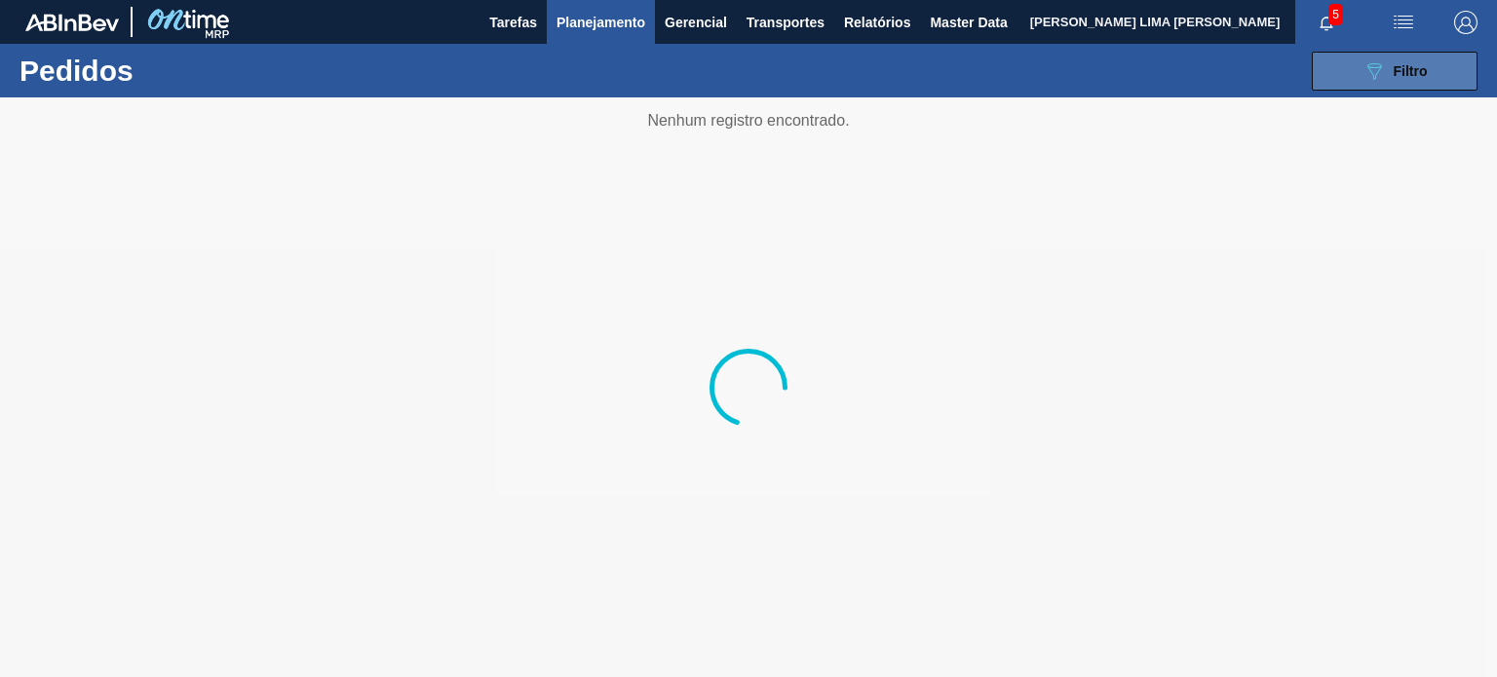
click at [1359, 85] on button "089F7B8B-B2A5-4AFE-B5C0-19BA573D28AC Filtro" at bounding box center [1394, 71] width 166 height 39
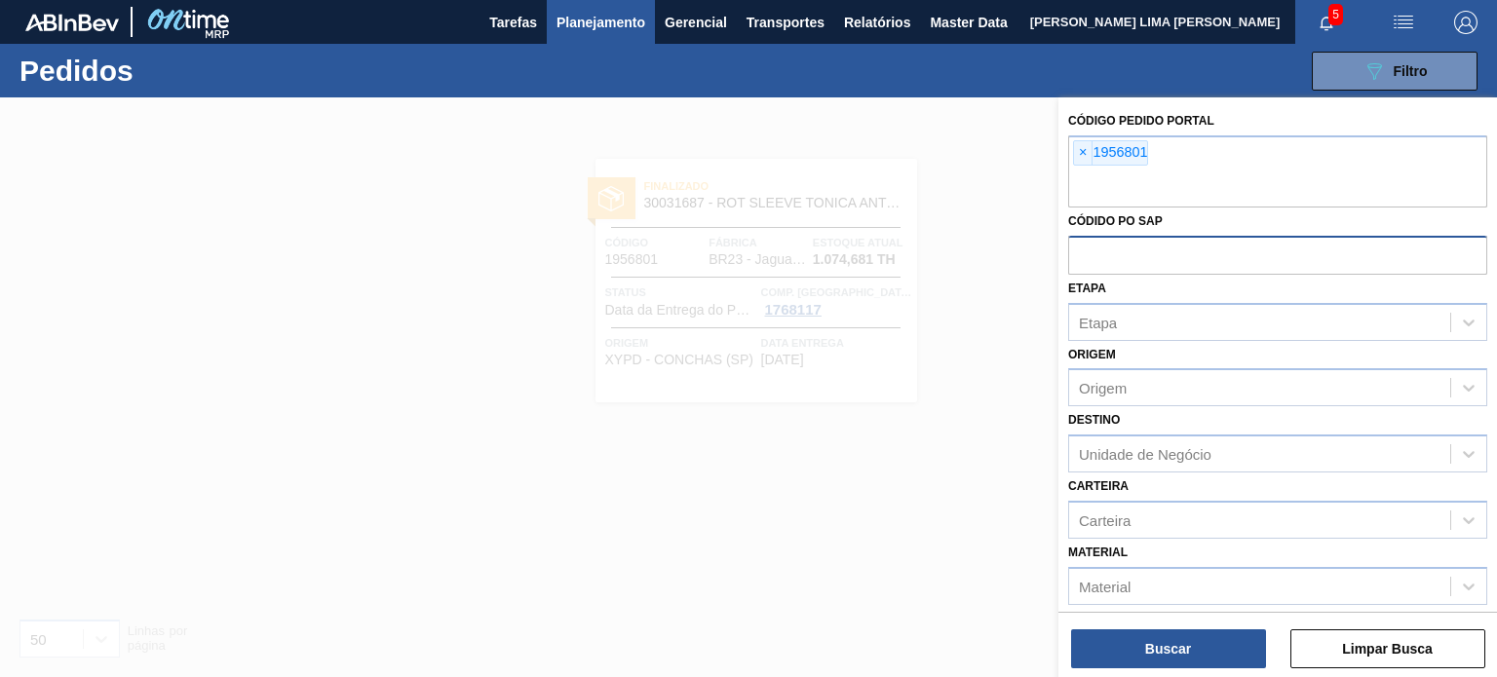
click at [1183, 250] on input "text" at bounding box center [1277, 254] width 419 height 37
click at [1080, 157] on span "×" at bounding box center [1083, 152] width 19 height 23
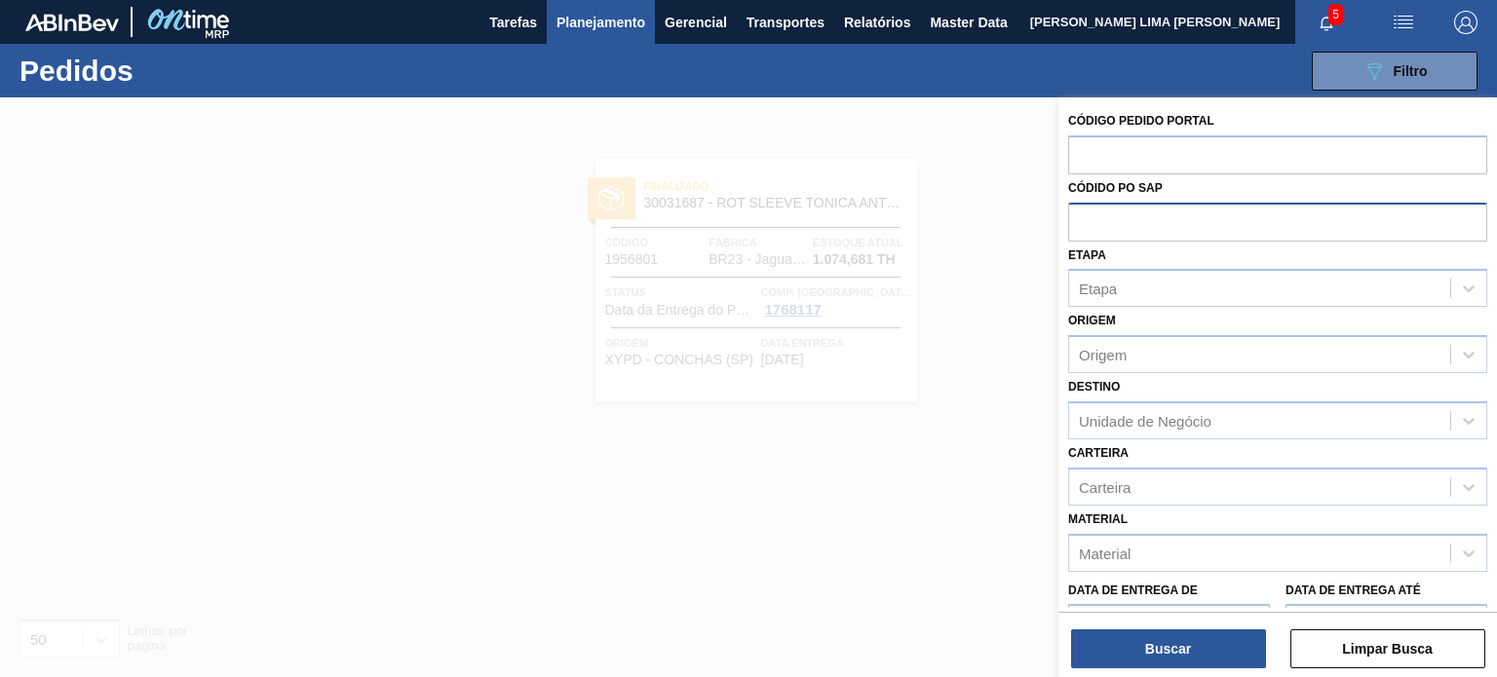
click at [1148, 227] on input "text" at bounding box center [1277, 221] width 419 height 37
paste input "text"
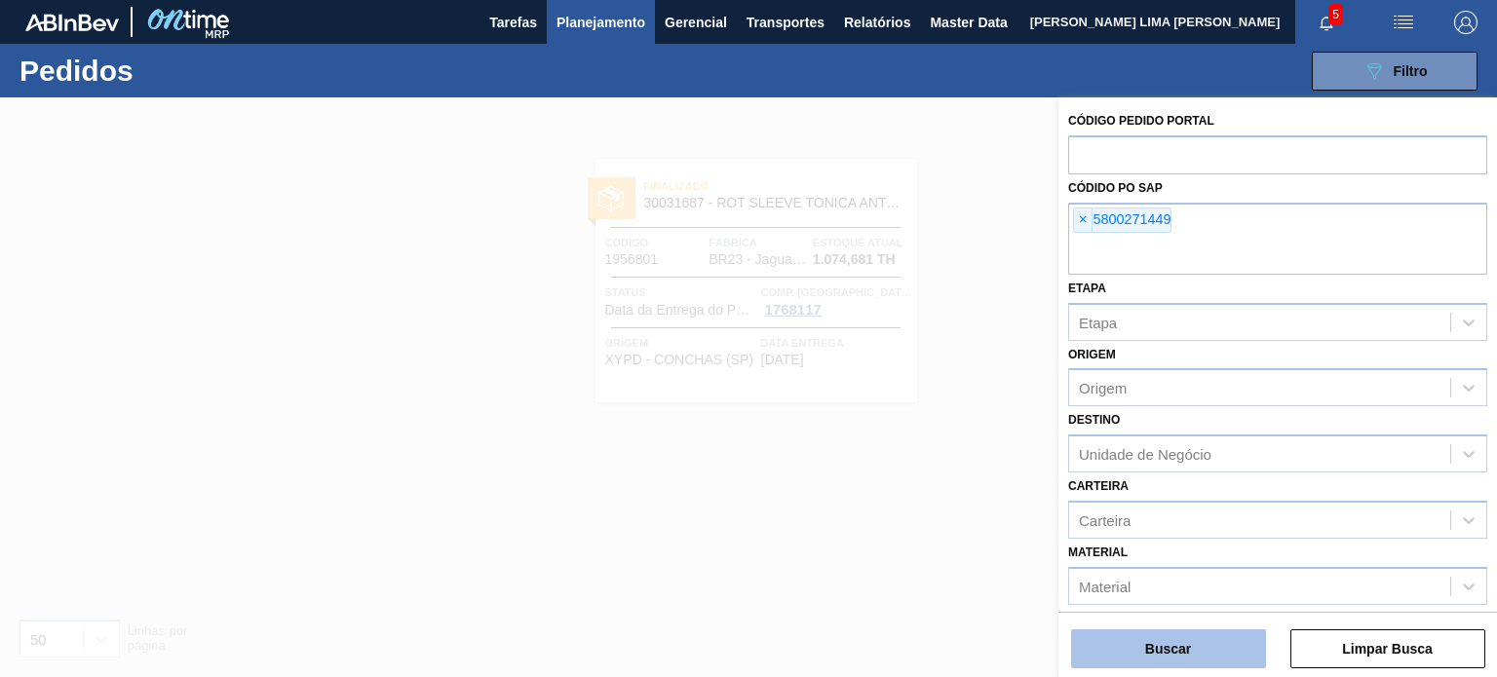
click at [1185, 634] on button "Buscar" at bounding box center [1168, 648] width 195 height 39
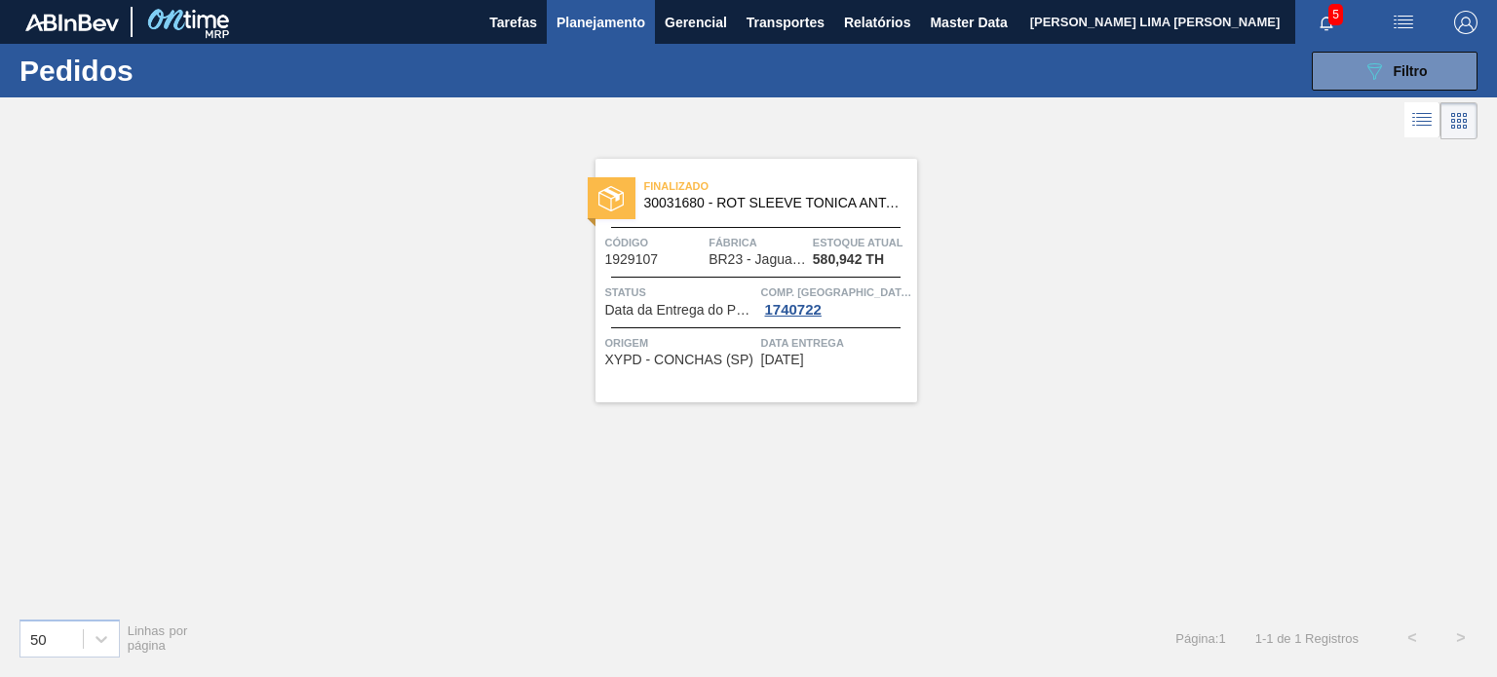
click at [844, 264] on span "580,942 TH" at bounding box center [848, 259] width 71 height 15
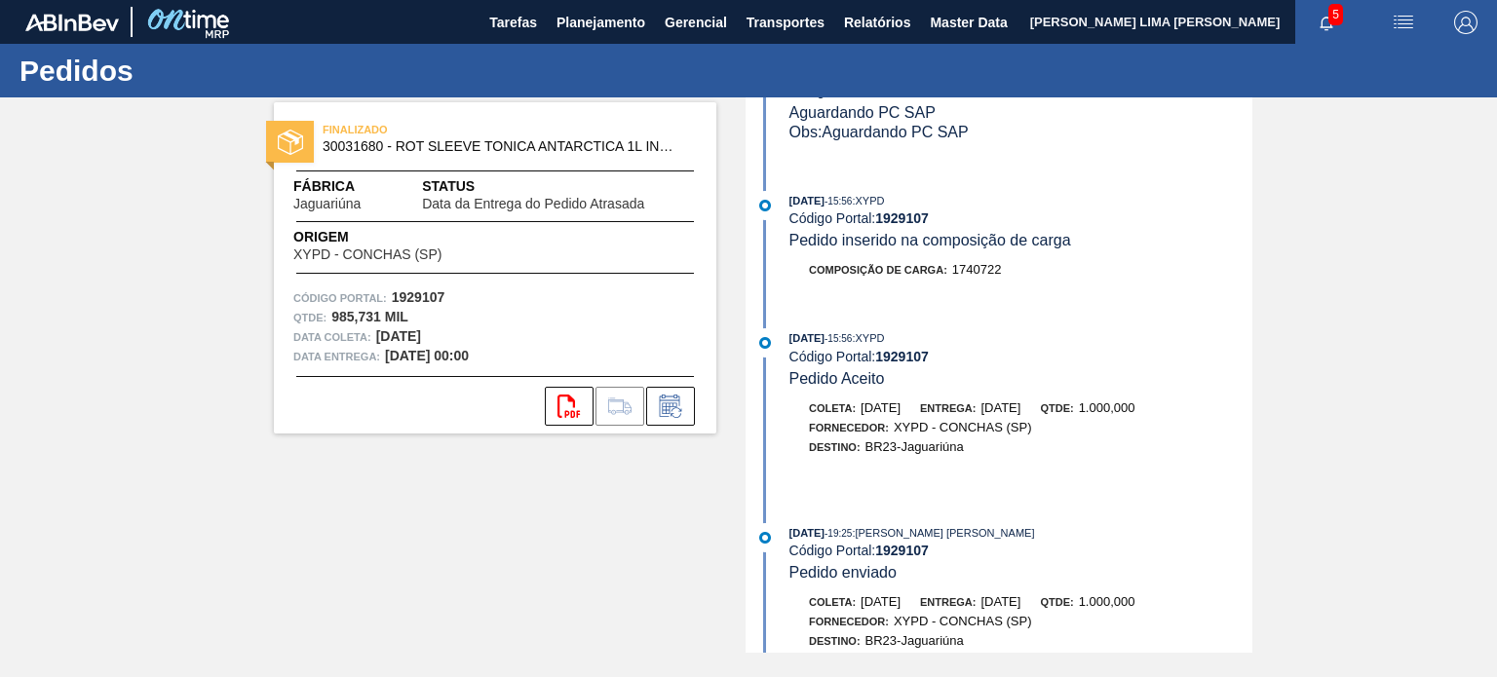
scroll to position [2664, 0]
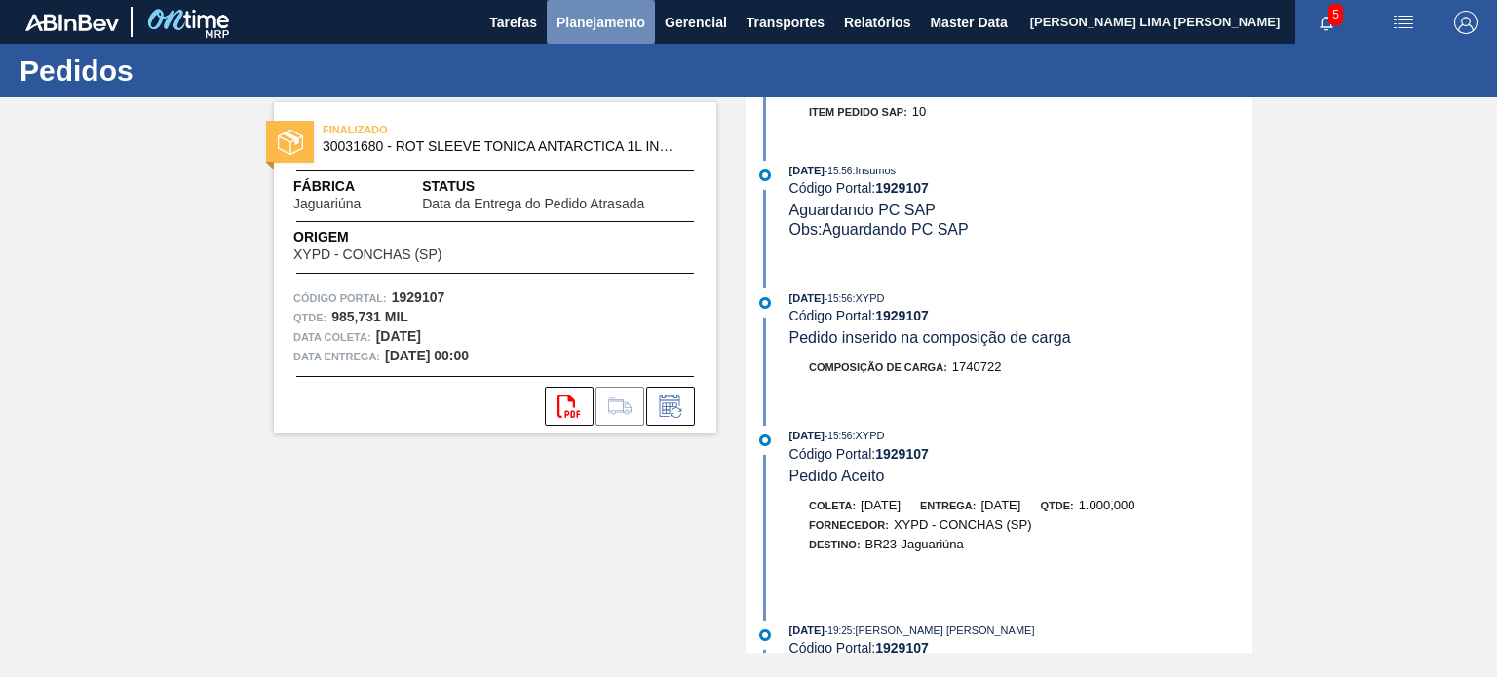
click at [612, 28] on span "Planejamento" at bounding box center [600, 22] width 89 height 23
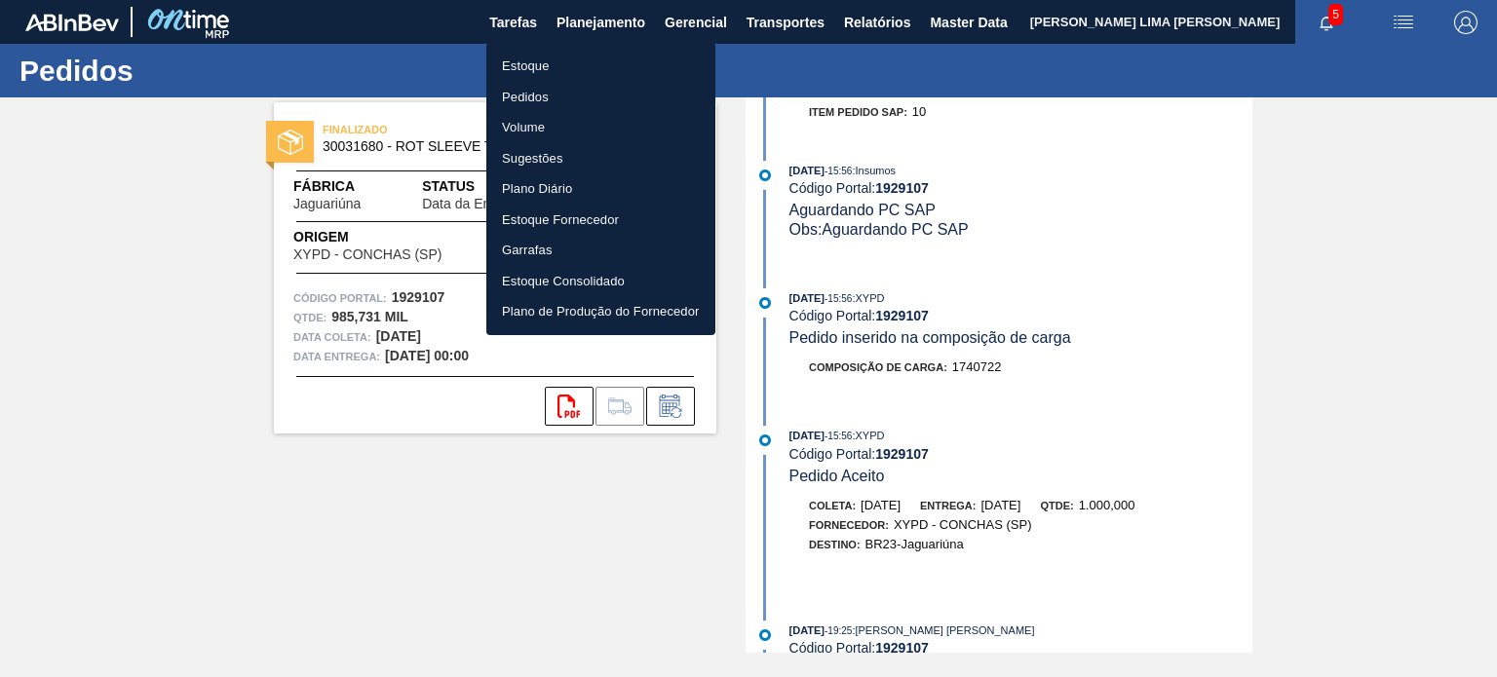
click at [564, 51] on li "Estoque" at bounding box center [600, 66] width 229 height 31
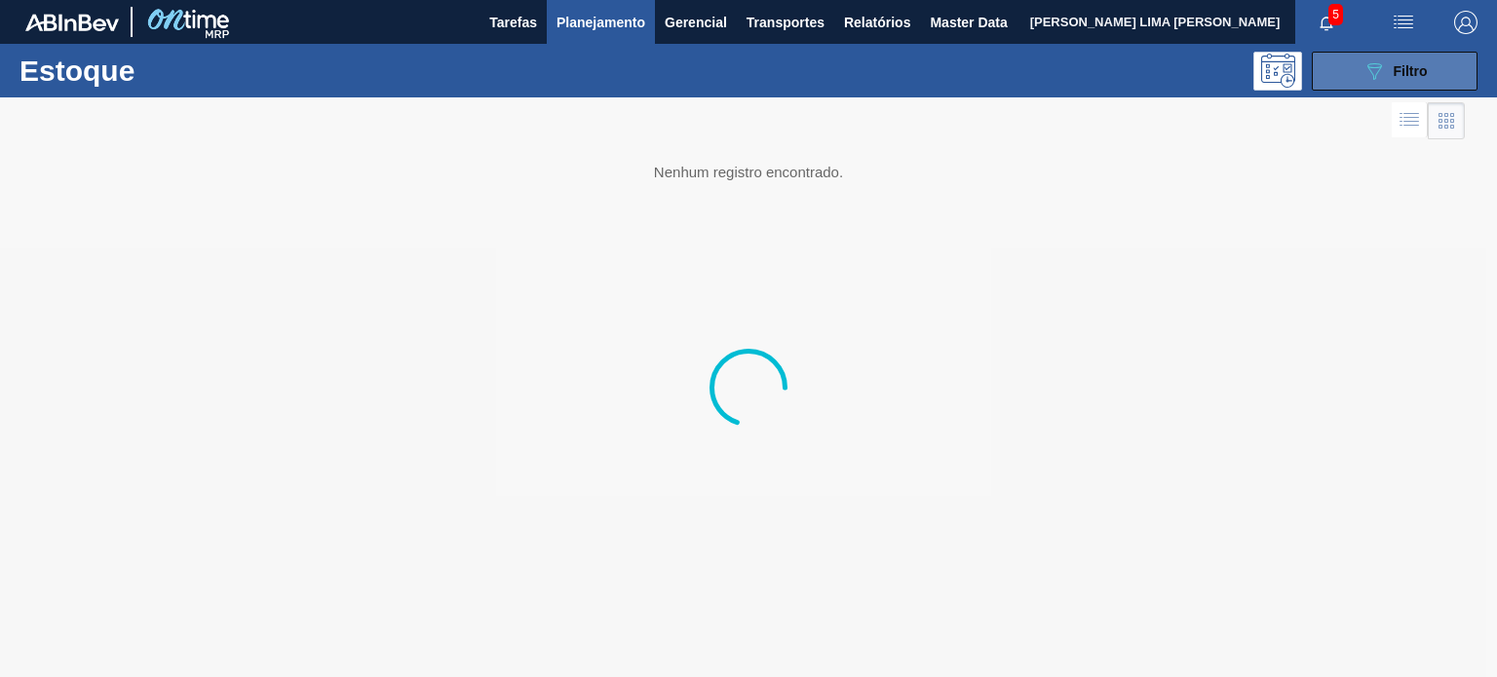
click at [1386, 77] on div "089F7B8B-B2A5-4AFE-B5C0-19BA573D28AC Filtro" at bounding box center [1394, 70] width 65 height 23
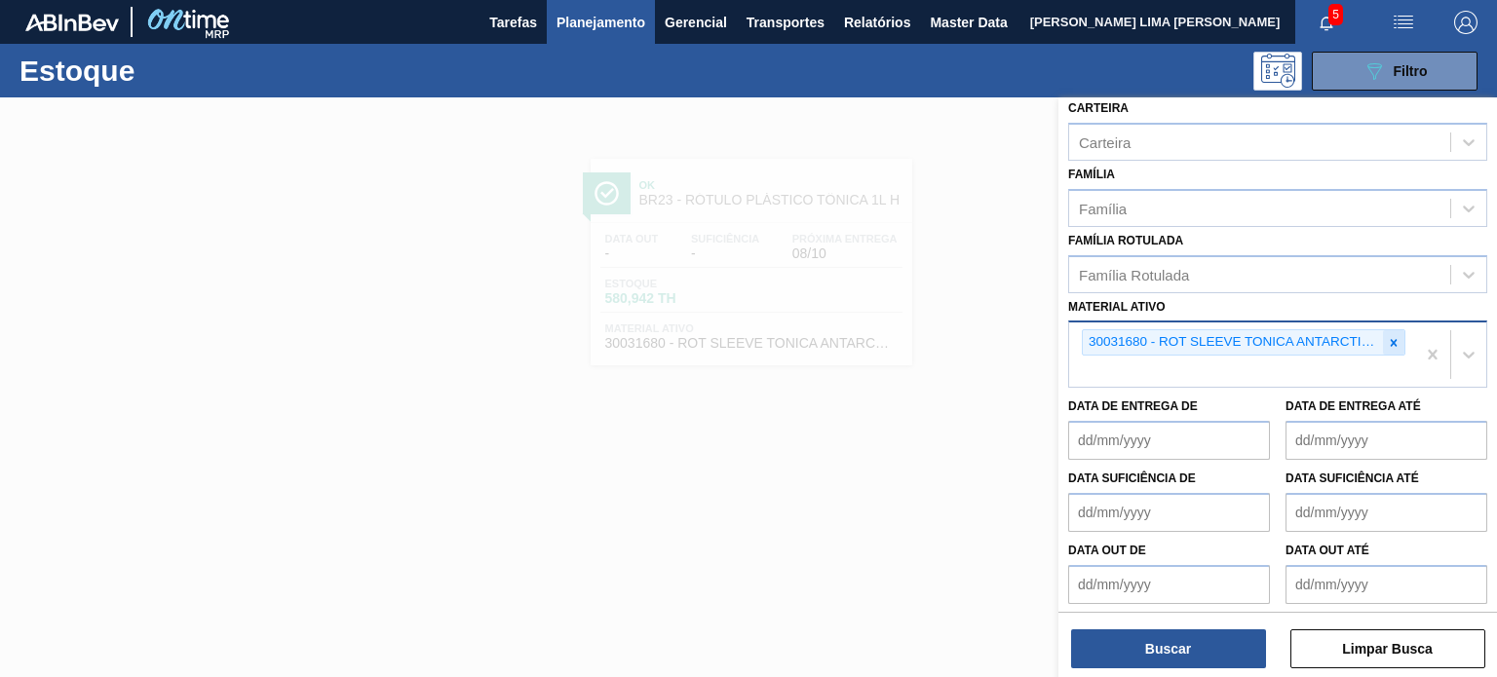
click at [1399, 342] on div at bounding box center [1393, 342] width 21 height 24
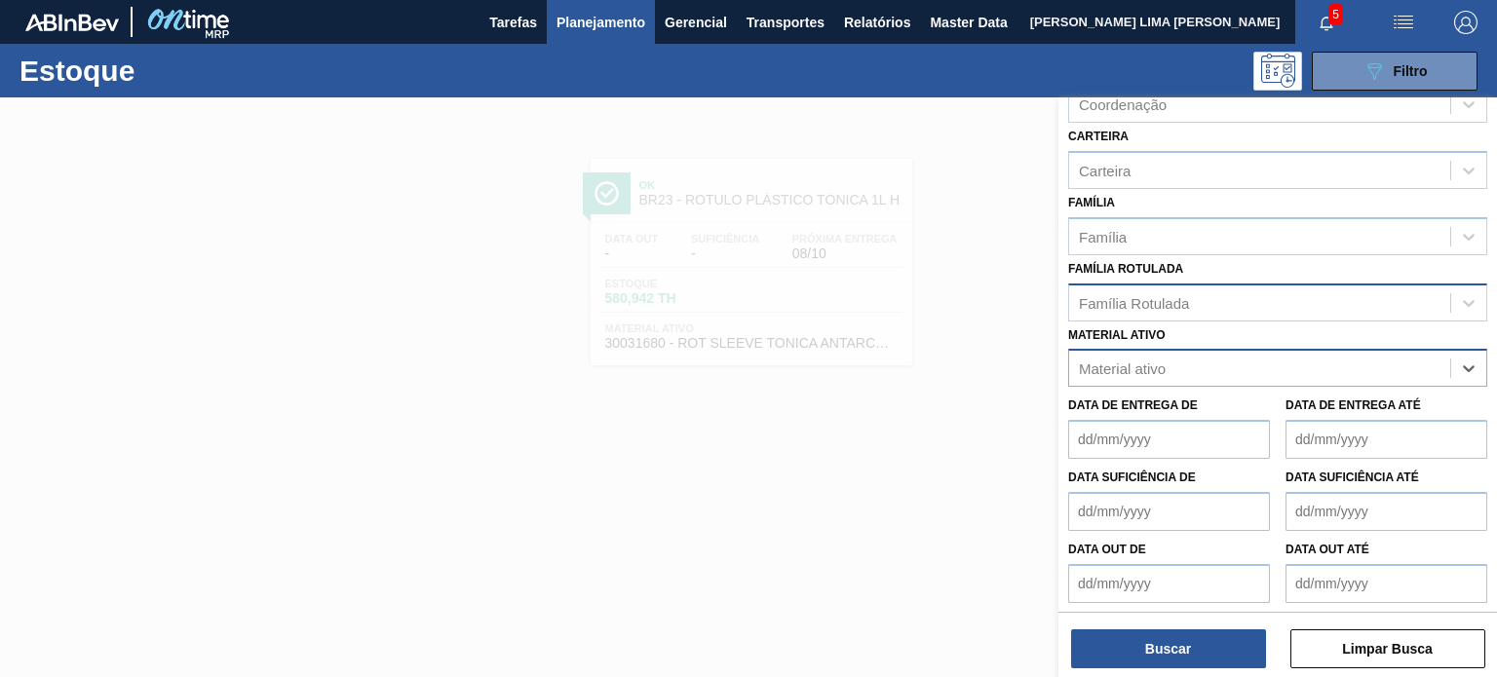
scroll to position [277, 0]
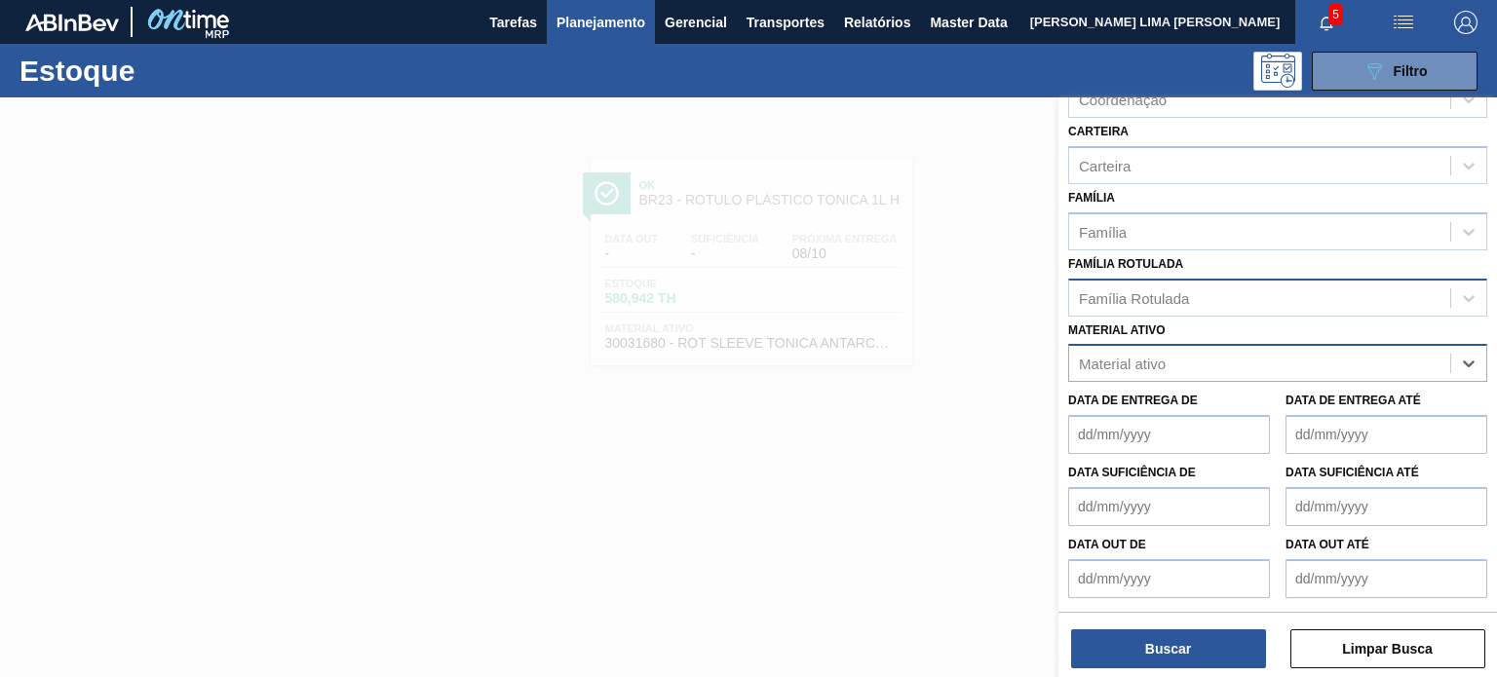
click at [1242, 286] on div "Família Rotulada" at bounding box center [1277, 298] width 419 height 38
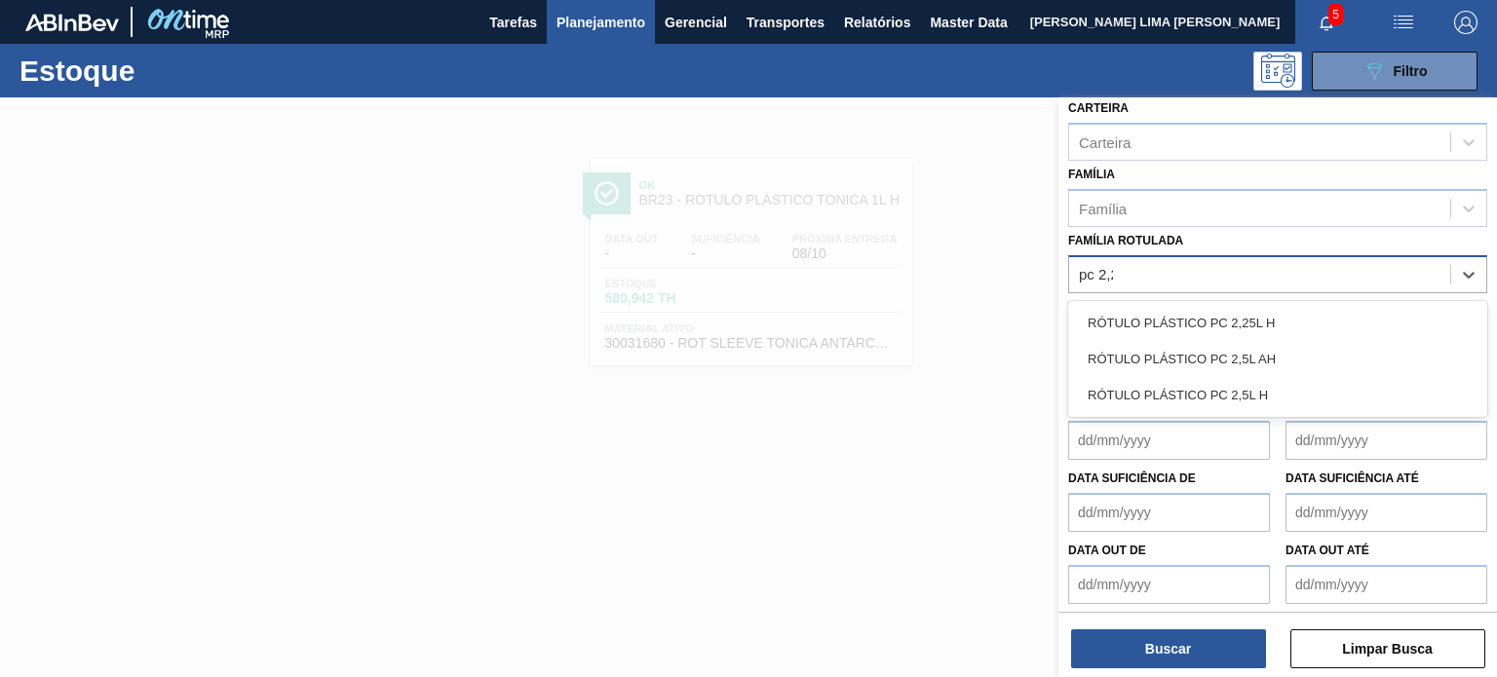
type Rotulada "pc 2,25"
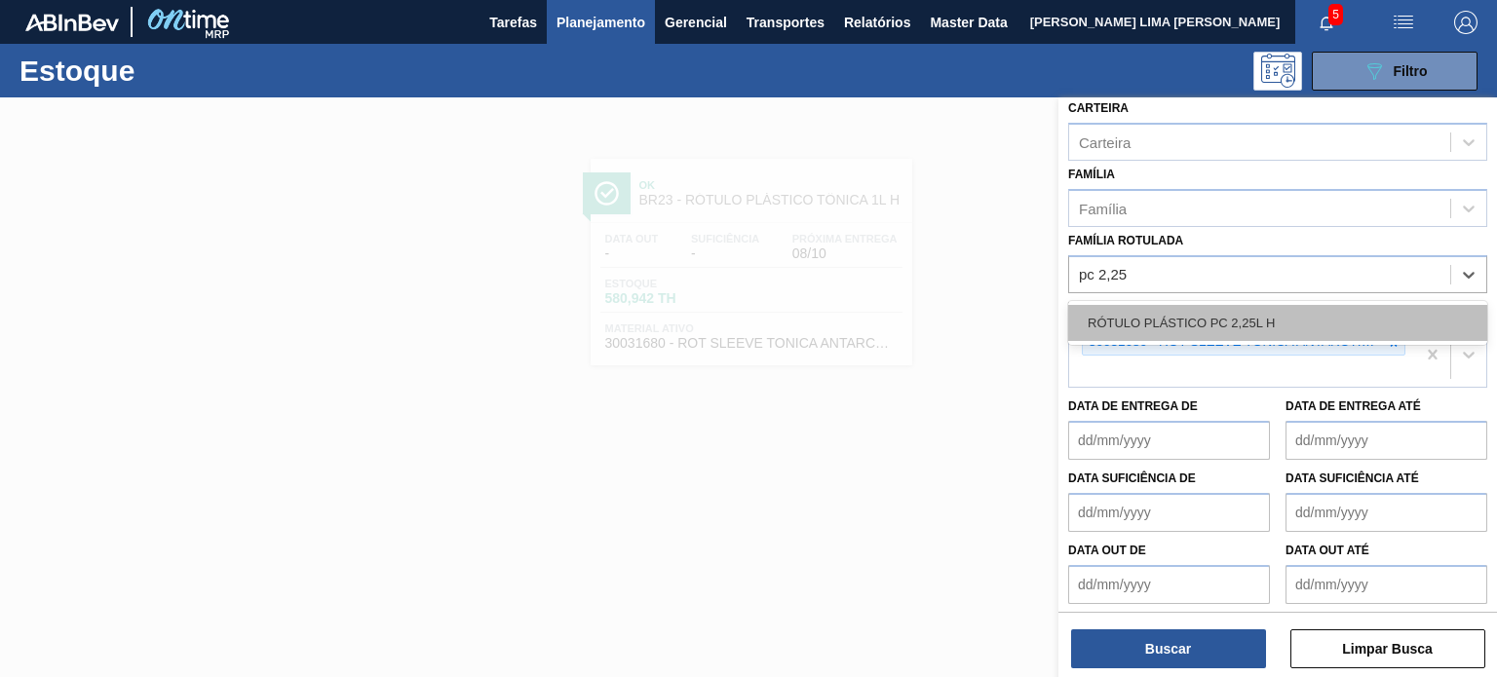
click at [1257, 329] on div "RÓTULO PLÁSTICO PC 2,25L H" at bounding box center [1277, 323] width 419 height 36
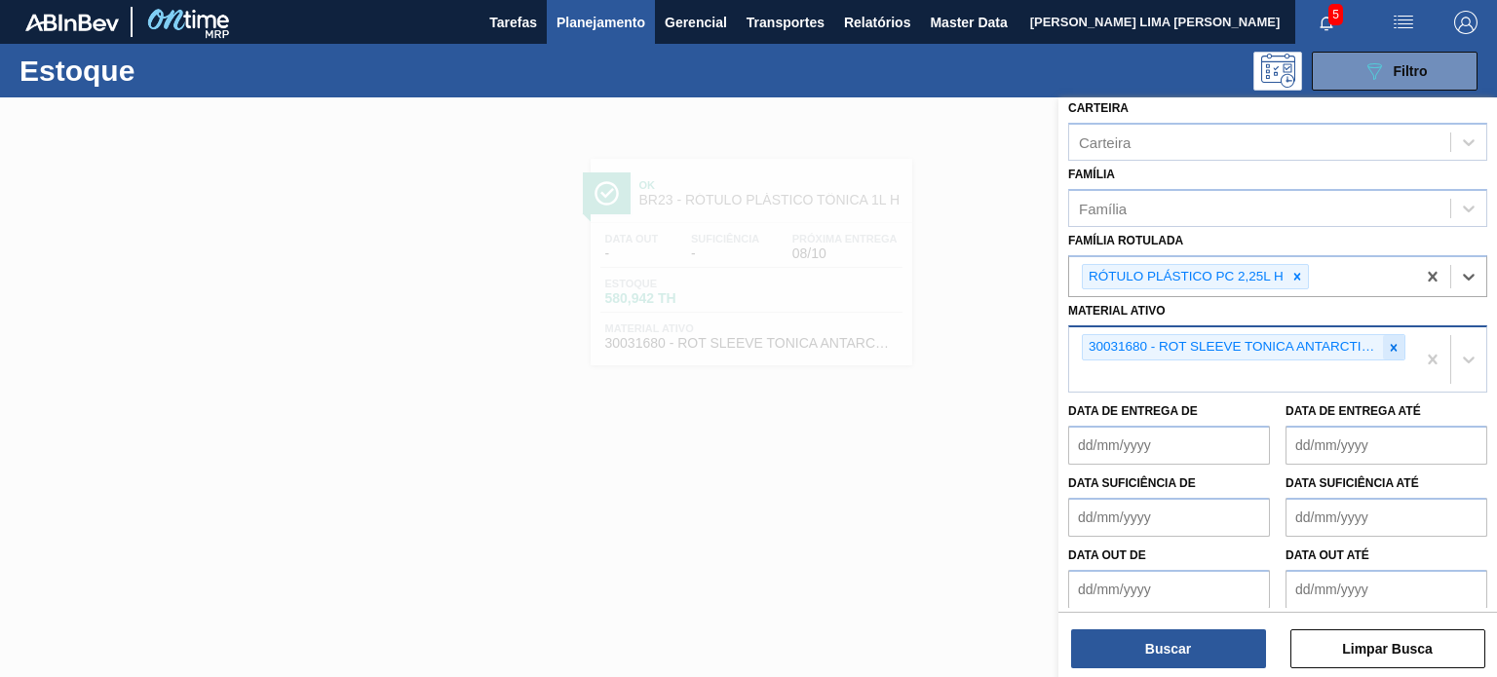
click at [1394, 335] on div at bounding box center [1393, 347] width 21 height 24
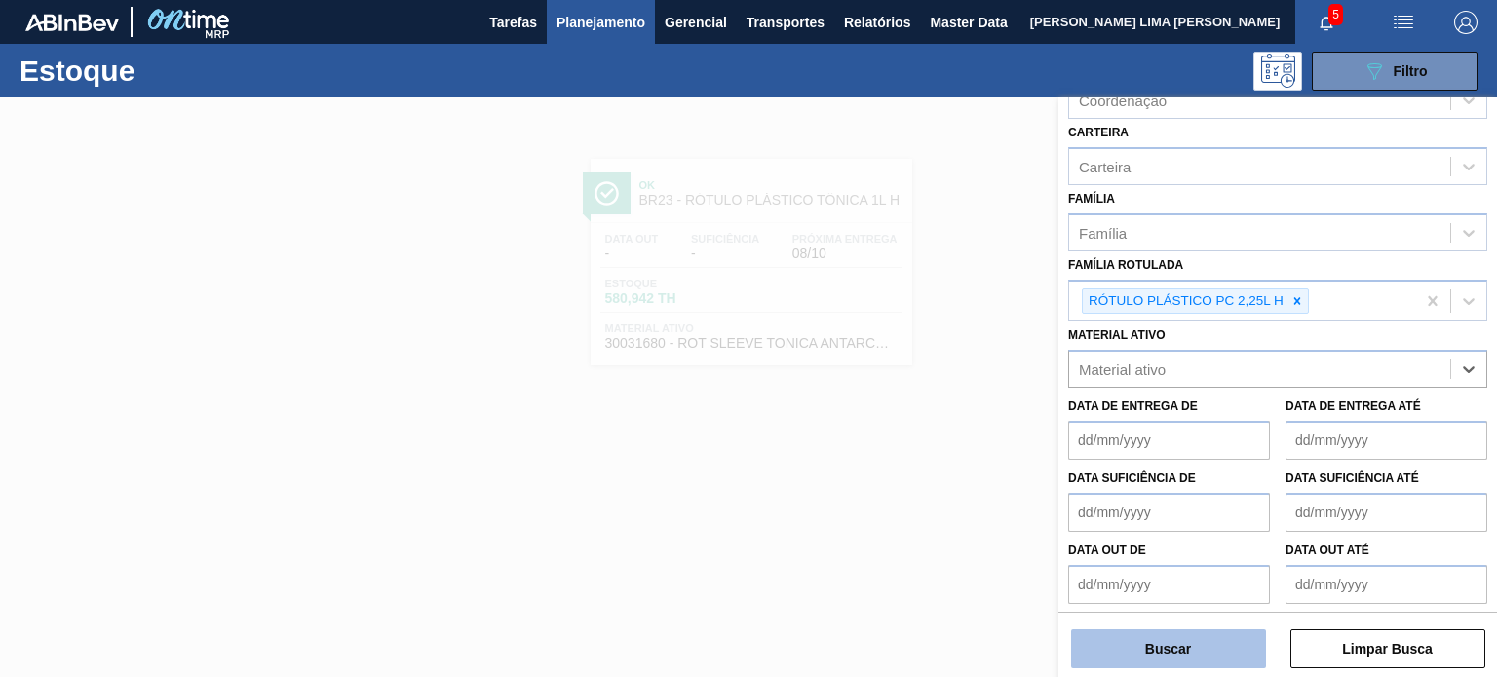
click at [1213, 640] on button "Buscar" at bounding box center [1168, 648] width 195 height 39
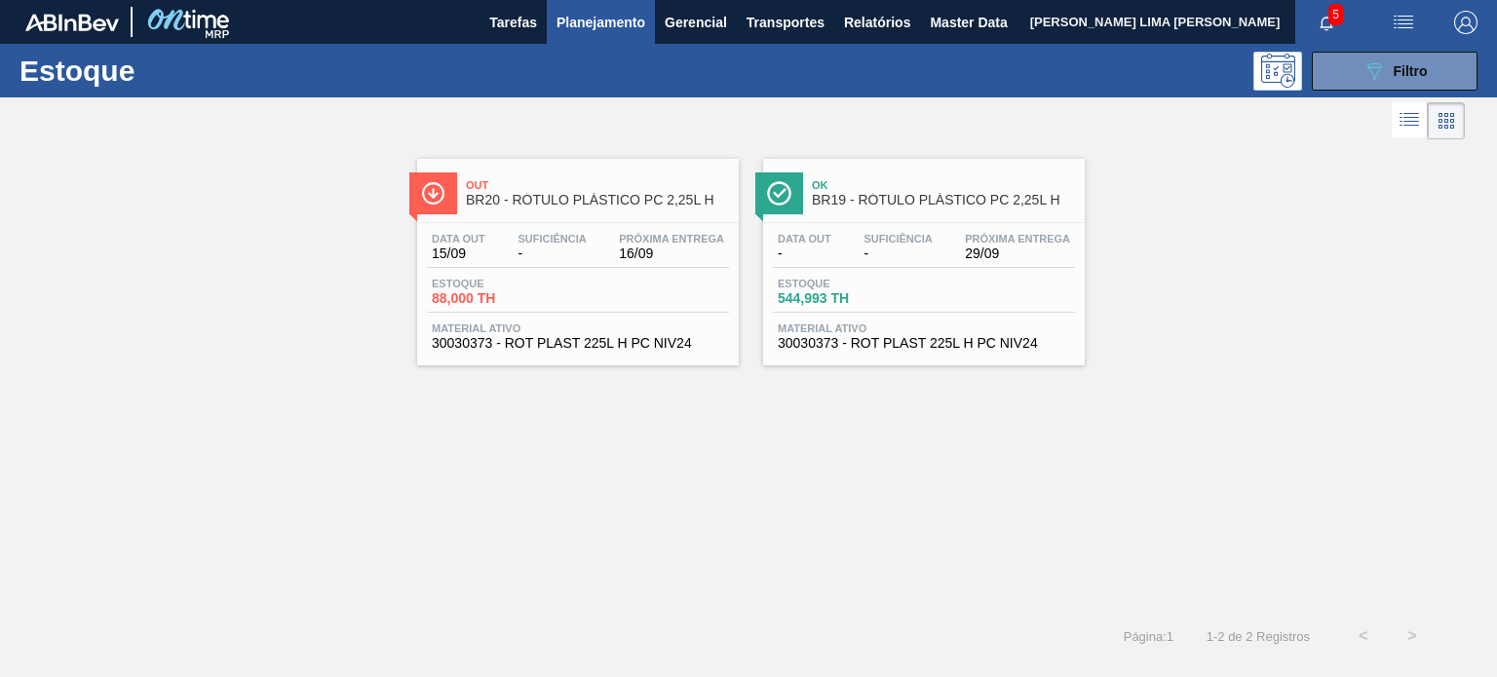
click at [665, 244] on span "Próxima Entrega" at bounding box center [671, 239] width 105 height 12
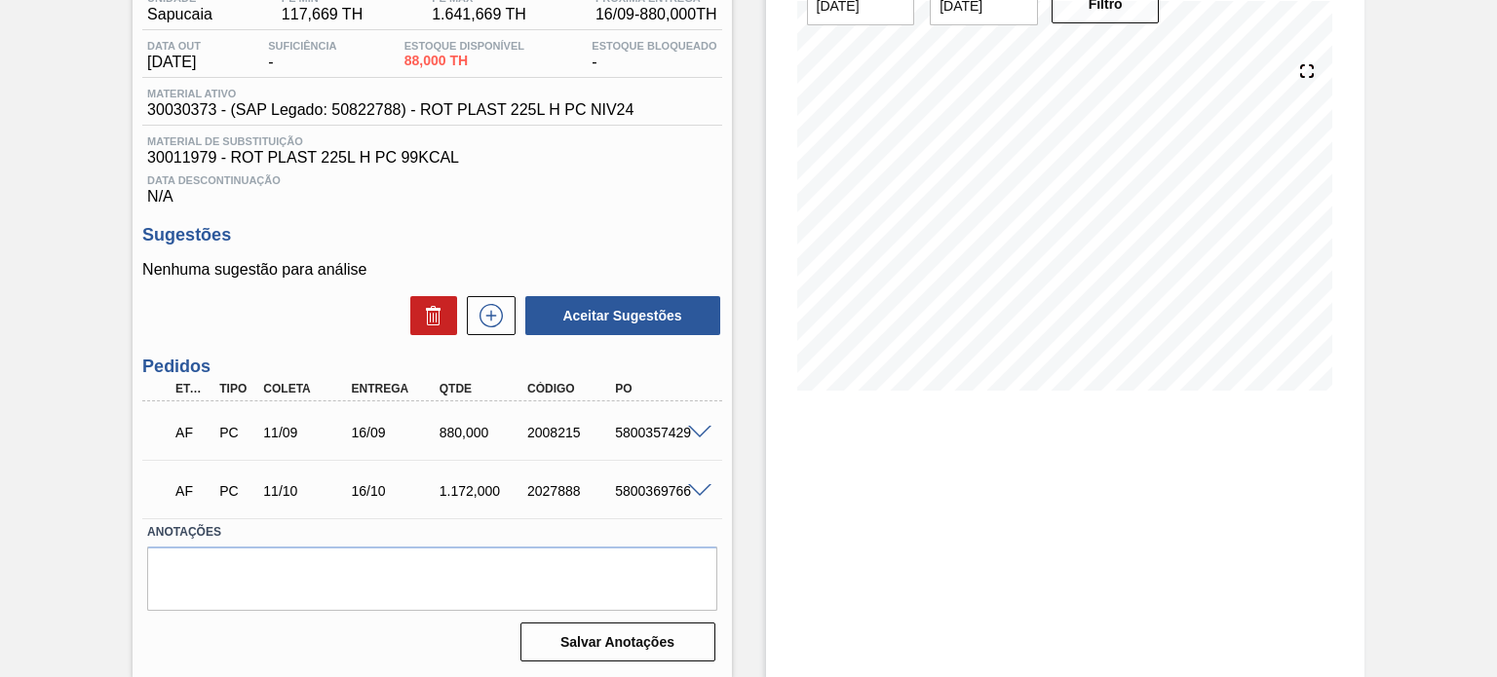
scroll to position [180, 0]
click at [702, 429] on span at bounding box center [699, 432] width 23 height 15
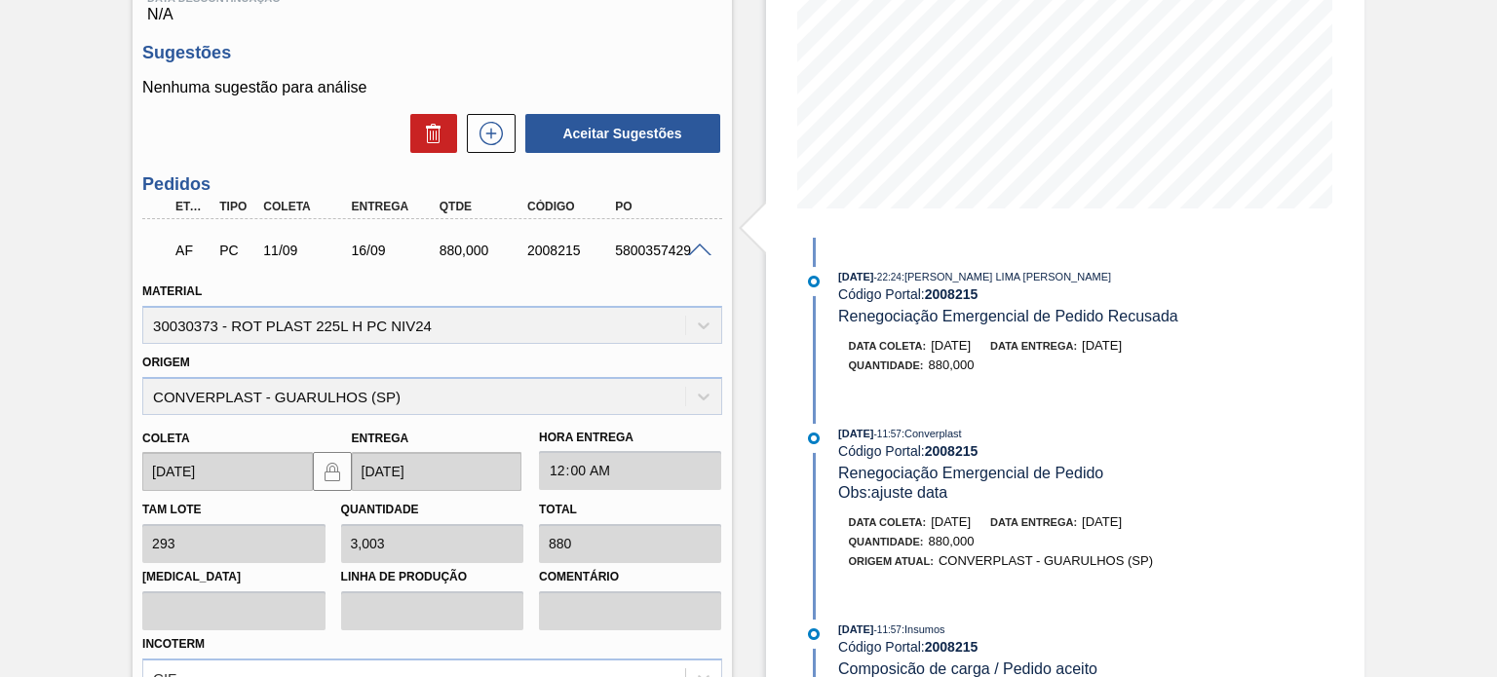
scroll to position [359, 0]
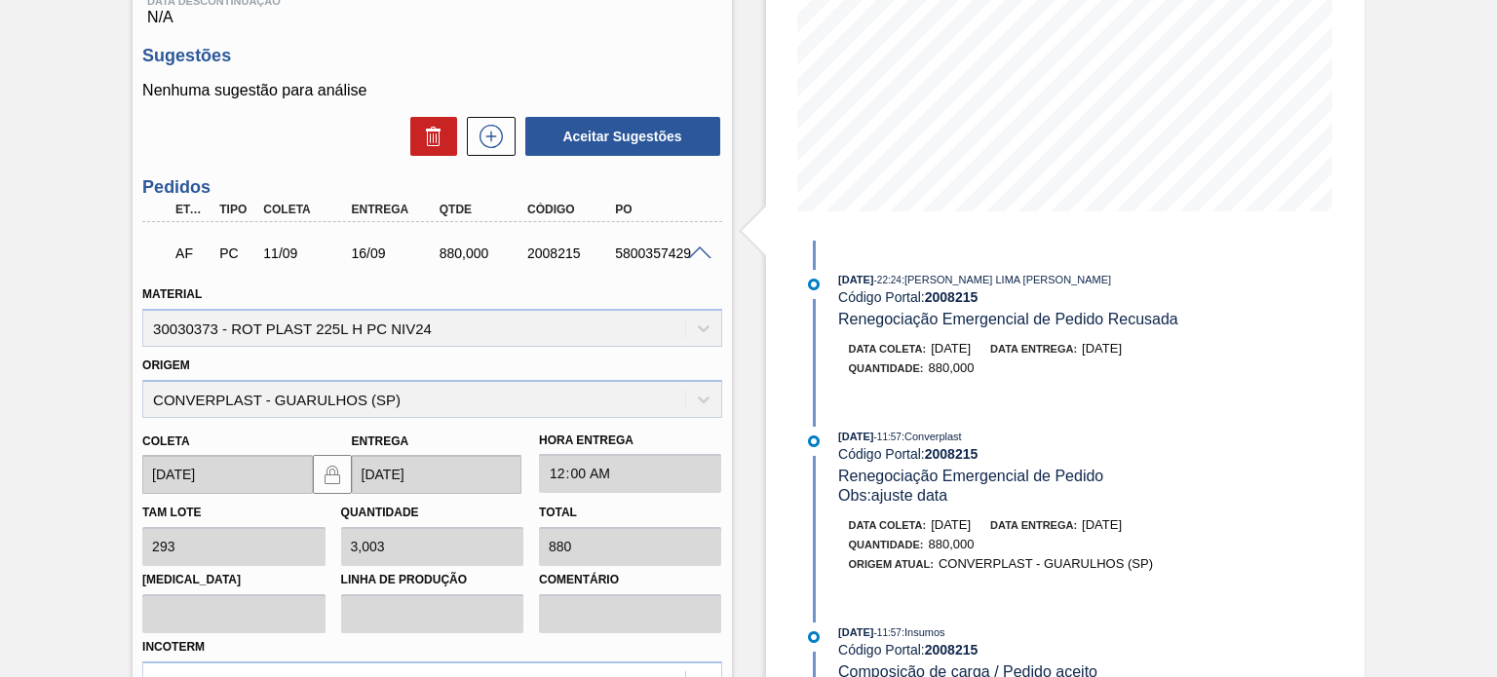
click at [566, 249] on div "2008215" at bounding box center [570, 254] width 96 height 16
copy div "2008215"
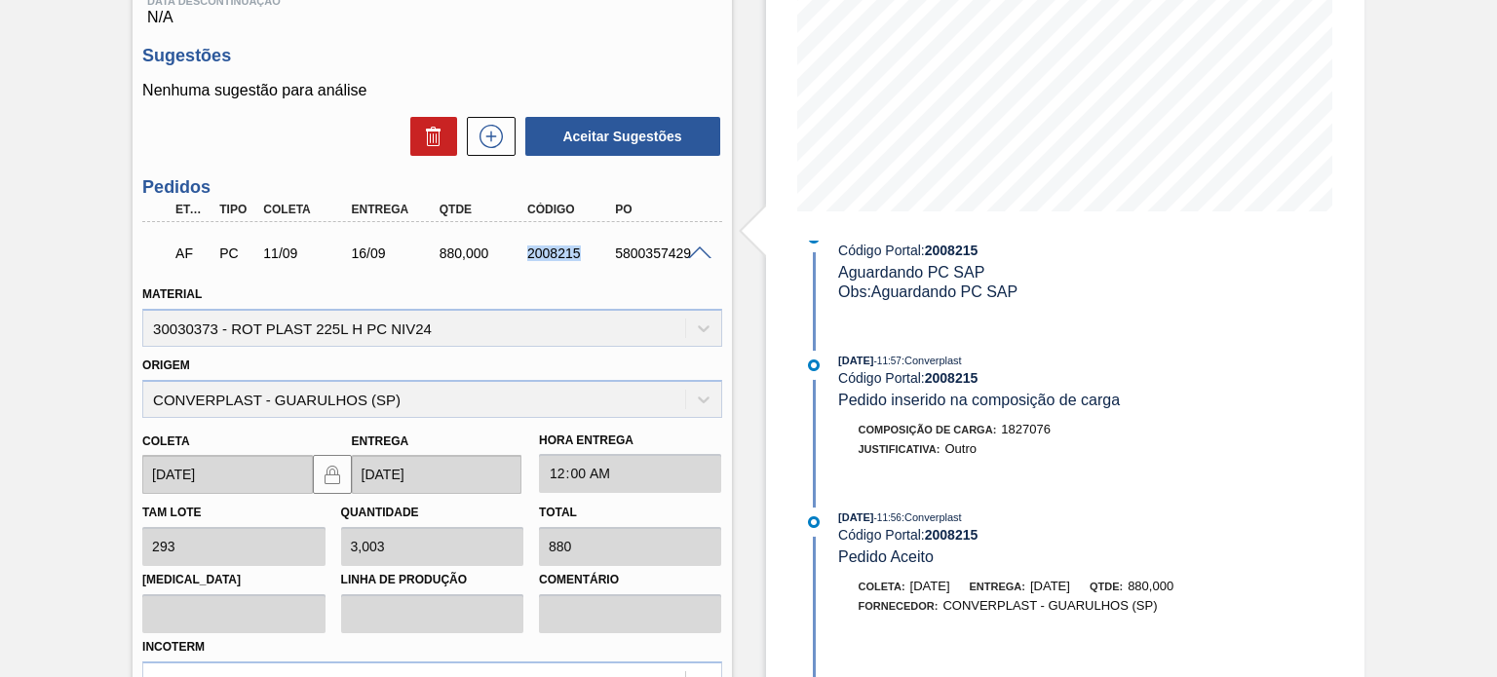
scroll to position [779, 0]
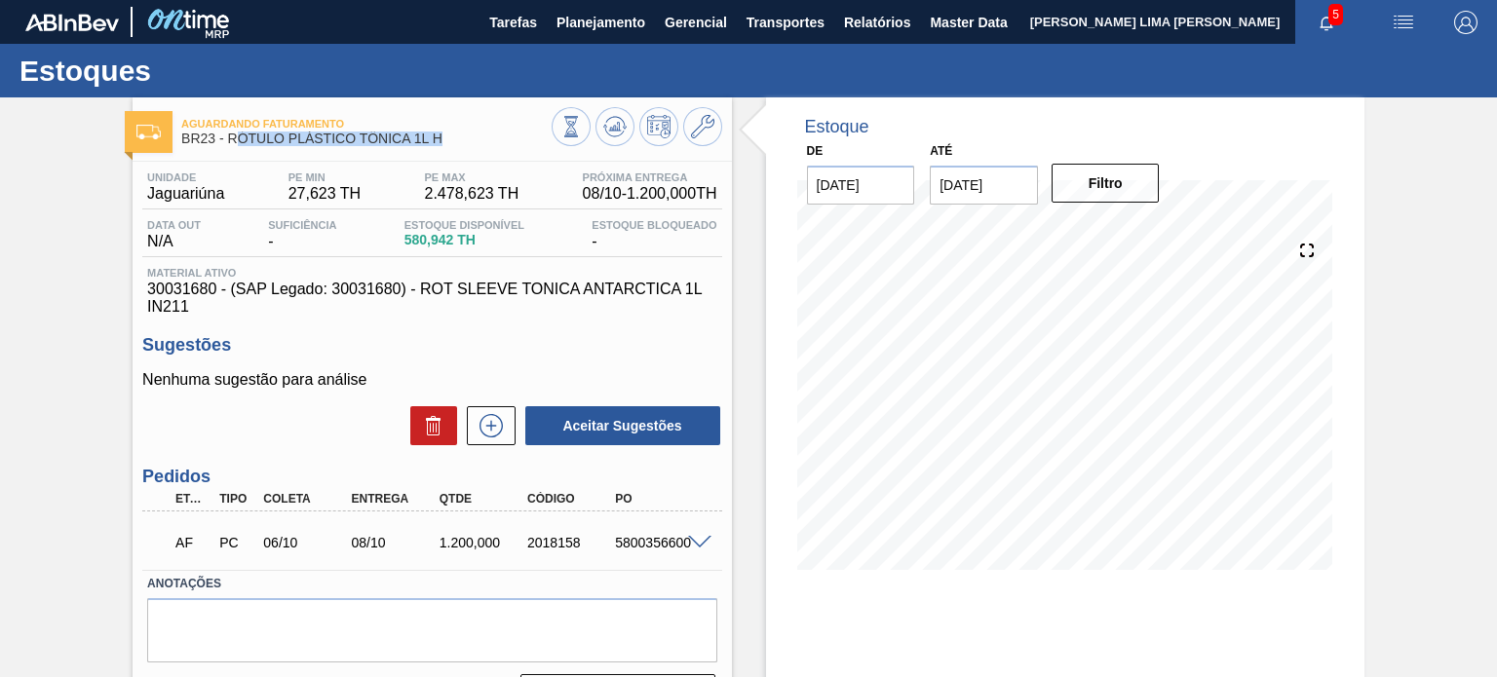
drag, startPoint x: 443, startPoint y: 143, endPoint x: 234, endPoint y: 144, distance: 209.5
click at [234, 144] on span "BR23 - RÓTULO PLÁSTICO TÔNICA 1L H" at bounding box center [365, 139] width 369 height 15
copy span "ÓTULO PLÁSTICO TÔNICA 1L H"
click at [592, 36] on button "Planejamento" at bounding box center [601, 22] width 108 height 44
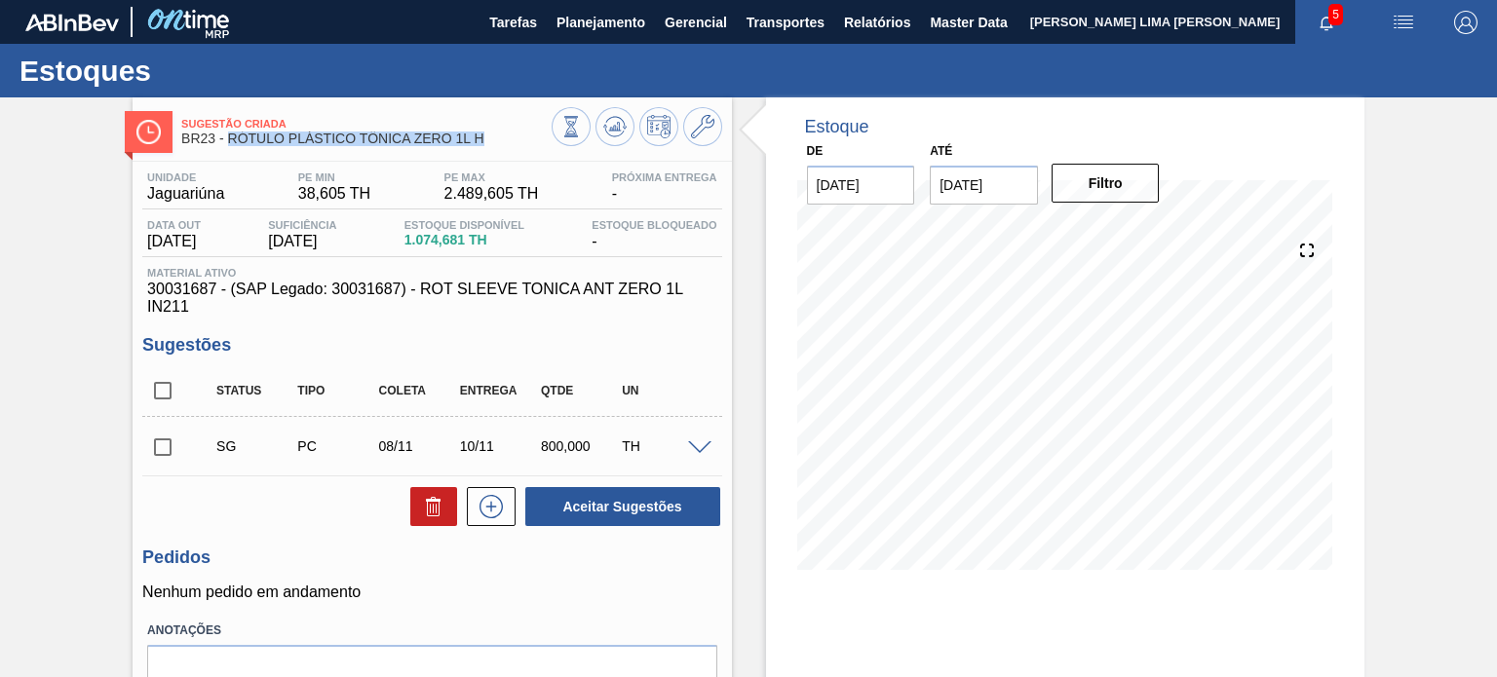
drag, startPoint x: 488, startPoint y: 138, endPoint x: 230, endPoint y: 144, distance: 258.3
click at [230, 144] on span "BR23 - RÓTULO PLÁSTICO TÔNICA ZERO 1L H" at bounding box center [365, 139] width 369 height 15
copy span "RÓTULO PLÁSTICO TÔNICA ZERO 1L H"
click at [697, 448] on span at bounding box center [699, 448] width 23 height 15
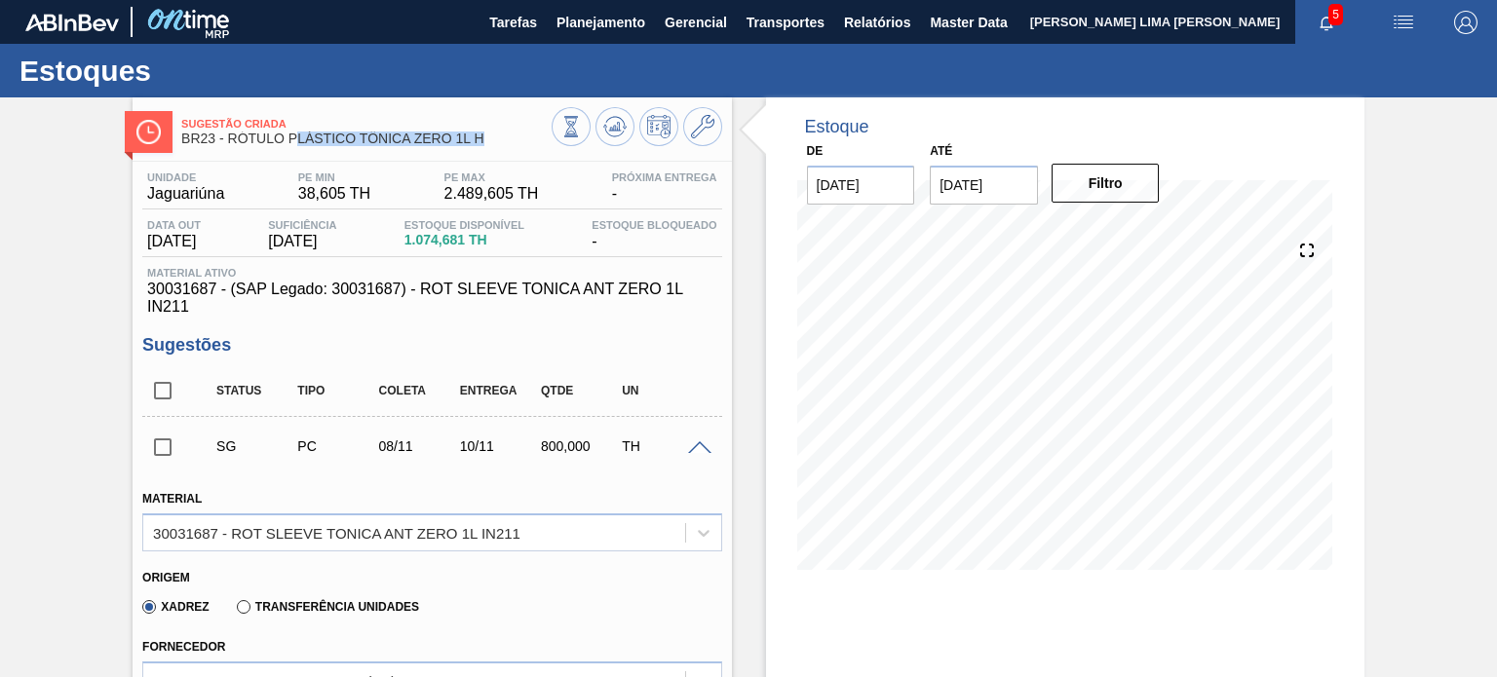
drag, startPoint x: 496, startPoint y: 141, endPoint x: 292, endPoint y: 139, distance: 203.6
click at [292, 139] on span "BR23 - RÓTULO PLÁSTICO TÔNICA ZERO 1L H" at bounding box center [365, 139] width 369 height 15
